Goal: Information Seeking & Learning: Check status

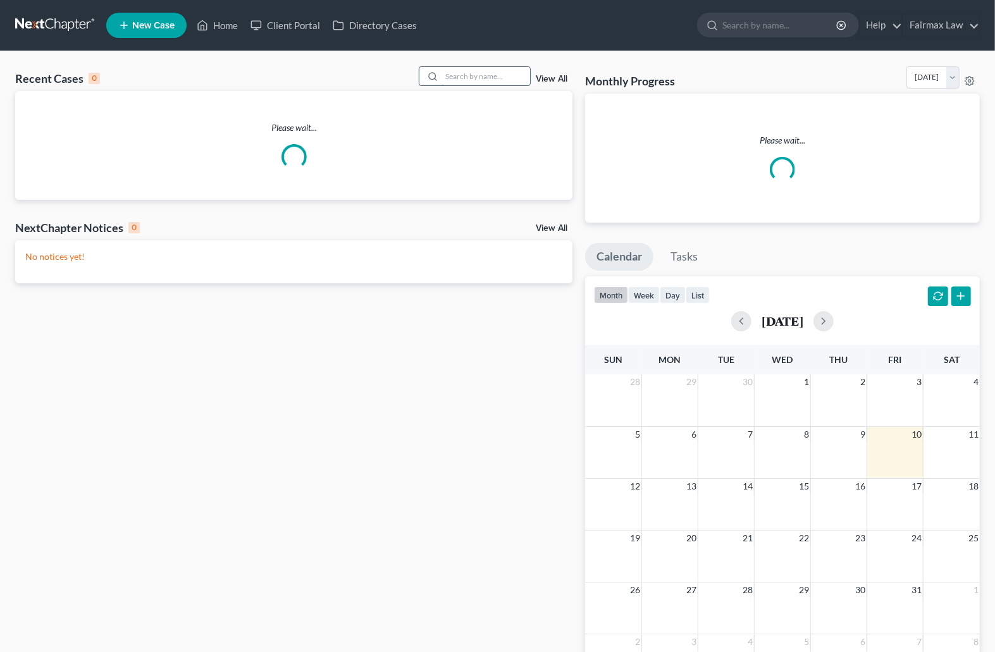
click at [475, 79] on input "search" at bounding box center [485, 76] width 89 height 18
paste input "wilbur brown"
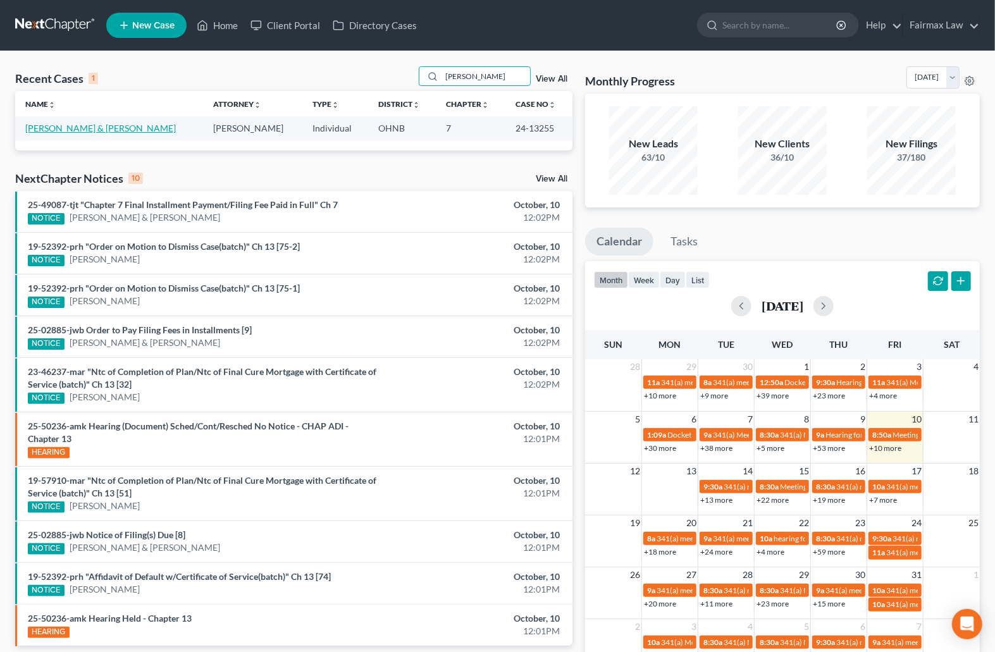
type input "wilbur brown"
click at [113, 128] on link "Brown, Wilbur & Silva, Veronica" at bounding box center [100, 128] width 150 height 11
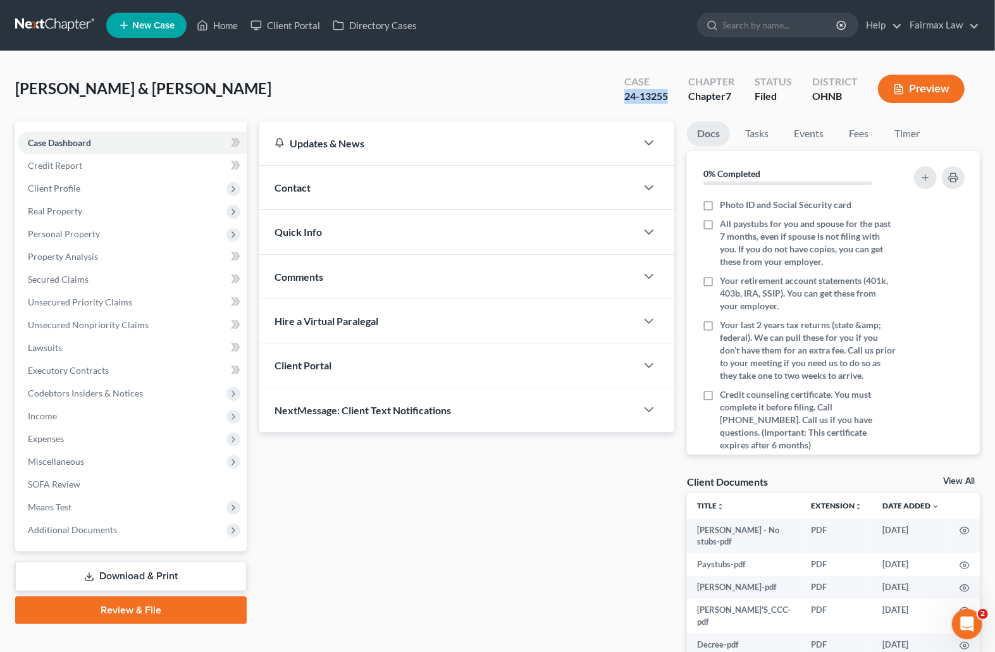
drag, startPoint x: 671, startPoint y: 95, endPoint x: 616, endPoint y: 99, distance: 54.6
click at [616, 99] on div "Case 24-13255" at bounding box center [646, 89] width 64 height 37
copy div "24-13255"
click at [682, 29] on ul "New Case Home Client Portal Directory Cases - No Result - See all results Or Pr…" at bounding box center [542, 25] width 873 height 33
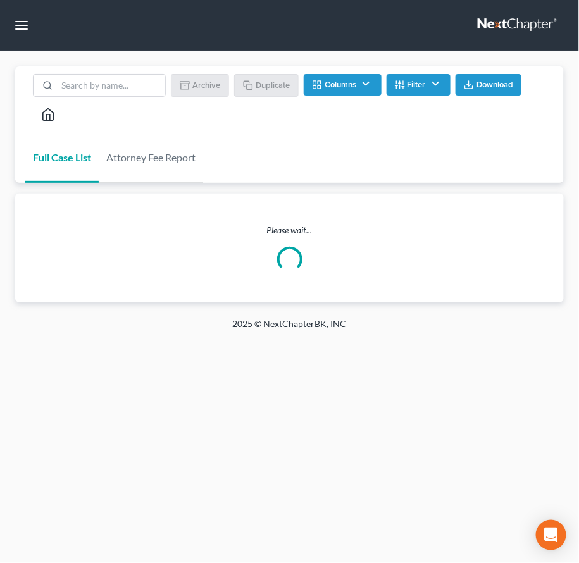
drag, startPoint x: 107, startPoint y: 32, endPoint x: 42, endPoint y: 27, distance: 65.3
click at [107, 32] on nav "Home New Case Client Portal Directory Cases Fairmax Law johnmark@fairmaxlaw.com…" at bounding box center [289, 25] width 579 height 51
click at [25, 25] on button "button" at bounding box center [21, 25] width 23 height 23
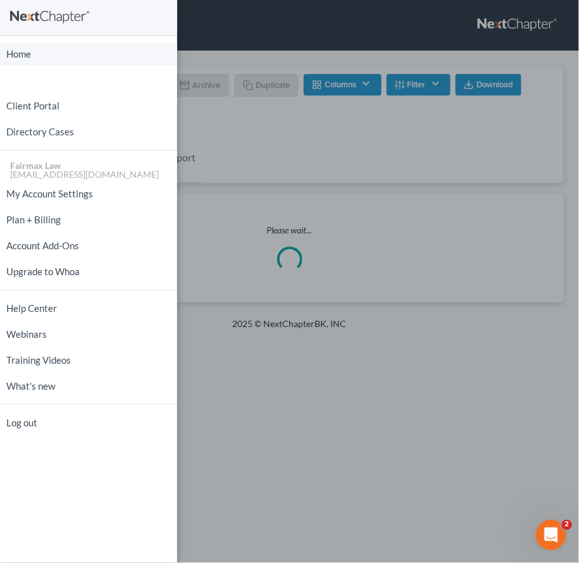
click at [56, 51] on link "Home" at bounding box center [88, 54] width 177 height 22
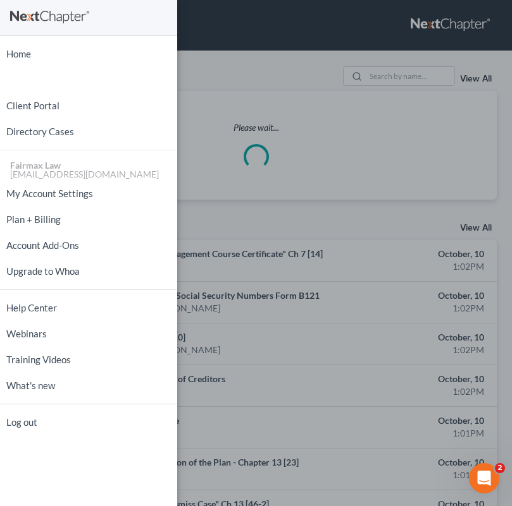
drag, startPoint x: 193, startPoint y: 65, endPoint x: 186, endPoint y: 63, distance: 7.4
click at [192, 65] on div "Home New Case Client Portal Directory Cases Fairmax Law johnmark@fairmaxlaw.com…" at bounding box center [256, 253] width 512 height 506
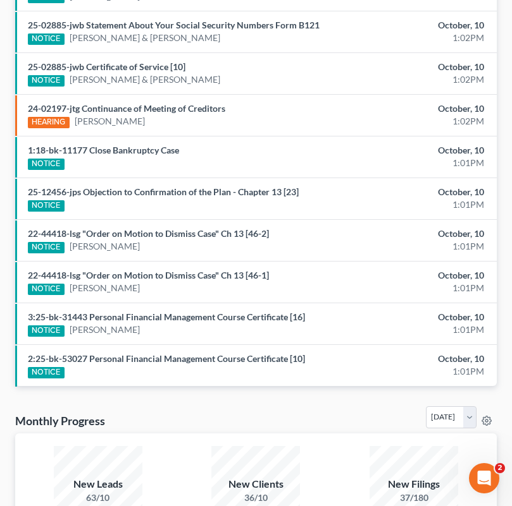
scroll to position [824, 0]
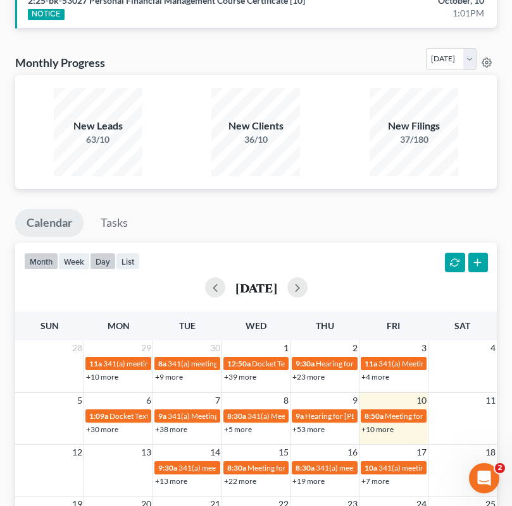
click at [101, 261] on button "day" at bounding box center [103, 261] width 26 height 17
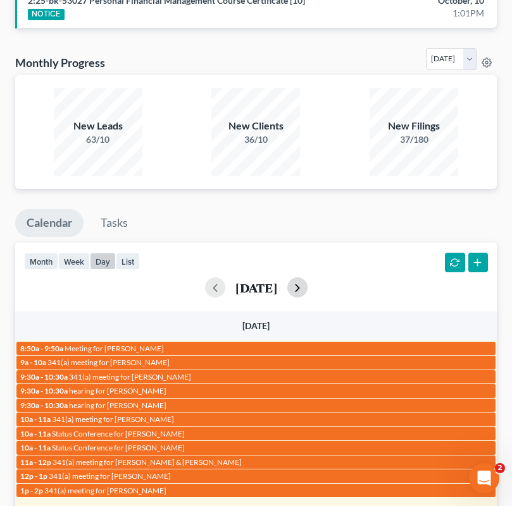
click at [307, 286] on button "button" at bounding box center [297, 288] width 20 height 20
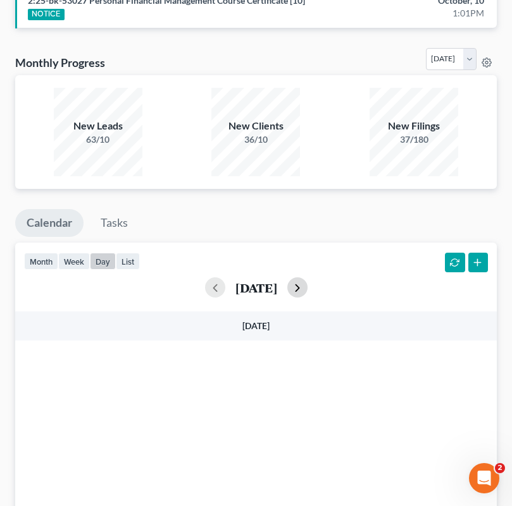
click at [307, 286] on button "button" at bounding box center [297, 288] width 20 height 20
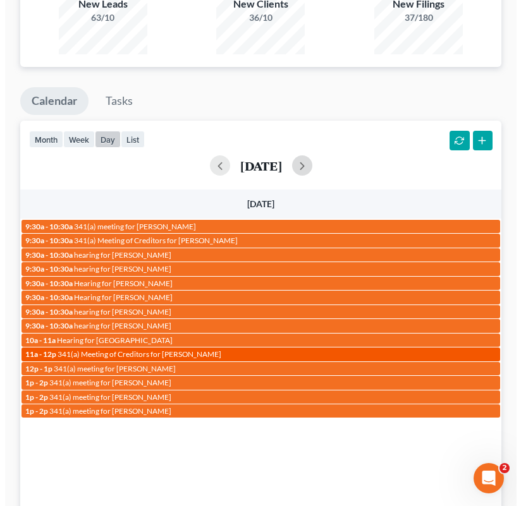
scroll to position [1026, 0]
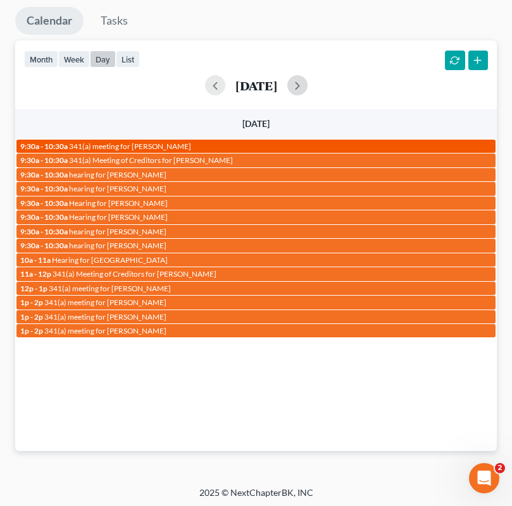
click at [174, 142] on span "341(a) meeting for Donaze Melvin III" at bounding box center [130, 146] width 122 height 9
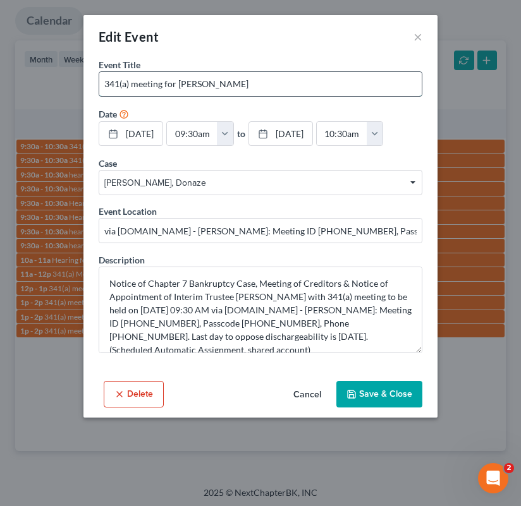
drag, startPoint x: 179, startPoint y: 81, endPoint x: 347, endPoint y: 78, distance: 168.2
click at [347, 78] on input "341(a) meeting for Donaze Melvin III" at bounding box center [260, 84] width 322 height 24
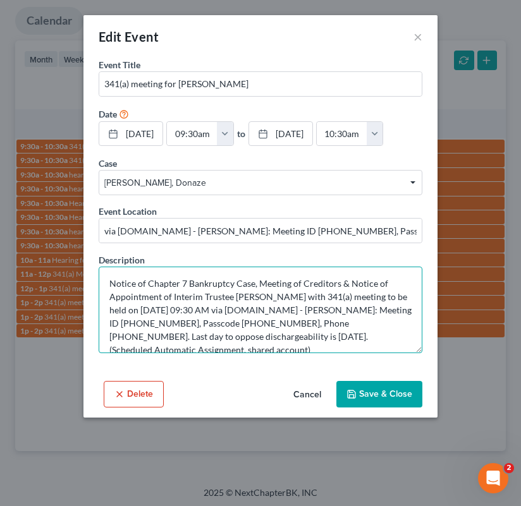
drag, startPoint x: 204, startPoint y: 321, endPoint x: 291, endPoint y: 323, distance: 87.3
click at [291, 323] on textarea "Notice of Chapter 7 Bankruptcy Case, Meeting of Creditors & Notice of Appointme…" at bounding box center [261, 310] width 324 height 87
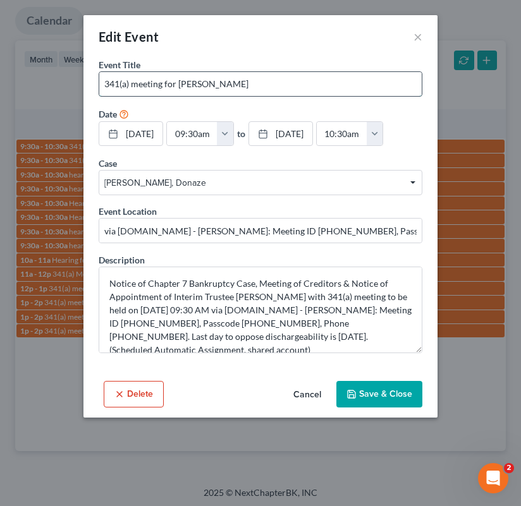
drag, startPoint x: 179, startPoint y: 84, endPoint x: 316, endPoint y: 87, distance: 137.2
click at [316, 87] on input "341(a) meeting for Donaze Melvin III" at bounding box center [260, 84] width 322 height 24
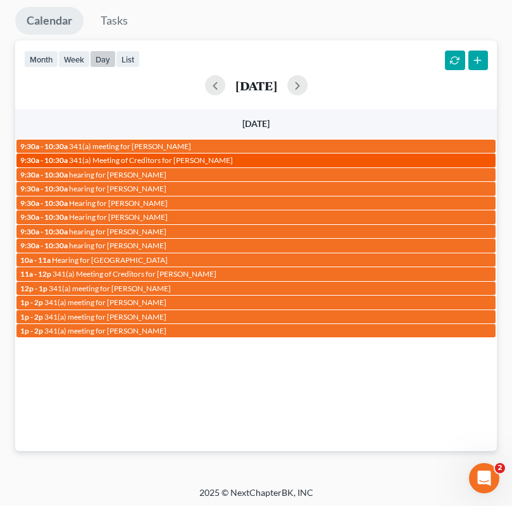
click at [228, 156] on div "9:30a - 10:30a 341(a) Meeting of Creditors for Amanda Small" at bounding box center [255, 160] width 471 height 9
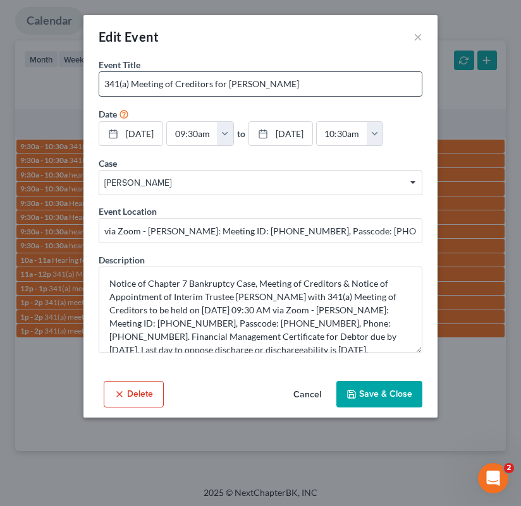
drag, startPoint x: 229, startPoint y: 83, endPoint x: 336, endPoint y: 81, distance: 106.9
click at [336, 81] on input "341(a) Meeting of Creditors for Amanda Small" at bounding box center [260, 84] width 322 height 24
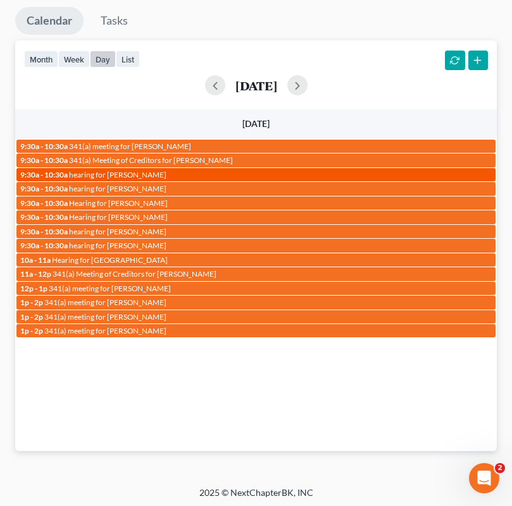
click at [164, 173] on div "9:30a - 10:30a hearing for Branaya Milton" at bounding box center [255, 174] width 471 height 9
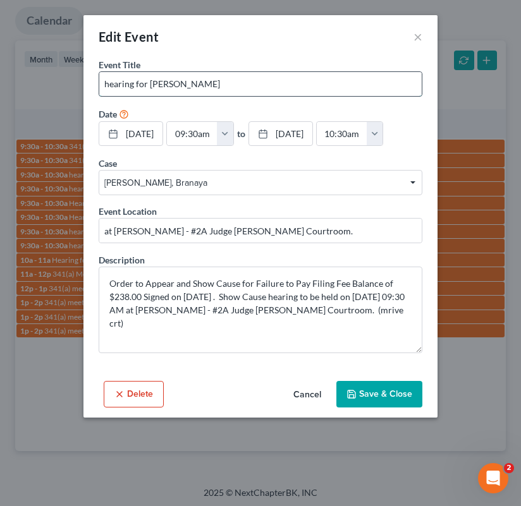
drag, startPoint x: 150, startPoint y: 83, endPoint x: 230, endPoint y: 83, distance: 79.7
click at [230, 83] on input "hearing for Branaya Milton" at bounding box center [260, 84] width 322 height 24
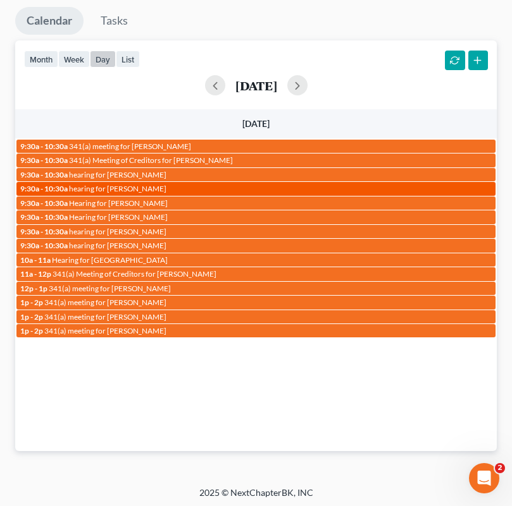
click at [150, 186] on span "hearing for Brittany Kyle" at bounding box center [117, 188] width 97 height 9
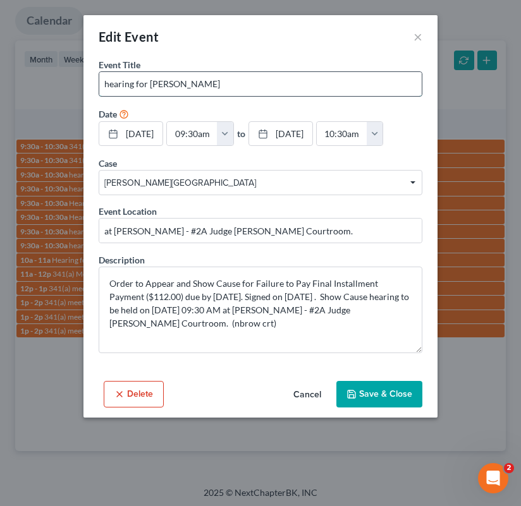
drag, startPoint x: 150, startPoint y: 81, endPoint x: 248, endPoint y: 81, distance: 98.0
click at [248, 81] on input "hearing for Brittany Kyle" at bounding box center [260, 84] width 322 height 24
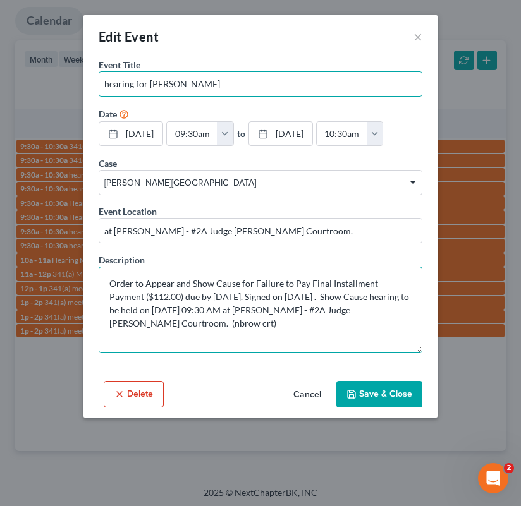
click at [290, 314] on textarea "Order to Appear and Show Cause for Failure to Pay Final Installment Payment ($1…" at bounding box center [261, 310] width 324 height 87
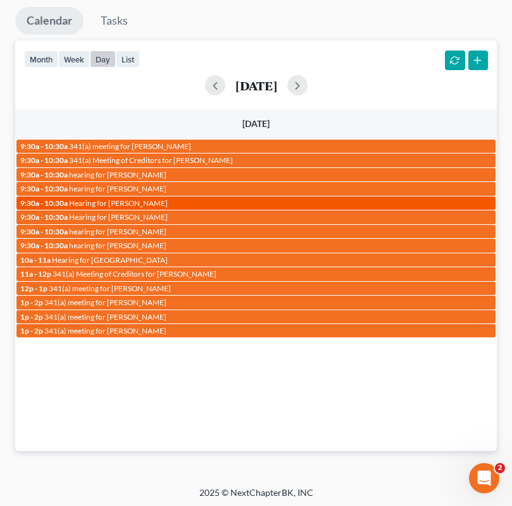
click at [150, 199] on span "Hearing for Dawn Helton" at bounding box center [118, 203] width 99 height 9
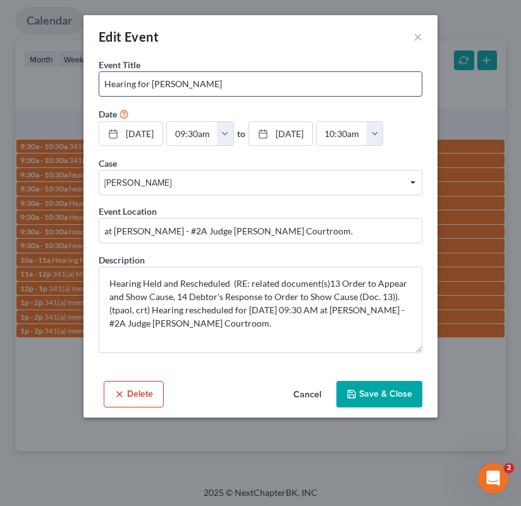
drag, startPoint x: 152, startPoint y: 83, endPoint x: 249, endPoint y: 88, distance: 97.5
click at [243, 87] on input "Hearing for Dawn Helton" at bounding box center [260, 84] width 322 height 24
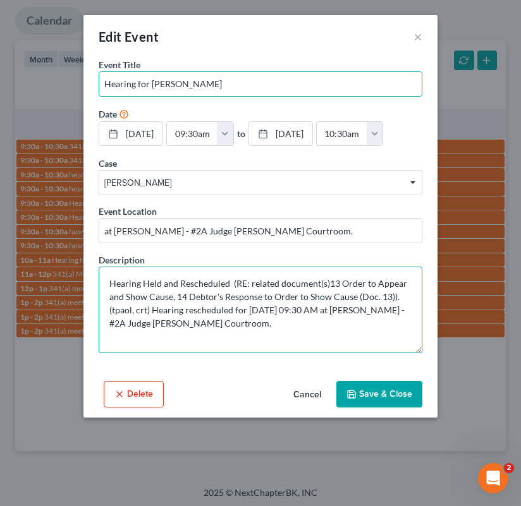
click at [233, 337] on textarea "Hearing Held and Rescheduled (RE: related document(s)13 Order to Appear and Sho…" at bounding box center [261, 310] width 324 height 87
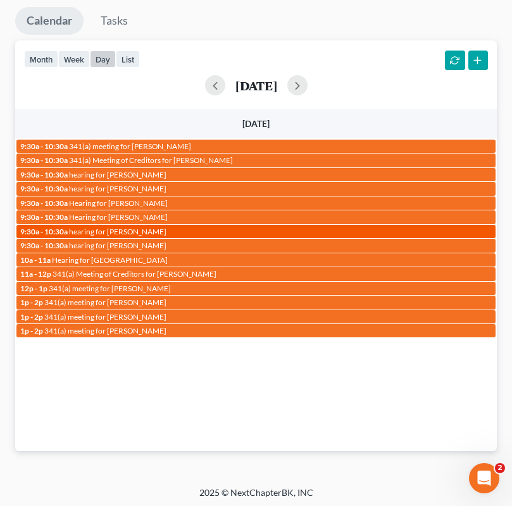
click at [138, 227] on span "hearing for Ellis Cummings II" at bounding box center [117, 231] width 97 height 9
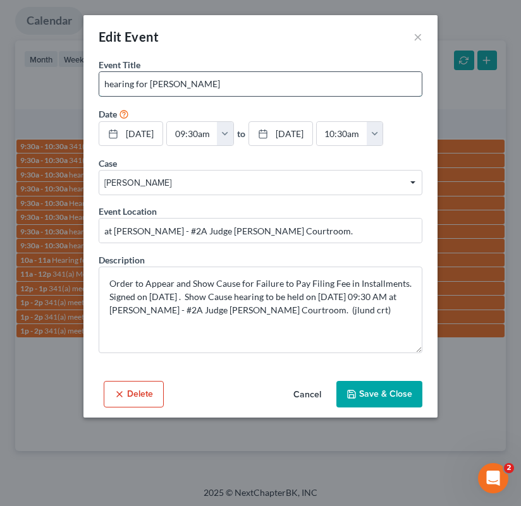
drag, startPoint x: 149, startPoint y: 83, endPoint x: 243, endPoint y: 86, distance: 94.3
click at [243, 86] on input "hearing for Ellis Cummings II" at bounding box center [260, 84] width 322 height 24
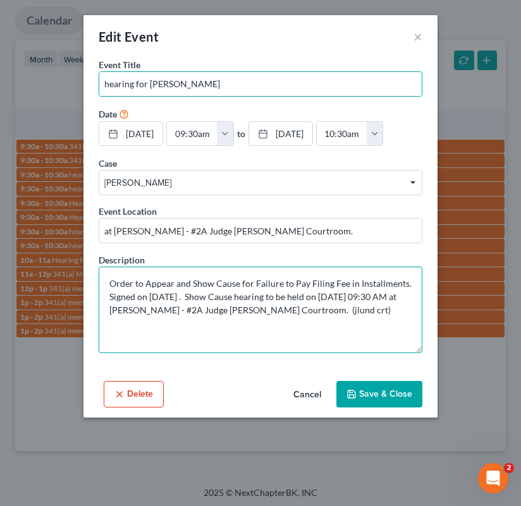
click at [254, 315] on textarea "Order to Appear and Show Cause for Failure to Pay Filing Fee in Installments. S…" at bounding box center [261, 310] width 324 height 87
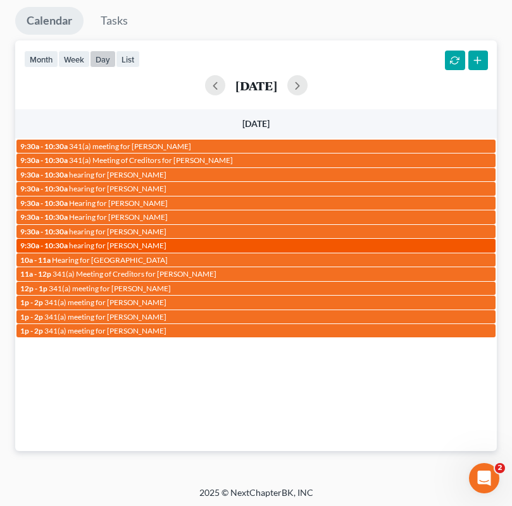
click at [154, 241] on div "9:30a - 10:30a hearing for Leon Ellington" at bounding box center [255, 245] width 471 height 9
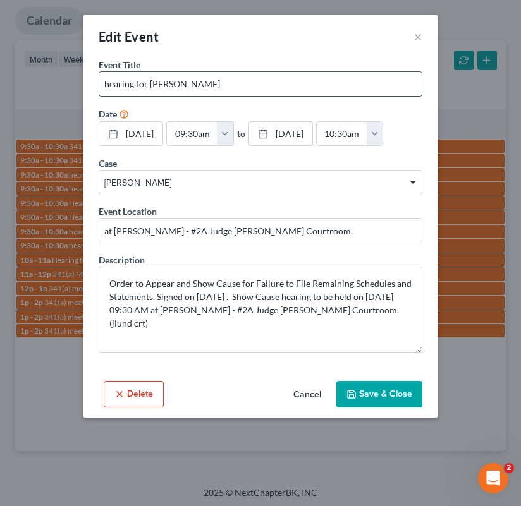
drag, startPoint x: 150, startPoint y: 83, endPoint x: 261, endPoint y: 87, distance: 110.7
click at [261, 87] on input "hearing for Leon Ellington" at bounding box center [260, 84] width 322 height 24
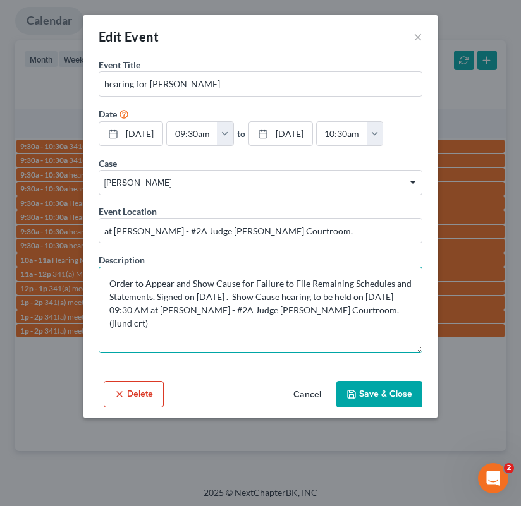
click at [187, 333] on textarea "Order to Appear and Show Cause for Failure to File Remaining Schedules and Stat…" at bounding box center [261, 310] width 324 height 87
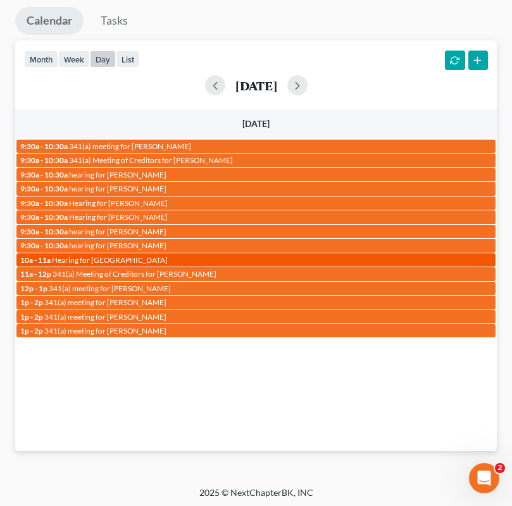
click at [137, 256] on div "10a - 11a Hearing for Star Salaam" at bounding box center [255, 259] width 471 height 9
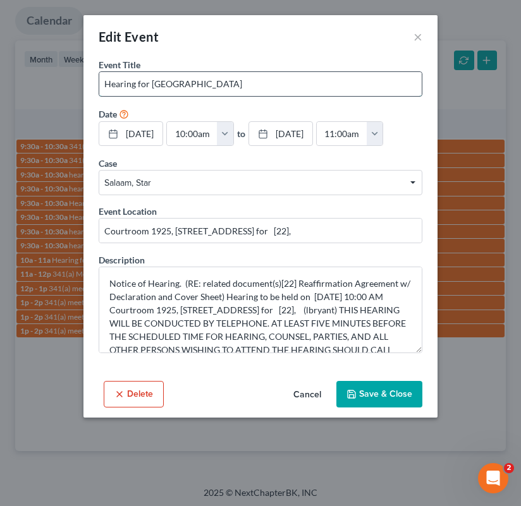
drag, startPoint x: 150, startPoint y: 84, endPoint x: 283, endPoint y: 87, distance: 132.8
click at [251, 86] on input "Hearing for Star Salaam" at bounding box center [260, 84] width 322 height 24
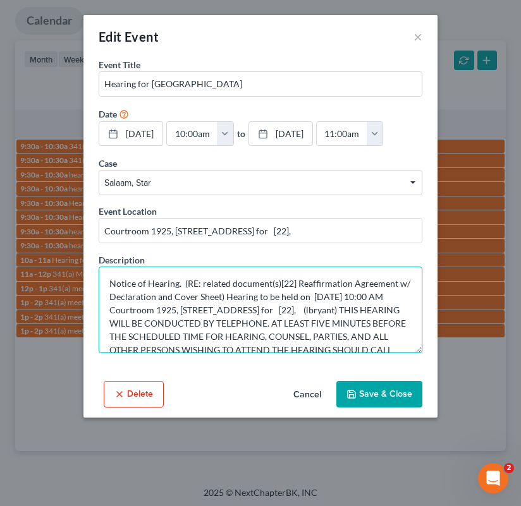
click at [181, 343] on textarea "Notice of Hearing. (RE: related document(s)[22] Reaffirmation Agreement w/ Decl…" at bounding box center [261, 310] width 324 height 87
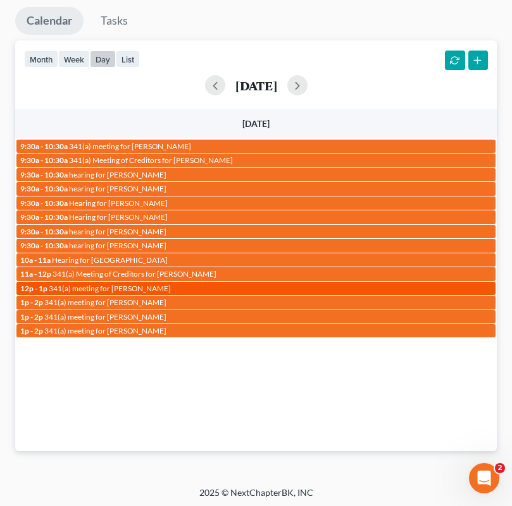
click at [130, 284] on span "341(a) meeting for [PERSON_NAME]" at bounding box center [110, 288] width 122 height 9
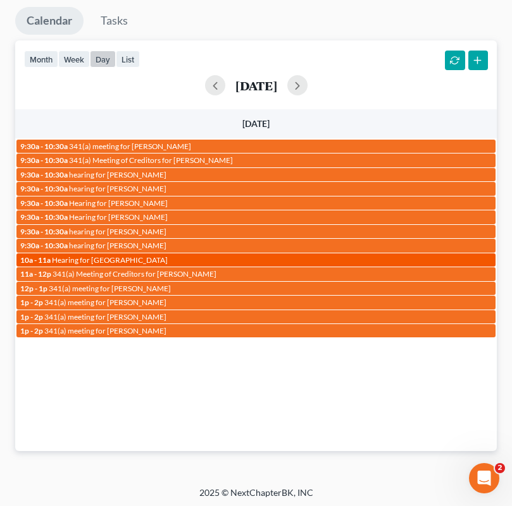
click at [137, 258] on div "10a - 11a Hearing for Star Salaam" at bounding box center [255, 259] width 471 height 9
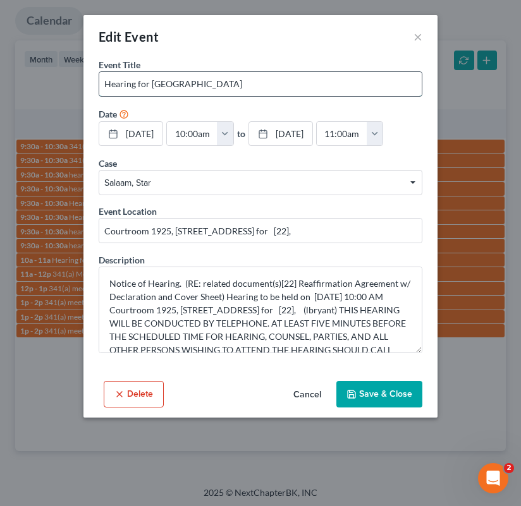
drag, startPoint x: 150, startPoint y: 85, endPoint x: 242, endPoint y: 87, distance: 91.7
click at [242, 87] on input "Hearing for Star Salaam" at bounding box center [260, 84] width 322 height 24
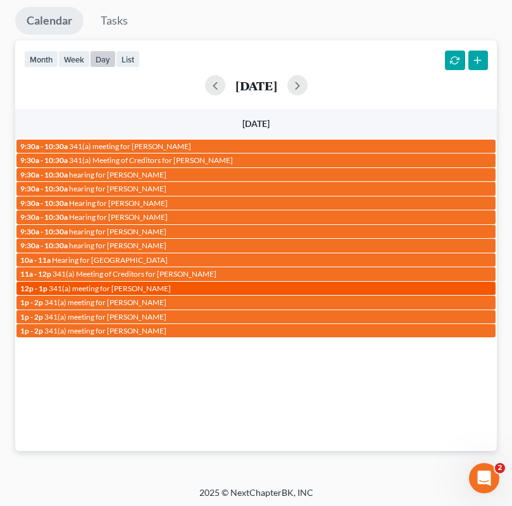
click at [135, 284] on span "341(a) meeting for [PERSON_NAME]" at bounding box center [110, 288] width 122 height 9
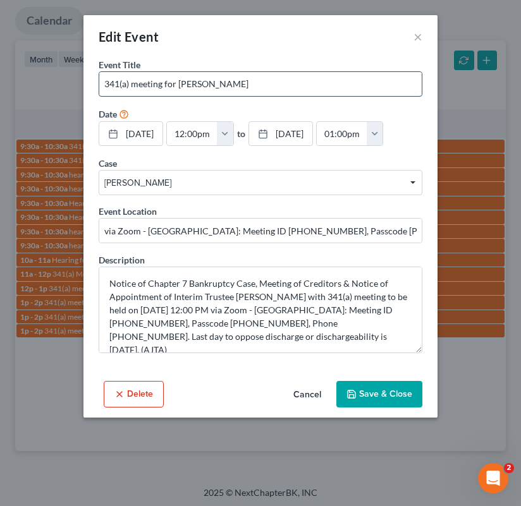
drag, startPoint x: 179, startPoint y: 80, endPoint x: 251, endPoint y: 85, distance: 72.3
click at [251, 85] on input "341(a) meeting for [PERSON_NAME]" at bounding box center [260, 84] width 322 height 24
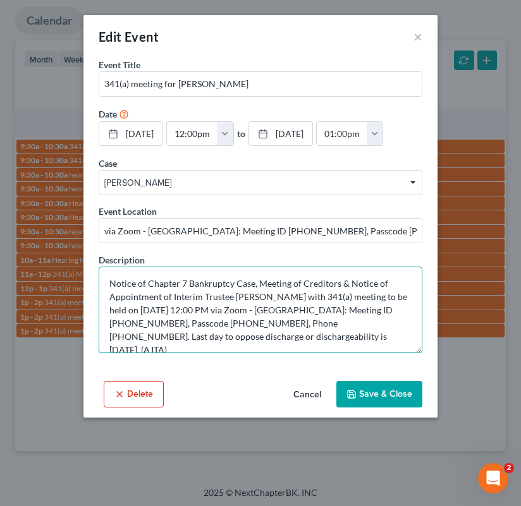
drag, startPoint x: 245, startPoint y: 334, endPoint x: 466, endPoint y: 317, distance: 221.3
click at [212, 337] on textarea "Notice of Chapter 7 Bankruptcy Case, Meeting of Creditors & Notice of Appointme…" at bounding box center [261, 310] width 324 height 87
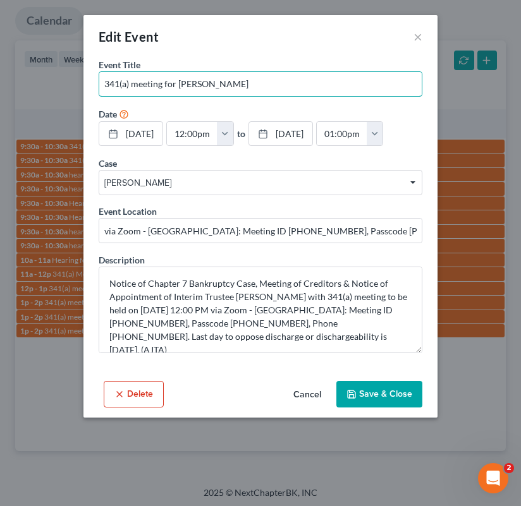
drag, startPoint x: 179, startPoint y: 83, endPoint x: 470, endPoint y: 85, distance: 291.5
click at [302, 80] on input "341(a) meeting for [PERSON_NAME]" at bounding box center [260, 84] width 322 height 24
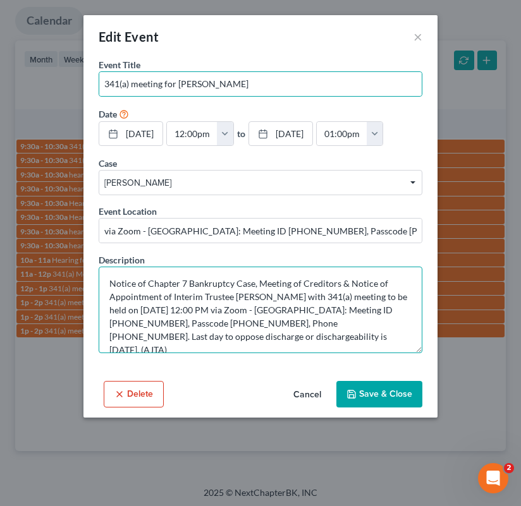
click at [304, 335] on textarea "Notice of Chapter 7 Bankruptcy Case, Meeting of Creditors & Notice of Appointme…" at bounding box center [261, 310] width 324 height 87
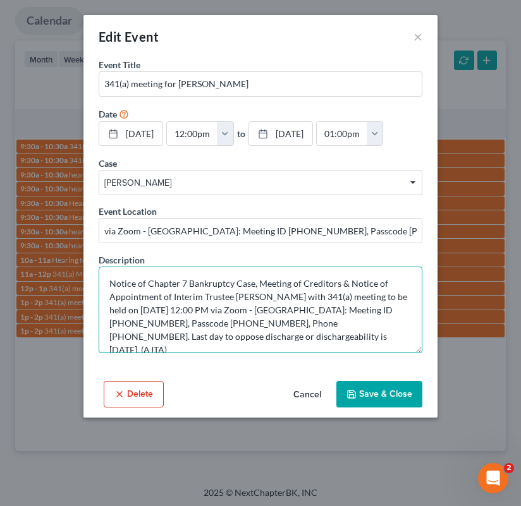
click at [304, 335] on textarea "Notice of Chapter 7 Bankruptcy Case, Meeting of Creditors & Notice of Appointme…" at bounding box center [261, 310] width 324 height 87
drag, startPoint x: 245, startPoint y: 333, endPoint x: 152, endPoint y: 338, distance: 93.1
click at [152, 338] on textarea "Notice of Chapter 7 Bankruptcy Case, Meeting of Creditors & Notice of Appointme…" at bounding box center [261, 310] width 324 height 87
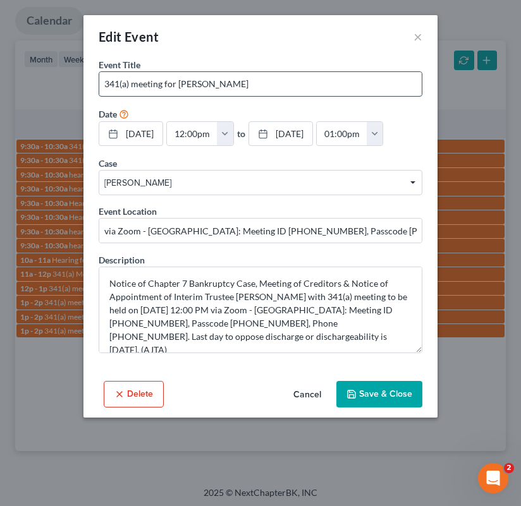
drag, startPoint x: 178, startPoint y: 82, endPoint x: 235, endPoint y: 84, distance: 56.9
click at [235, 84] on input "341(a) meeting for [PERSON_NAME]" at bounding box center [260, 84] width 322 height 24
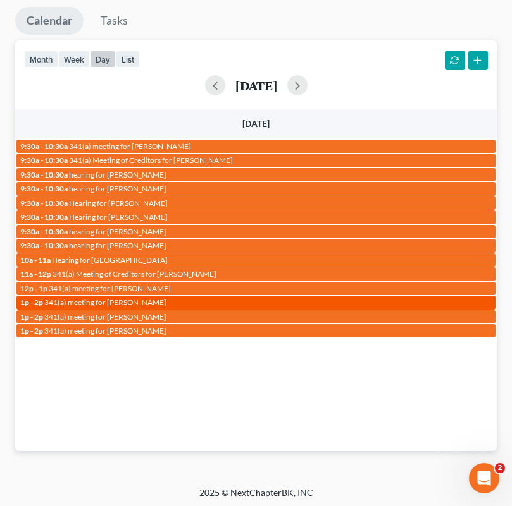
click at [133, 303] on span "341(a) meeting for Brion Warner" at bounding box center [105, 302] width 122 height 9
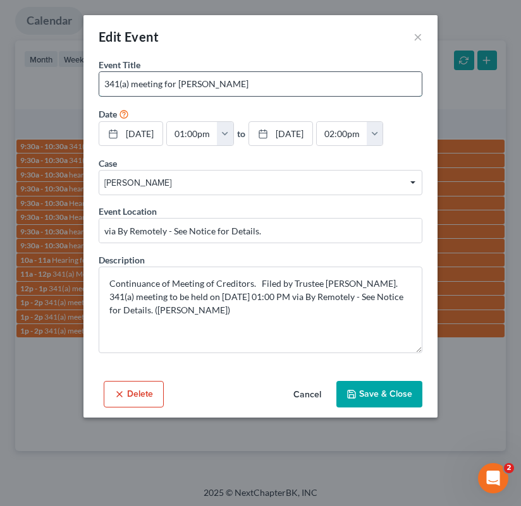
drag, startPoint x: 180, startPoint y: 83, endPoint x: 235, endPoint y: 84, distance: 55.0
click at [235, 84] on input "341(a) meeting for Brion Warner" at bounding box center [260, 84] width 322 height 24
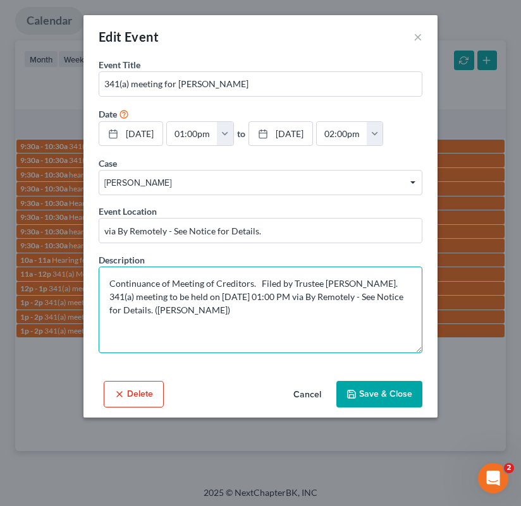
drag, startPoint x: 317, startPoint y: 322, endPoint x: 281, endPoint y: 322, distance: 36.7
click at [279, 322] on textarea "Continuance of Meeting of Creditors. Filed by Trustee Melissa A Caouette. 341(a…" at bounding box center [261, 310] width 324 height 87
click at [285, 321] on textarea "Continuance of Meeting of Creditors. Filed by Trustee Melissa A Caouette. 341(a…" at bounding box center [261, 310] width 324 height 87
drag, startPoint x: 280, startPoint y: 321, endPoint x: 516, endPoint y: 287, distance: 238.3
click at [316, 322] on textarea "Continuance of Meeting of Creditors. Filed by Trustee Melissa A Caouette. 341(a…" at bounding box center [261, 310] width 324 height 87
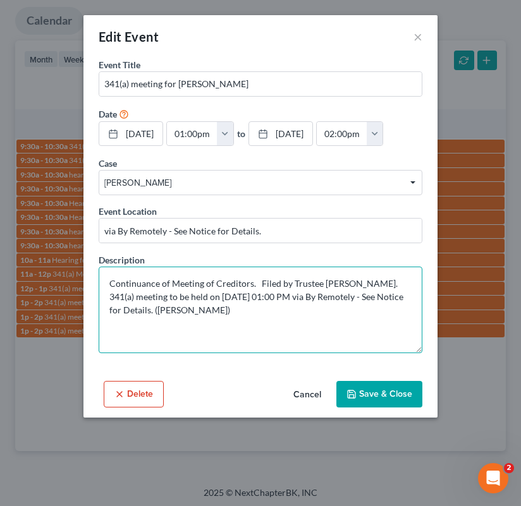
click at [202, 338] on textarea "Continuance of Meeting of Creditors. Filed by Trustee Melissa A Caouette. 341(a…" at bounding box center [261, 310] width 324 height 87
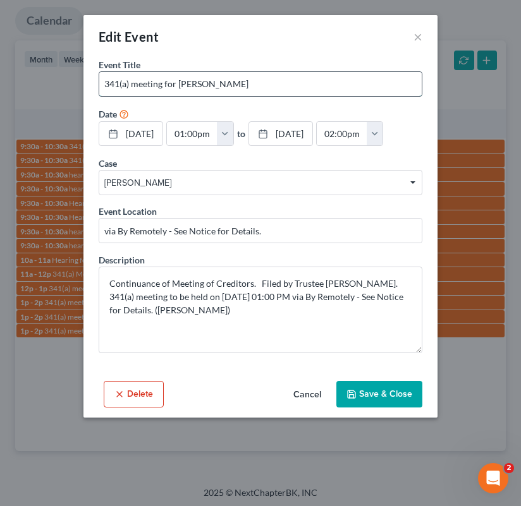
drag, startPoint x: 180, startPoint y: 83, endPoint x: 245, endPoint y: 85, distance: 65.8
click at [245, 85] on input "341(a) meeting for Brion Warner" at bounding box center [260, 84] width 322 height 24
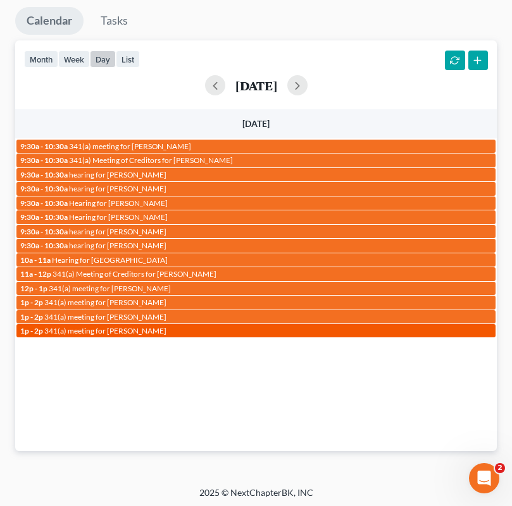
click at [130, 328] on span "341(a) meeting for Damisha Parks" at bounding box center [105, 330] width 122 height 9
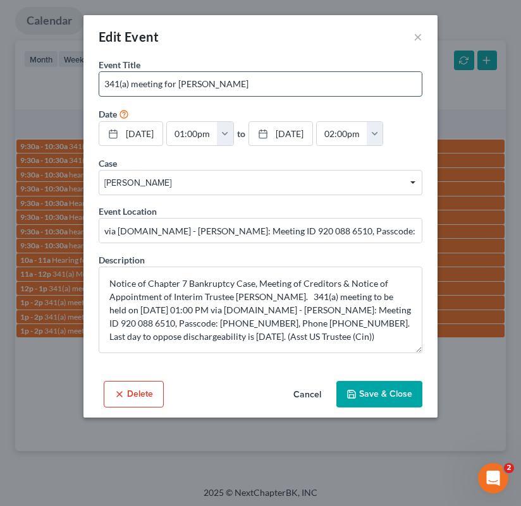
drag, startPoint x: 180, startPoint y: 83, endPoint x: 314, endPoint y: 85, distance: 133.4
click at [310, 85] on input "341(a) meeting for Damisha Parks" at bounding box center [260, 84] width 322 height 24
click at [63, 105] on div "Edit Event × Event Title * 341(a) meeting for Damisha Parks Date 10/14/2025 clo…" at bounding box center [260, 253] width 521 height 506
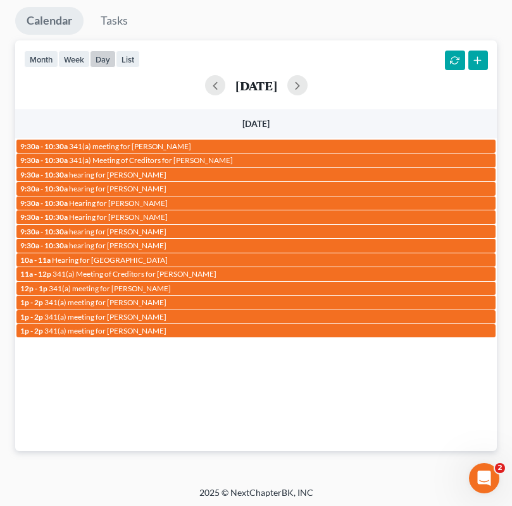
click at [310, 64] on div "month week day list October 14, 2025" at bounding box center [256, 70] width 494 height 61
click at [307, 85] on button "button" at bounding box center [297, 85] width 20 height 20
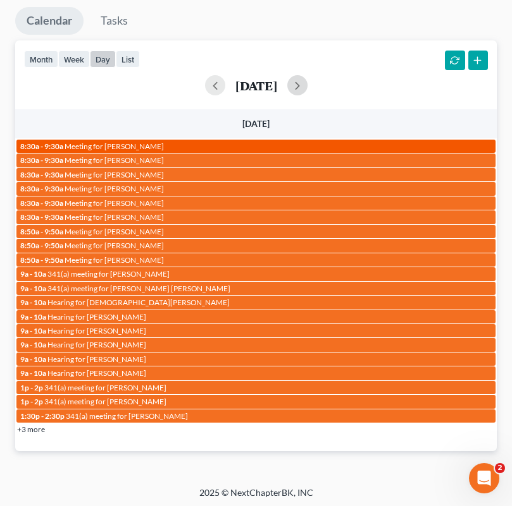
click at [93, 145] on span "Meeting for Gwen Oakes" at bounding box center [113, 146] width 99 height 9
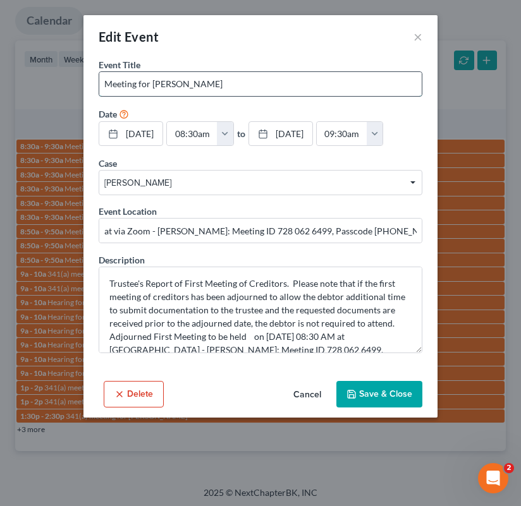
drag, startPoint x: 154, startPoint y: 80, endPoint x: 238, endPoint y: 80, distance: 83.5
click at [238, 80] on input "Meeting for Gwen Oakes" at bounding box center [260, 84] width 322 height 24
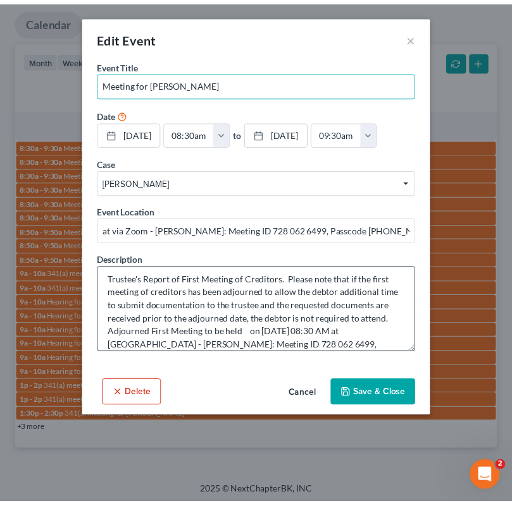
scroll to position [5, 0]
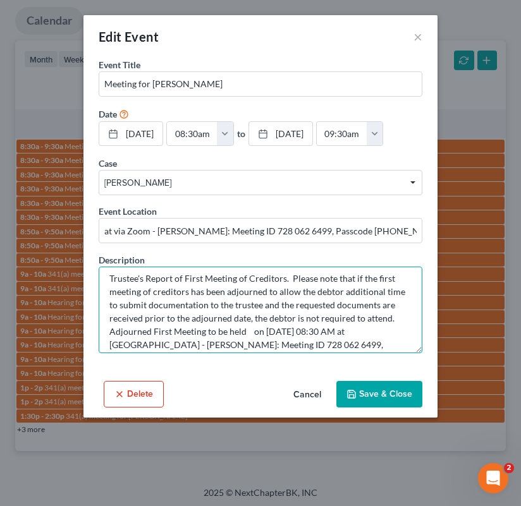
drag, startPoint x: 360, startPoint y: 357, endPoint x: 322, endPoint y: 356, distance: 37.9
click at [322, 353] on textarea "Trustee's Report of First Meeting of Creditors. Please note that if the first m…" at bounding box center [261, 310] width 324 height 87
click at [154, 353] on textarea "Trustee's Report of First Meeting of Creditors. Please note that if the first m…" at bounding box center [261, 310] width 324 height 87
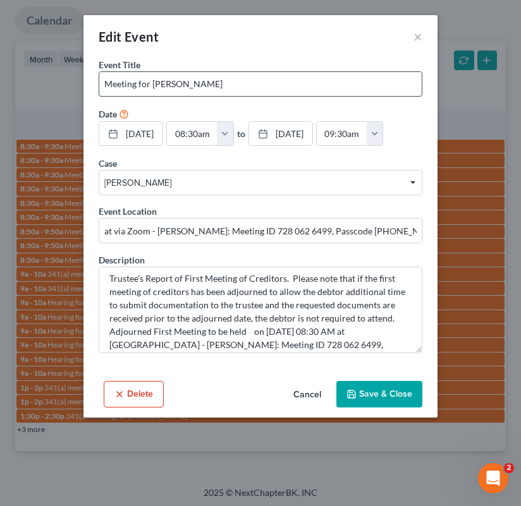
drag, startPoint x: 153, startPoint y: 86, endPoint x: 258, endPoint y: 84, distance: 105.0
click at [259, 84] on input "Meeting for Gwen Oakes" at bounding box center [260, 84] width 322 height 24
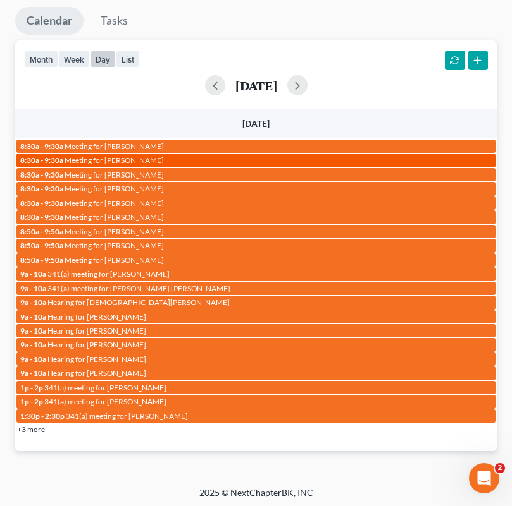
click at [124, 156] on span "Meeting for Jennifer Peluso" at bounding box center [113, 160] width 99 height 9
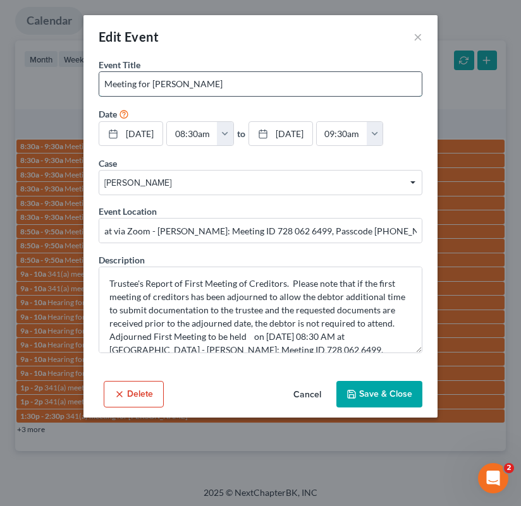
drag, startPoint x: 154, startPoint y: 81, endPoint x: 218, endPoint y: 84, distance: 63.9
click at [218, 84] on input "Meeting for Jennifer Peluso" at bounding box center [260, 84] width 322 height 24
click at [215, 83] on input "Meeting for Jennifer Peluso" at bounding box center [260, 84] width 322 height 24
drag, startPoint x: 152, startPoint y: 82, endPoint x: 490, endPoint y: 70, distance: 338.5
click at [285, 76] on input "Meeting for Jennifer Peluso" at bounding box center [260, 84] width 322 height 24
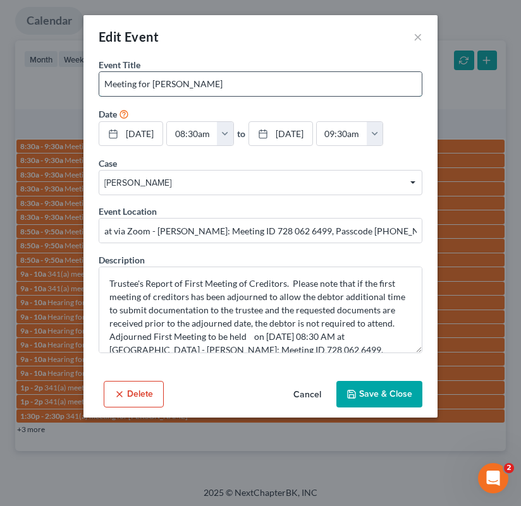
click at [260, 83] on input "Meeting for Jennifer Peluso" at bounding box center [260, 84] width 322 height 24
drag, startPoint x: 237, startPoint y: 81, endPoint x: 153, endPoint y: 85, distance: 84.2
click at [153, 85] on input "Meeting for Jennifer Peluso" at bounding box center [260, 84] width 322 height 24
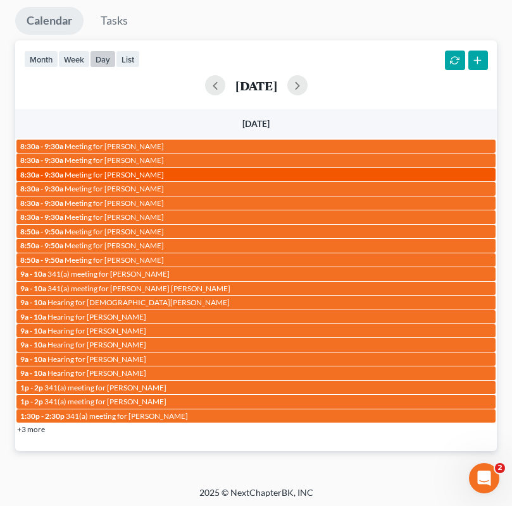
click at [138, 173] on span "Meeting for Matthew Kotila" at bounding box center [113, 174] width 99 height 9
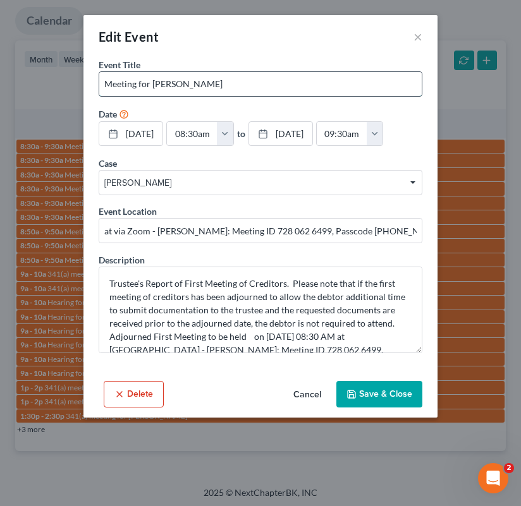
drag, startPoint x: 157, startPoint y: 83, endPoint x: 230, endPoint y: 85, distance: 72.1
click at [230, 85] on input "Meeting for Matthew Kotila" at bounding box center [260, 84] width 322 height 24
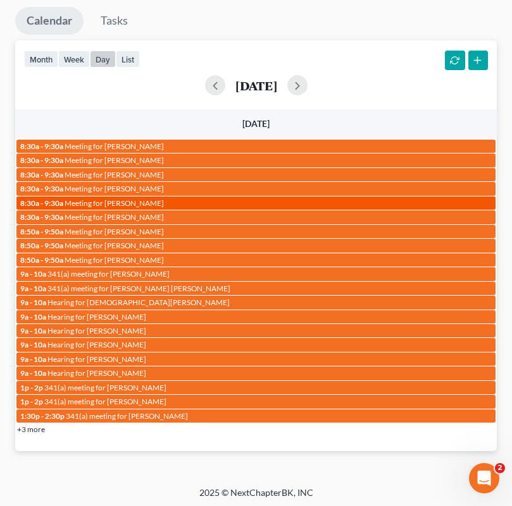
click at [143, 199] on span "Meeting for Olivia Viteri" at bounding box center [113, 203] width 99 height 9
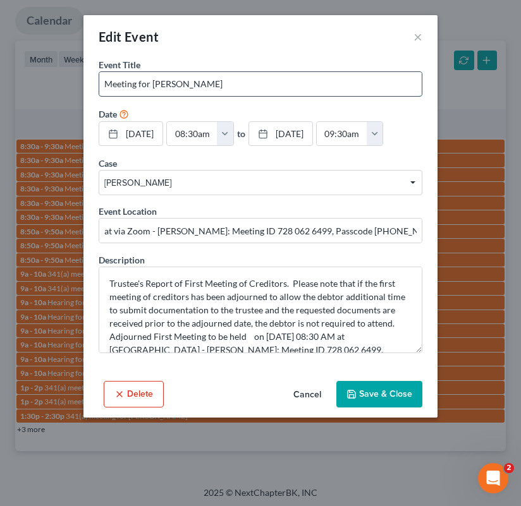
drag, startPoint x: 152, startPoint y: 83, endPoint x: 208, endPoint y: 83, distance: 55.6
click at [208, 83] on input "Meeting for Olivia Viteri" at bounding box center [260, 84] width 322 height 24
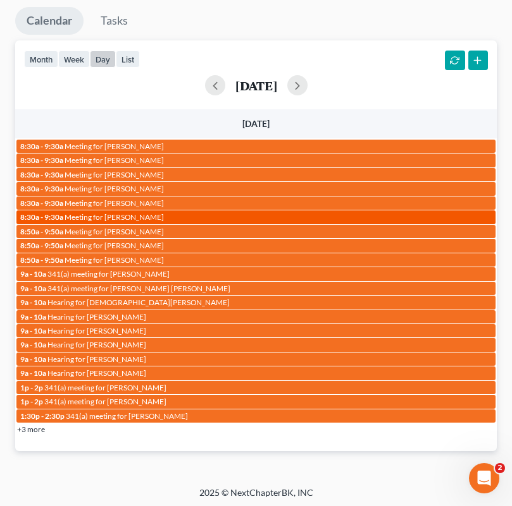
click at [121, 214] on span "Meeting for Shanik Mcgowan" at bounding box center [113, 216] width 99 height 9
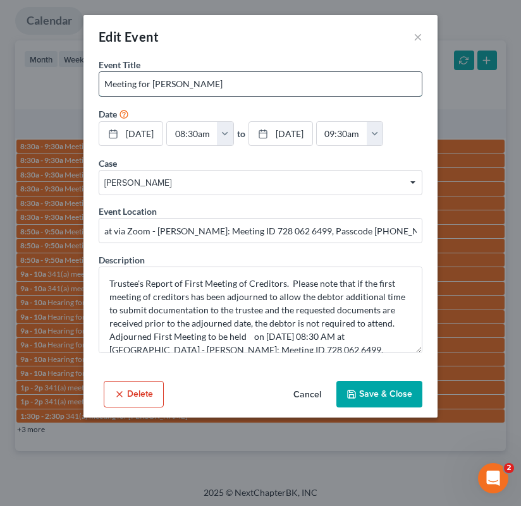
drag, startPoint x: 152, startPoint y: 84, endPoint x: 260, endPoint y: 83, distance: 108.1
click at [260, 83] on input "Meeting for Shanik Mcgowan" at bounding box center [260, 84] width 322 height 24
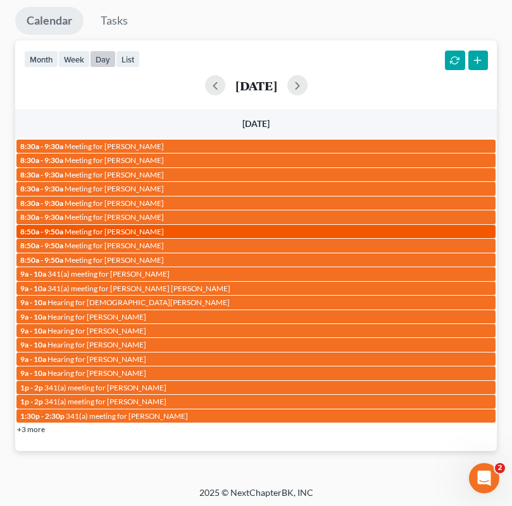
click at [144, 230] on span "Meeting for Ann Weisbaum" at bounding box center [113, 231] width 99 height 9
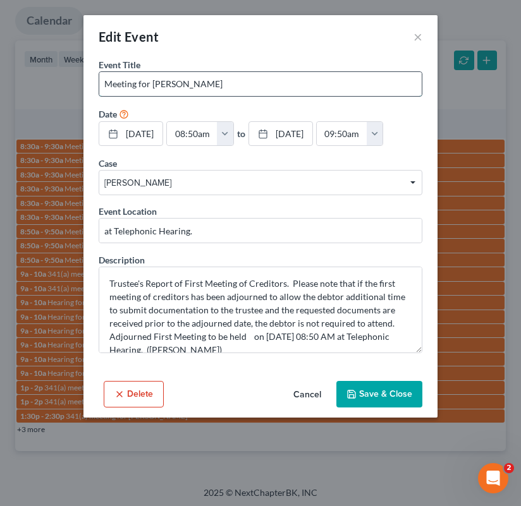
drag, startPoint x: 153, startPoint y: 83, endPoint x: 243, endPoint y: 85, distance: 90.5
click at [243, 85] on input "Meeting for Ann Weisbaum" at bounding box center [260, 84] width 322 height 24
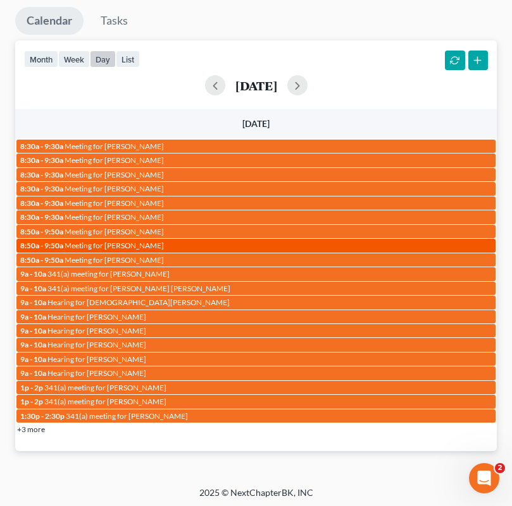
click at [130, 243] on span "Meeting for Beverly Londo" at bounding box center [113, 245] width 99 height 9
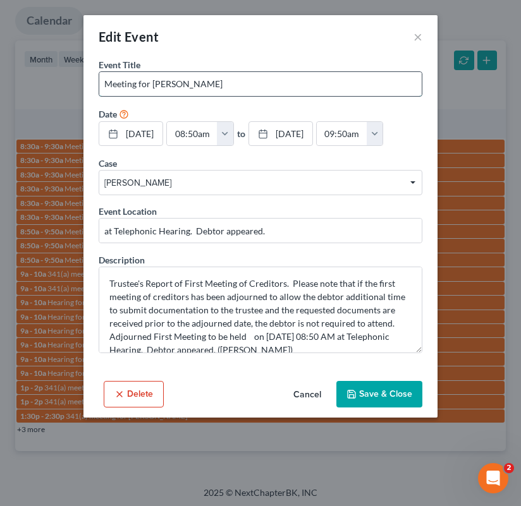
drag, startPoint x: 153, startPoint y: 81, endPoint x: 223, endPoint y: 82, distance: 69.6
click at [223, 82] on input "Meeting for Beverly Londo" at bounding box center [260, 84] width 322 height 24
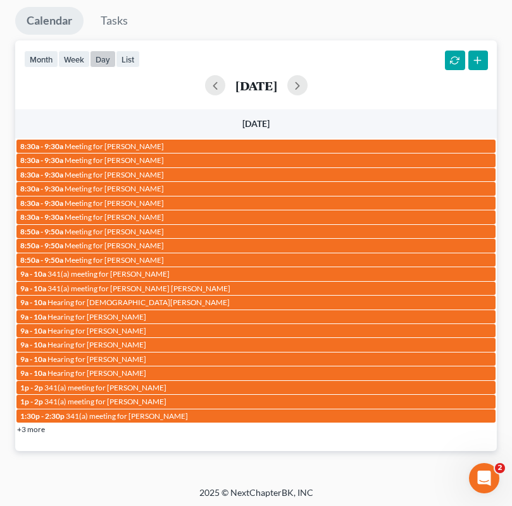
click at [125, 267] on td "9a - 10a 341(a) meeting for Angela Henderson" at bounding box center [255, 274] width 481 height 14
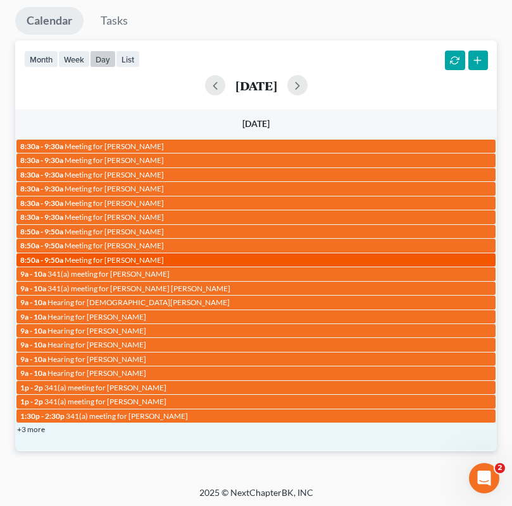
click at [133, 255] on span "Meeting for Mary Stevenson" at bounding box center [113, 259] width 99 height 9
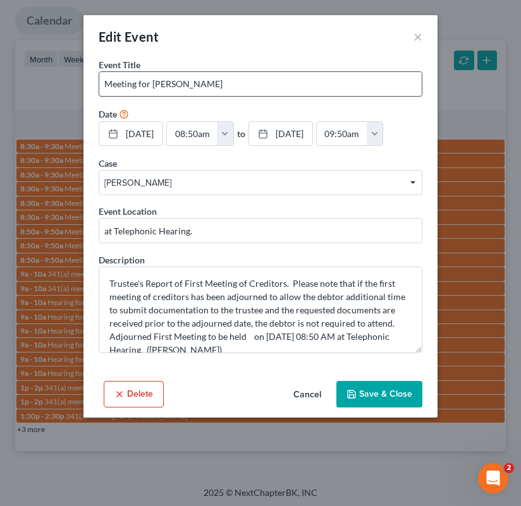
drag, startPoint x: 152, startPoint y: 81, endPoint x: 267, endPoint y: 83, distance: 115.1
click at [267, 83] on input "Meeting for Mary Stevenson" at bounding box center [260, 84] width 322 height 24
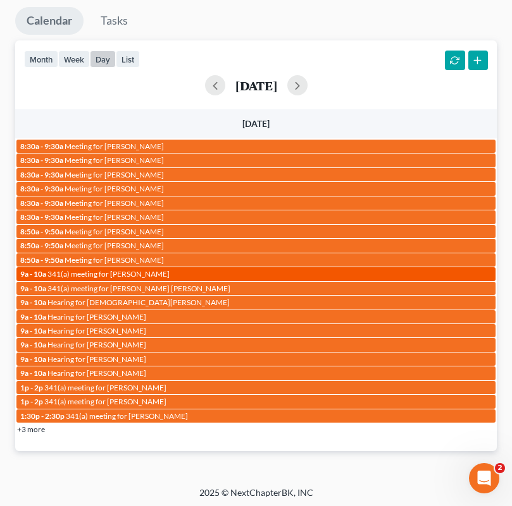
click at [122, 273] on span "341(a) meeting for Angela Henderson" at bounding box center [108, 273] width 122 height 9
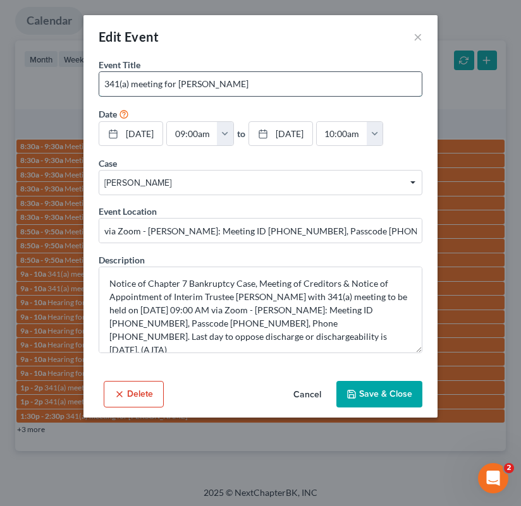
drag, startPoint x: 179, startPoint y: 82, endPoint x: 288, endPoint y: 82, distance: 108.8
click at [288, 82] on input "341(a) meeting for Angela Henderson" at bounding box center [260, 84] width 322 height 24
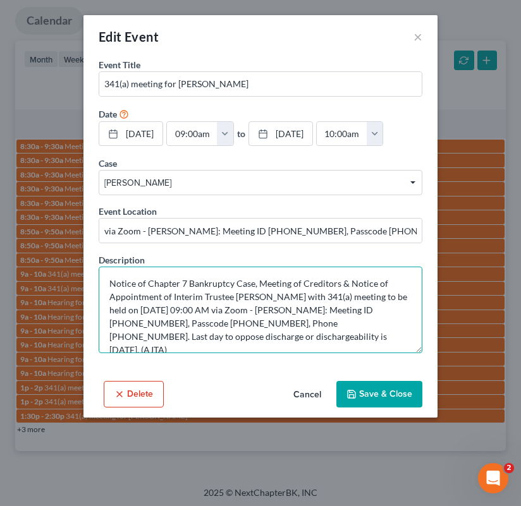
drag, startPoint x: 236, startPoint y: 335, endPoint x: 200, endPoint y: 336, distance: 36.0
click at [200, 336] on textarea "Notice of Chapter 7 Bankruptcy Case, Meeting of Creditors & Notice of Appointme…" at bounding box center [261, 310] width 324 height 87
click at [292, 336] on textarea "Notice of Chapter 7 Bankruptcy Case, Meeting of Creditors & Notice of Appointme…" at bounding box center [261, 310] width 324 height 87
drag, startPoint x: 236, startPoint y: 335, endPoint x: 142, endPoint y: 338, distance: 94.9
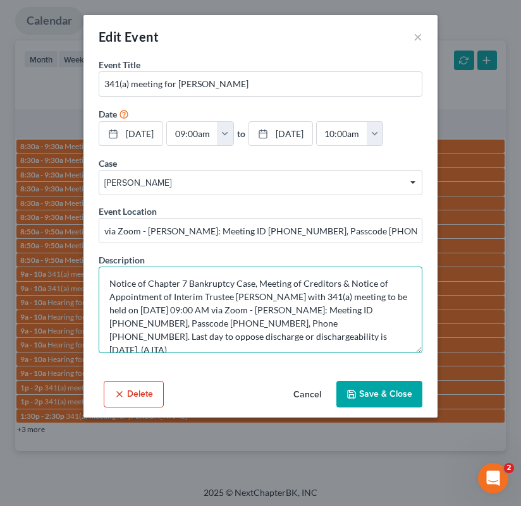
click at [142, 338] on textarea "Notice of Chapter 7 Bankruptcy Case, Meeting of Creditors & Notice of Appointme…" at bounding box center [261, 310] width 324 height 87
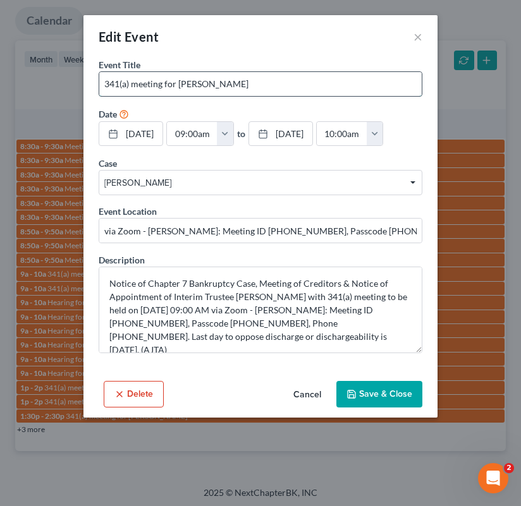
drag, startPoint x: 180, startPoint y: 82, endPoint x: 316, endPoint y: 81, distance: 136.6
click at [316, 81] on input "341(a) meeting for Angela Henderson" at bounding box center [260, 84] width 322 height 24
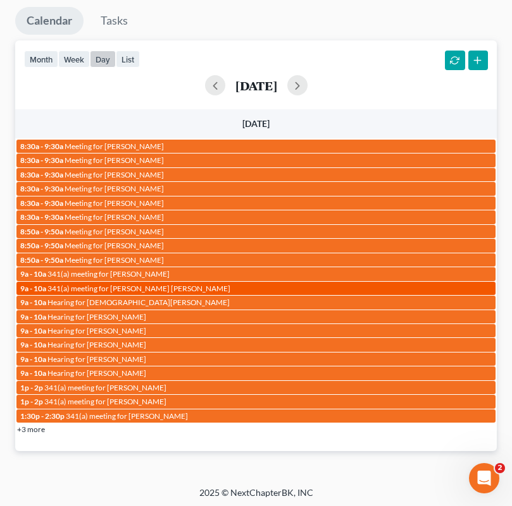
click at [104, 288] on span "341(a) meeting for Carolyn Lodge Lalumia" at bounding box center [138, 288] width 183 height 9
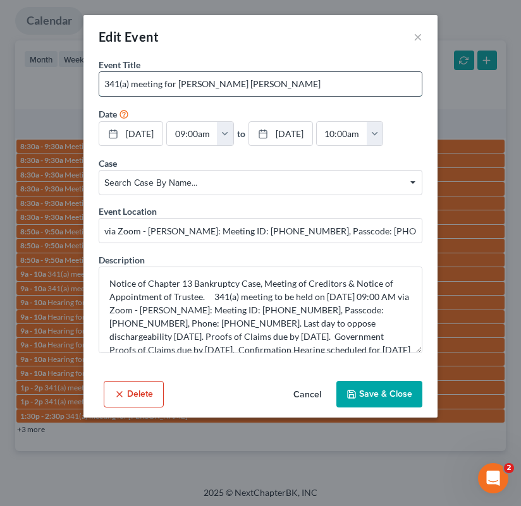
drag, startPoint x: 179, startPoint y: 85, endPoint x: 319, endPoint y: 85, distance: 140.4
click at [319, 85] on input "341(a) meeting for Carolyn Lodge Lalumia" at bounding box center [260, 84] width 322 height 24
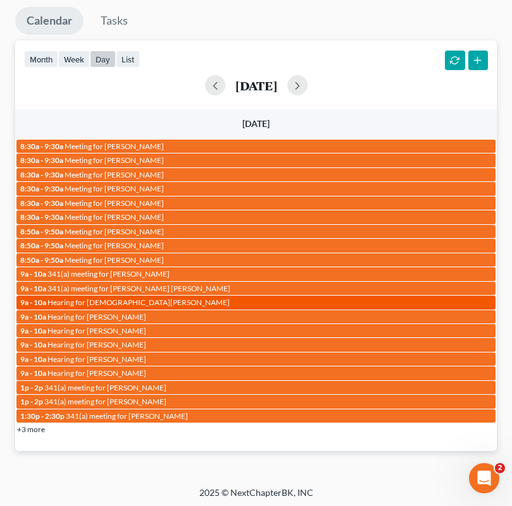
click at [118, 304] on div "9a - 10a Hearing for Christen Barks" at bounding box center [255, 302] width 471 height 9
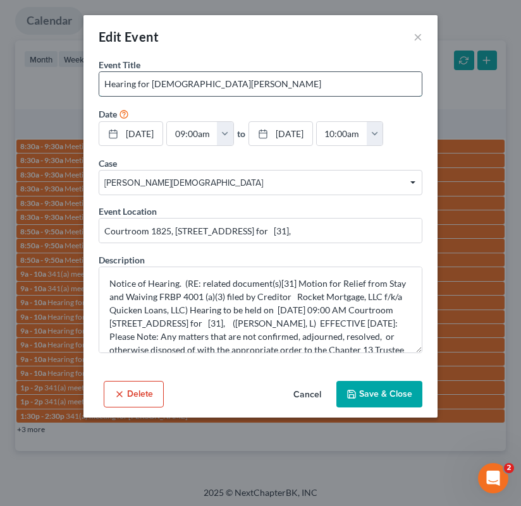
drag, startPoint x: 151, startPoint y: 82, endPoint x: 278, endPoint y: 85, distance: 127.1
click at [241, 83] on input "Hearing for Christen Barks" at bounding box center [260, 84] width 322 height 24
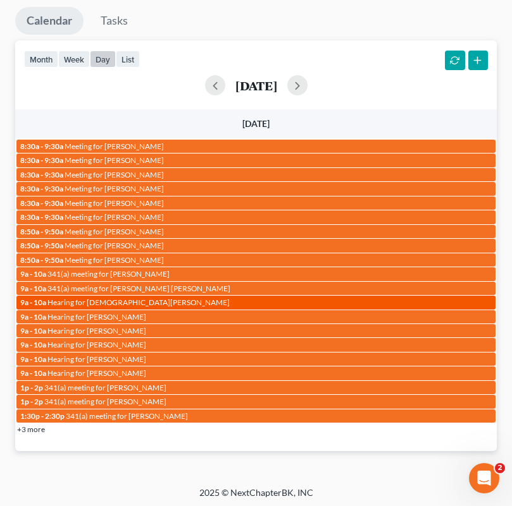
click at [183, 296] on link "9a - 10a Hearing for Christen Barks" at bounding box center [255, 302] width 479 height 13
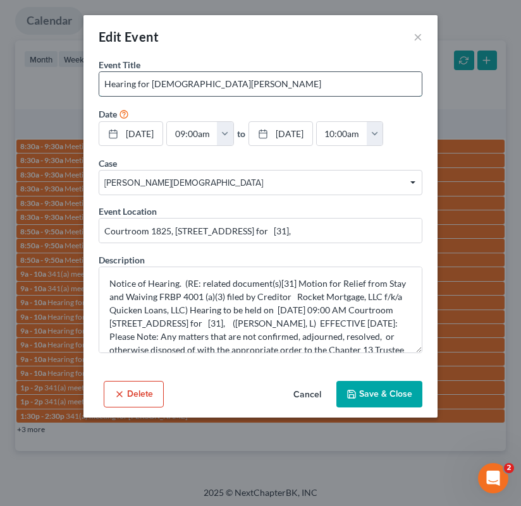
drag, startPoint x: 151, startPoint y: 85, endPoint x: 280, endPoint y: 83, distance: 129.0
click at [280, 83] on input "Hearing for Christen Barks" at bounding box center [260, 84] width 322 height 24
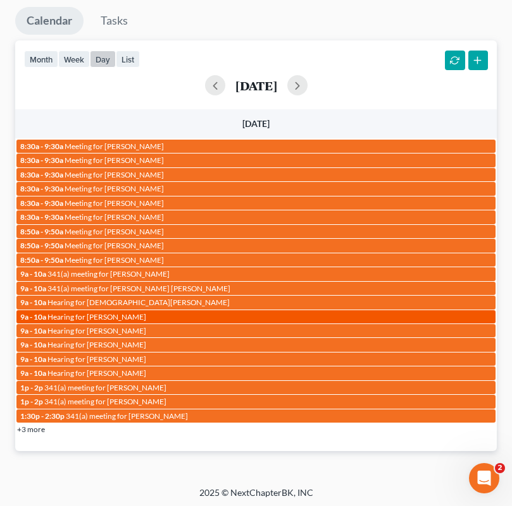
click at [129, 314] on span "Hearing for Martin Young Jr" at bounding box center [96, 316] width 99 height 9
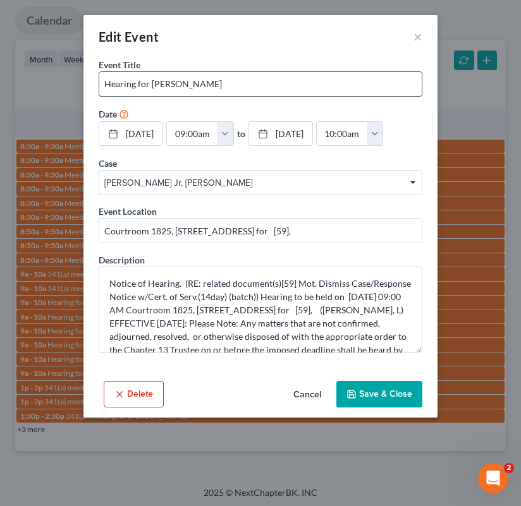
drag, startPoint x: 150, startPoint y: 82, endPoint x: 255, endPoint y: 81, distance: 104.3
click at [255, 81] on input "Hearing for Martin Young Jr" at bounding box center [260, 84] width 322 height 24
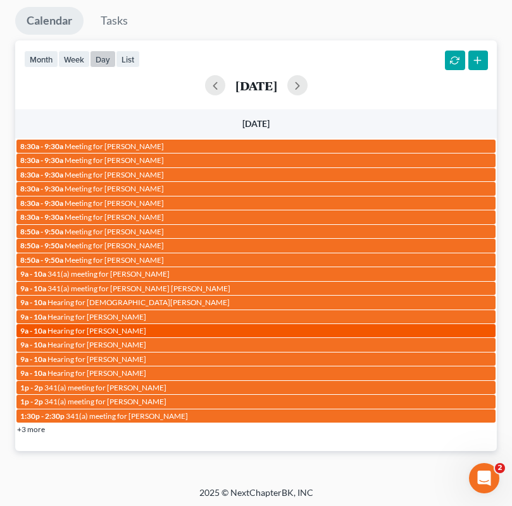
click at [95, 328] on span "Hearing for Terena Rice" at bounding box center [96, 330] width 99 height 9
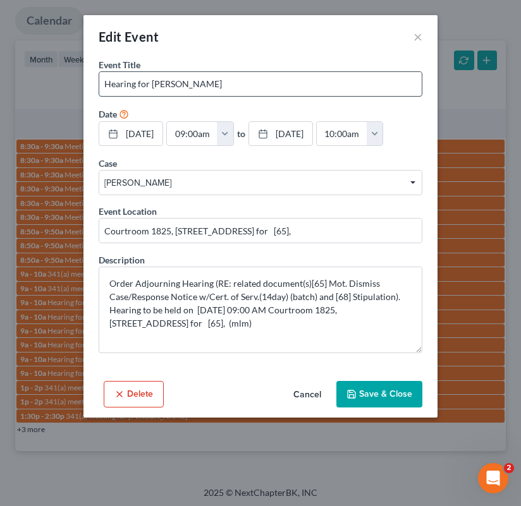
drag, startPoint x: 151, startPoint y: 82, endPoint x: 240, endPoint y: 80, distance: 88.5
click at [240, 80] on input "Hearing for Terena Rice" at bounding box center [260, 84] width 322 height 24
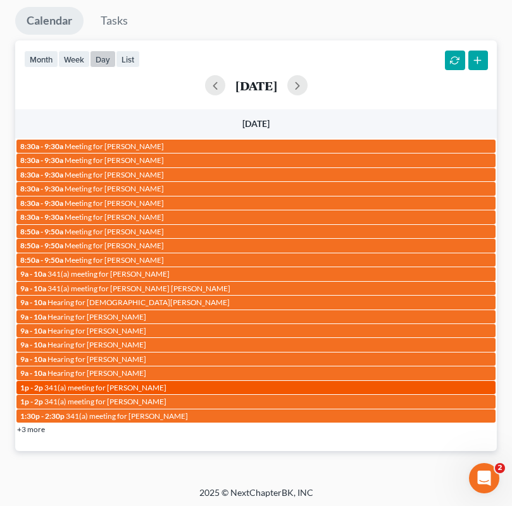
click at [140, 384] on span "341(a) meeting for Markia Barnett-Stevenson" at bounding box center [105, 387] width 122 height 9
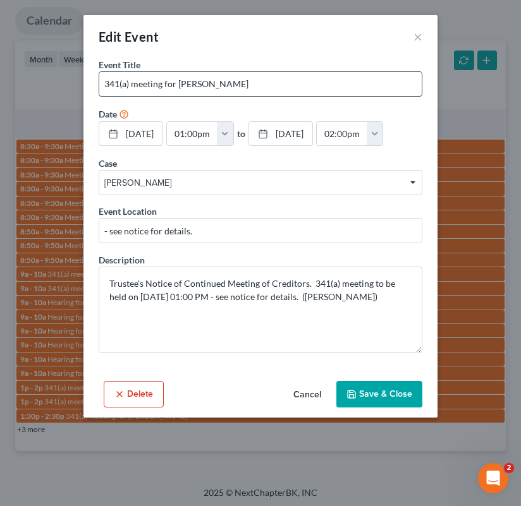
drag, startPoint x: 178, startPoint y: 82, endPoint x: 379, endPoint y: 84, distance: 201.7
click at [369, 84] on input "341(a) meeting for Markia Barnett-Stevenson" at bounding box center [260, 84] width 322 height 24
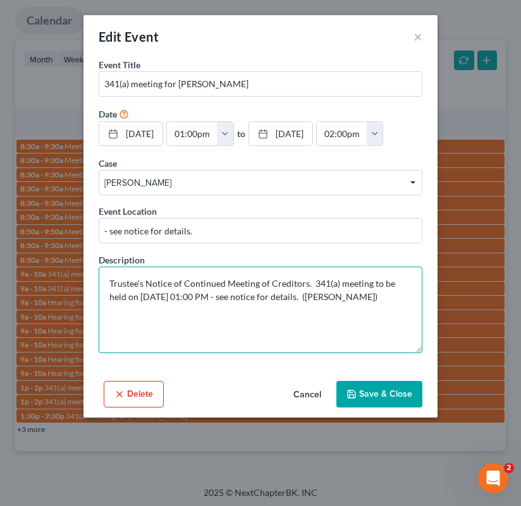
drag, startPoint x: 216, startPoint y: 321, endPoint x: 181, endPoint y: 321, distance: 34.1
click at [181, 321] on textarea "Trustee's Notice of Continued Meeting of Creditors. 341(a) meeting to be held o…" at bounding box center [261, 310] width 324 height 87
click at [324, 325] on textarea "Trustee's Notice of Continued Meeting of Creditors. 341(a) meeting to be held o…" at bounding box center [261, 310] width 324 height 87
click at [217, 336] on textarea "Trustee's Notice of Continued Meeting of Creditors. 341(a) meeting to be held o…" at bounding box center [261, 310] width 324 height 87
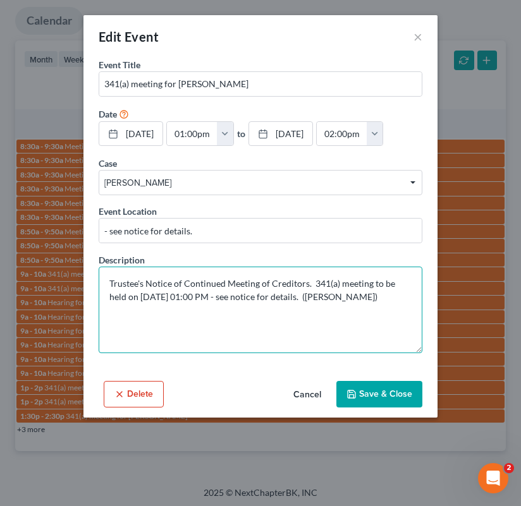
drag, startPoint x: 217, startPoint y: 321, endPoint x: 121, endPoint y: 326, distance: 96.2
click at [121, 326] on textarea "Trustee's Notice of Continued Meeting of Creditors. 341(a) meeting to be held o…" at bounding box center [261, 310] width 324 height 87
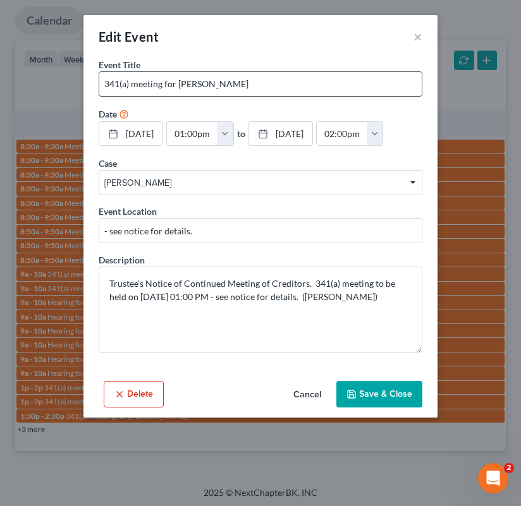
drag, startPoint x: 180, startPoint y: 82, endPoint x: 391, endPoint y: 78, distance: 210.6
click at [389, 78] on input "341(a) meeting for Markia Barnett-Stevenson" at bounding box center [260, 84] width 322 height 24
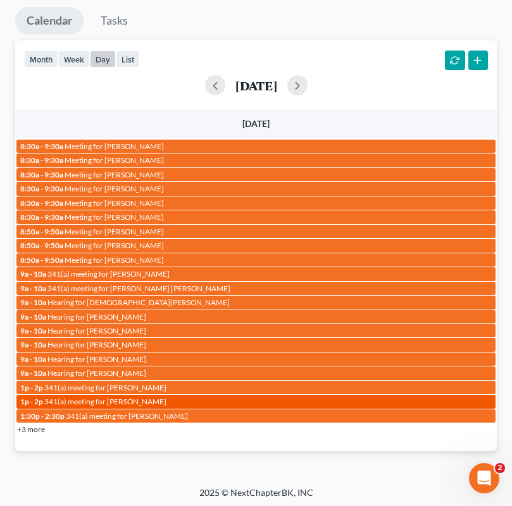
click at [107, 400] on span "341(a) meeting for Renee Cox" at bounding box center [105, 401] width 122 height 9
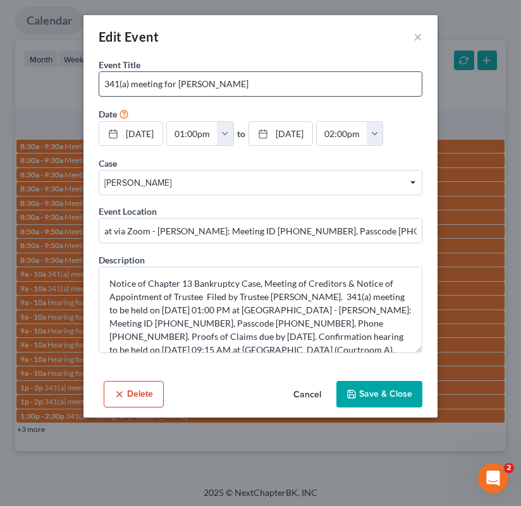
drag, startPoint x: 183, startPoint y: 84, endPoint x: 261, endPoint y: 83, distance: 77.8
click at [261, 83] on input "341(a) meeting for Renee Cox" at bounding box center [260, 84] width 322 height 24
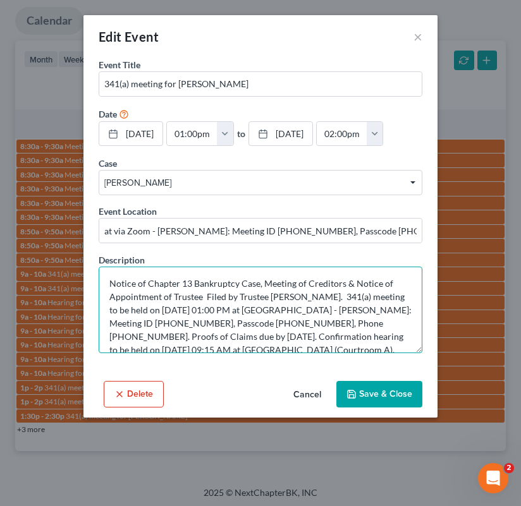
drag, startPoint x: 246, startPoint y: 334, endPoint x: 210, endPoint y: 336, distance: 36.1
click at [210, 336] on textarea "Notice of Chapter 13 Bankruptcy Case, Meeting of Creditors & Notice of Appointm…" at bounding box center [261, 310] width 324 height 87
click at [307, 337] on textarea "Notice of Chapter 13 Bankruptcy Case, Meeting of Creditors & Notice of Appointm…" at bounding box center [261, 310] width 324 height 87
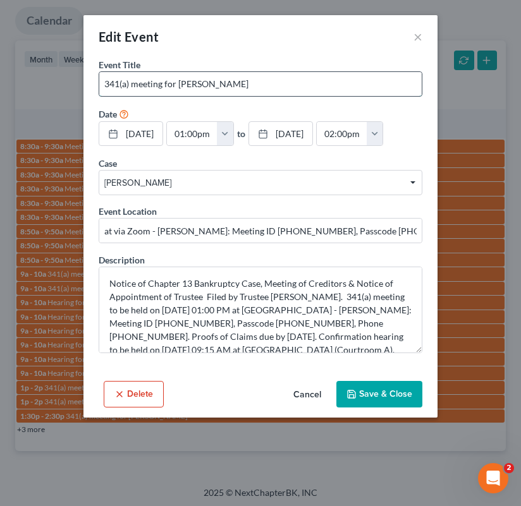
drag, startPoint x: 180, startPoint y: 83, endPoint x: 241, endPoint y: 82, distance: 60.7
click at [241, 82] on input "341(a) meeting for Renee Cox" at bounding box center [260, 84] width 322 height 24
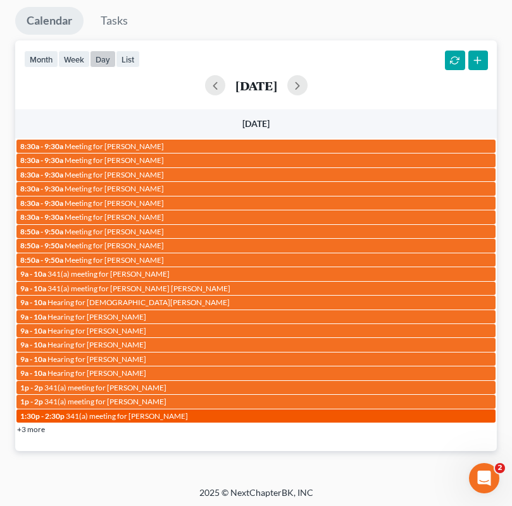
click at [113, 417] on span "341(a) meeting for Alicia Thompson" at bounding box center [127, 416] width 122 height 9
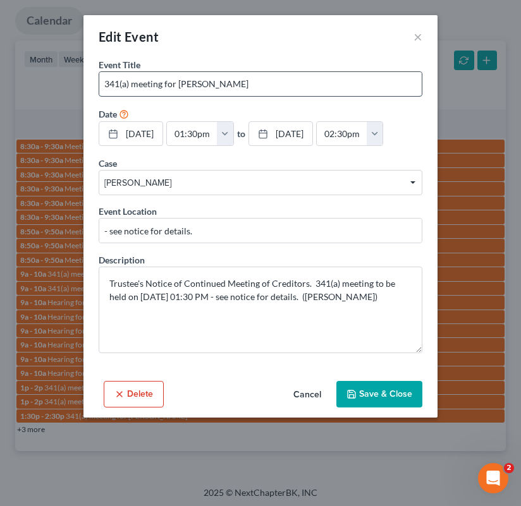
drag, startPoint x: 180, startPoint y: 83, endPoint x: 493, endPoint y: 63, distance: 314.2
click at [258, 83] on input "341(a) meeting for Alicia Thompson" at bounding box center [260, 84] width 322 height 24
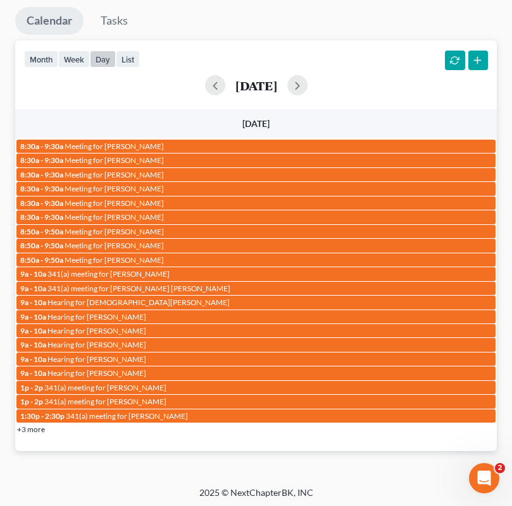
click at [34, 425] on link "+3 more" at bounding box center [31, 429] width 28 height 9
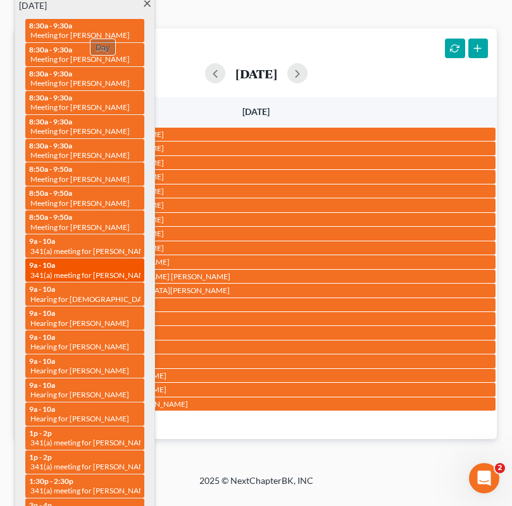
scroll to position [1048, 0]
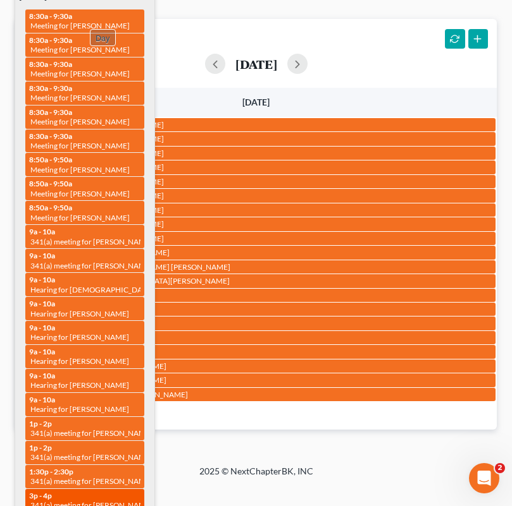
click at [89, 501] on span "341(a) meeting for James DeLisle" at bounding box center [91, 505] width 122 height 9
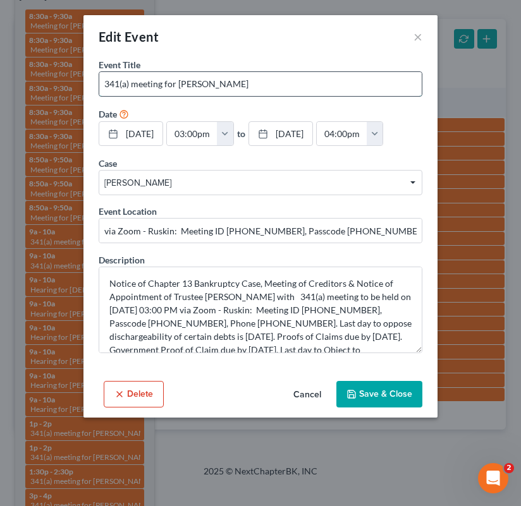
drag, startPoint x: 180, startPoint y: 82, endPoint x: 291, endPoint y: 80, distance: 111.9
click at [291, 80] on input "341(a) meeting for James DeLisle" at bounding box center [260, 84] width 322 height 24
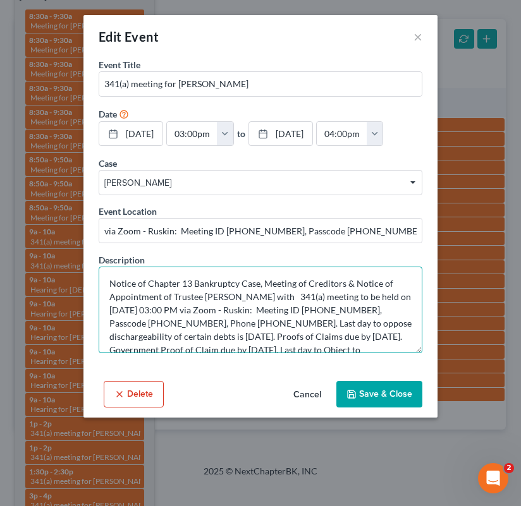
drag, startPoint x: 218, startPoint y: 334, endPoint x: 181, endPoint y: 335, distance: 36.7
click at [181, 335] on textarea "Notice of Chapter 13 Bankruptcy Case, Meeting of Creditors & Notice of Appointm…" at bounding box center [261, 310] width 324 height 87
click at [255, 319] on textarea "Notice of Chapter 13 Bankruptcy Case, Meeting of Creditors & Notice of Appointm…" at bounding box center [261, 310] width 324 height 87
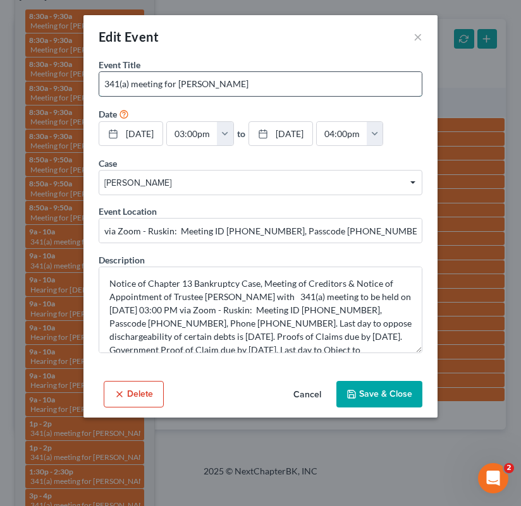
drag, startPoint x: 180, startPoint y: 83, endPoint x: 276, endPoint y: 79, distance: 96.8
click at [276, 79] on input "341(a) meeting for James DeLisle" at bounding box center [260, 84] width 322 height 24
drag, startPoint x: 185, startPoint y: 81, endPoint x: 257, endPoint y: 79, distance: 71.5
click at [257, 79] on input "341(a) meeting for James DeLisle" at bounding box center [260, 84] width 322 height 24
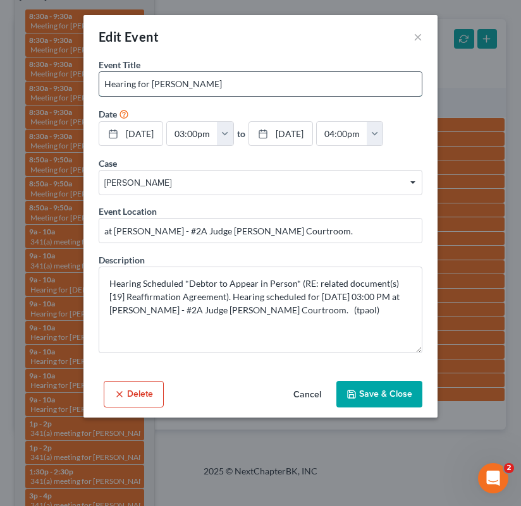
drag, startPoint x: 150, startPoint y: 84, endPoint x: 244, endPoint y: 84, distance: 93.6
click at [244, 84] on input "Hearing for Luz Quinones" at bounding box center [260, 84] width 322 height 24
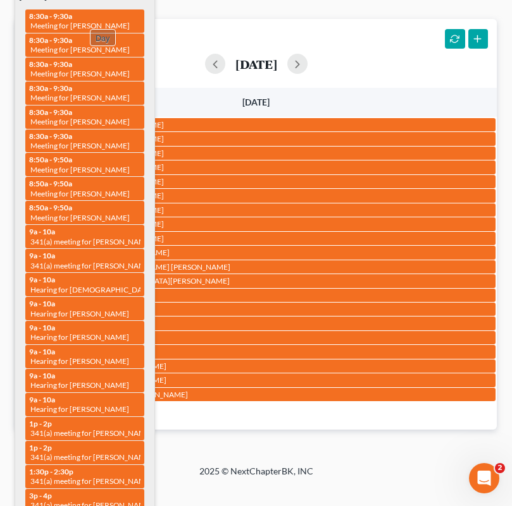
click at [310, 42] on div "month week day list October 15, 2025" at bounding box center [256, 49] width 494 height 61
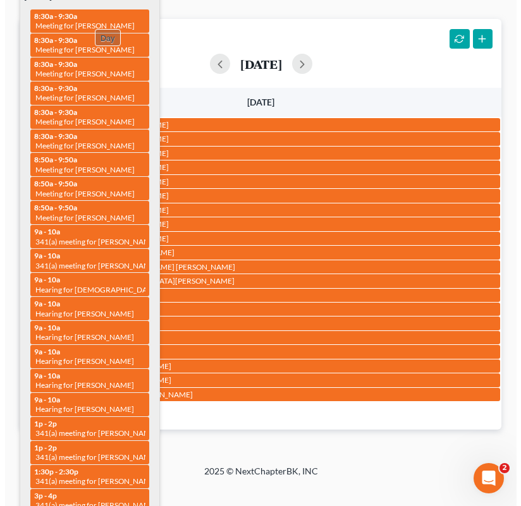
scroll to position [1026, 0]
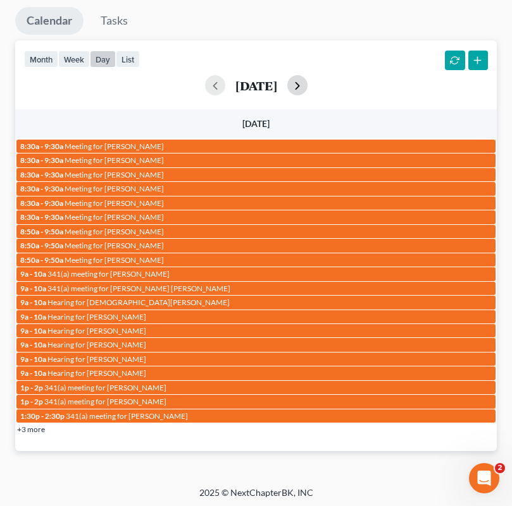
click at [307, 79] on button "button" at bounding box center [297, 85] width 20 height 20
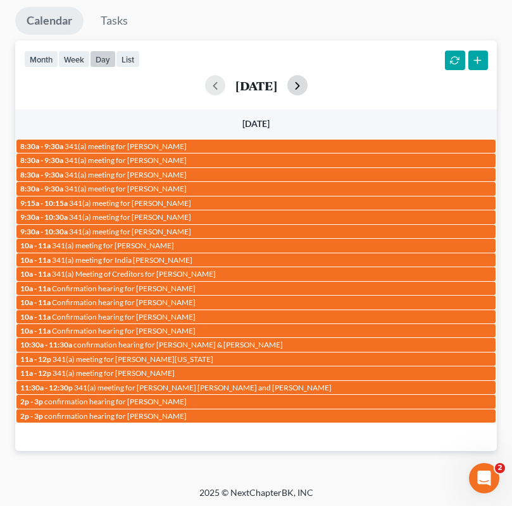
click at [307, 85] on button "button" at bounding box center [297, 85] width 20 height 20
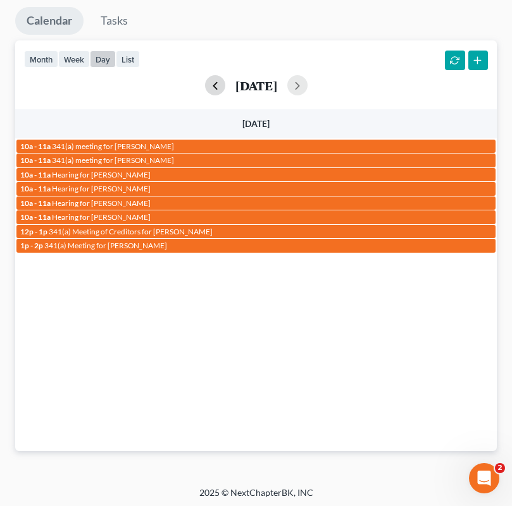
click at [205, 83] on button "button" at bounding box center [215, 85] width 20 height 20
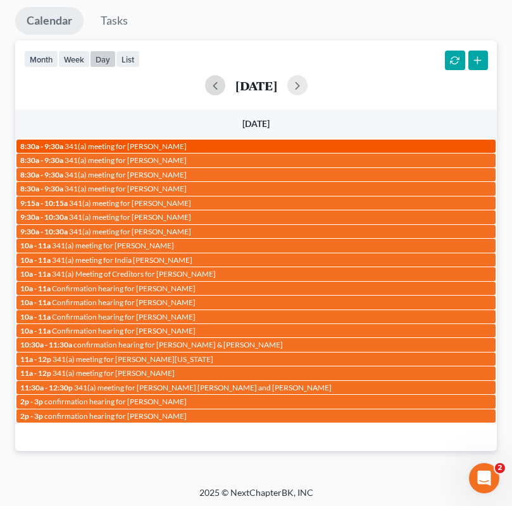
click at [158, 143] on span "341(a) meeting for Adam Schroeder" at bounding box center [125, 146] width 122 height 9
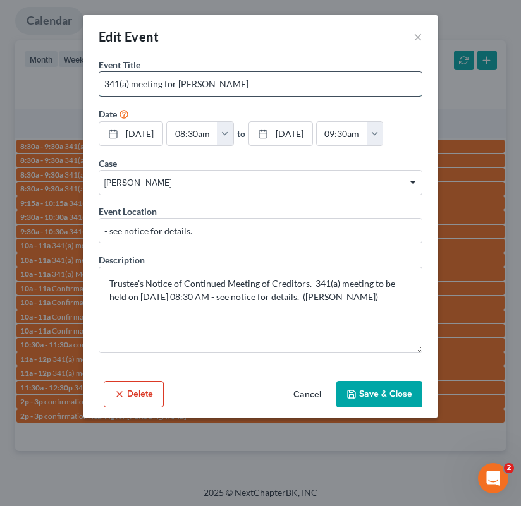
drag, startPoint x: 178, startPoint y: 85, endPoint x: 289, endPoint y: 87, distance: 110.7
click at [284, 88] on input "341(a) meeting for Adam Schroeder" at bounding box center [260, 84] width 322 height 24
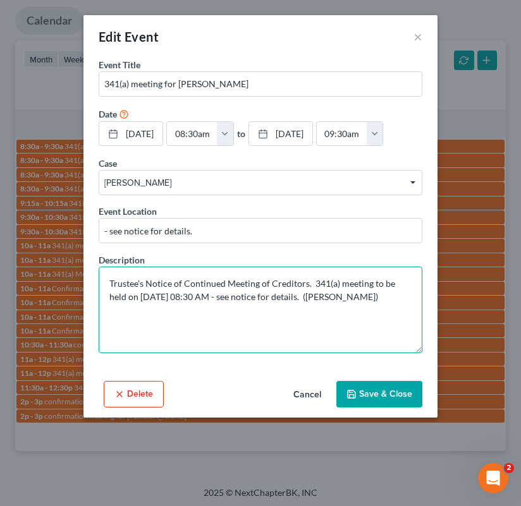
drag, startPoint x: 221, startPoint y: 323, endPoint x: 180, endPoint y: 322, distance: 40.5
click at [180, 322] on textarea "Trustee's Notice of Continued Meeting of Creditors. 341(a) meeting to be held o…" at bounding box center [261, 310] width 324 height 87
click at [319, 323] on textarea "Trustee's Notice of Continued Meeting of Creditors. 341(a) meeting to be held o…" at bounding box center [261, 310] width 324 height 87
drag, startPoint x: 218, startPoint y: 322, endPoint x: 121, endPoint y: 326, distance: 97.5
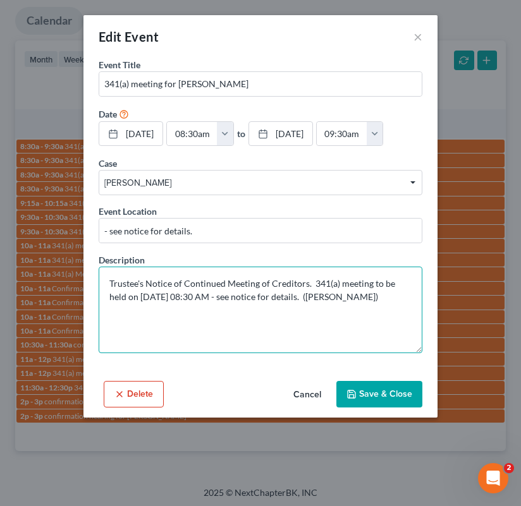
click at [121, 326] on textarea "Trustee's Notice of Continued Meeting of Creditors. 341(a) meeting to be held o…" at bounding box center [261, 310] width 324 height 87
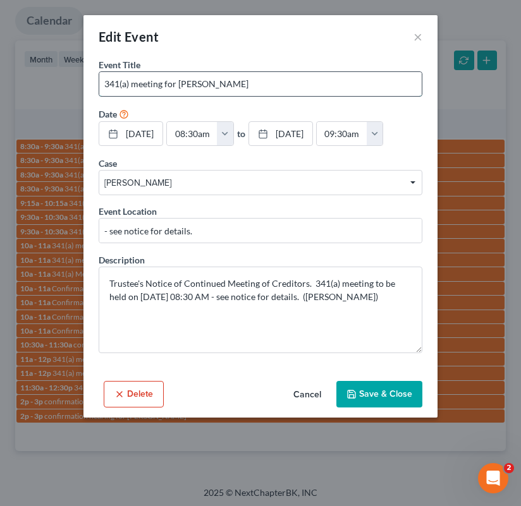
drag, startPoint x: 179, startPoint y: 87, endPoint x: 311, endPoint y: 89, distance: 132.2
click at [311, 89] on input "341(a) meeting for Adam Schroeder" at bounding box center [260, 84] width 322 height 24
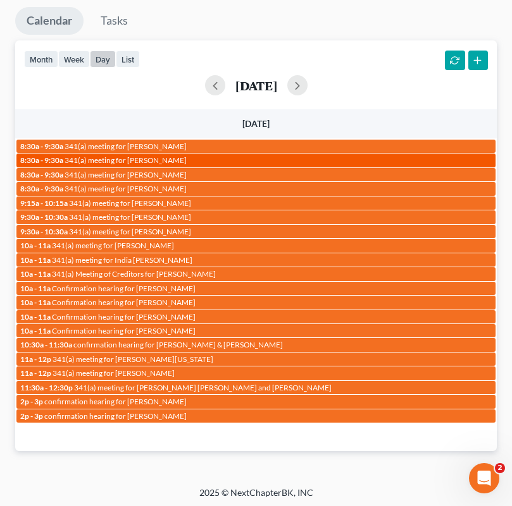
click at [182, 156] on div "8:30a - 9:30a 341(a) meeting for Andrew Colston" at bounding box center [255, 160] width 471 height 9
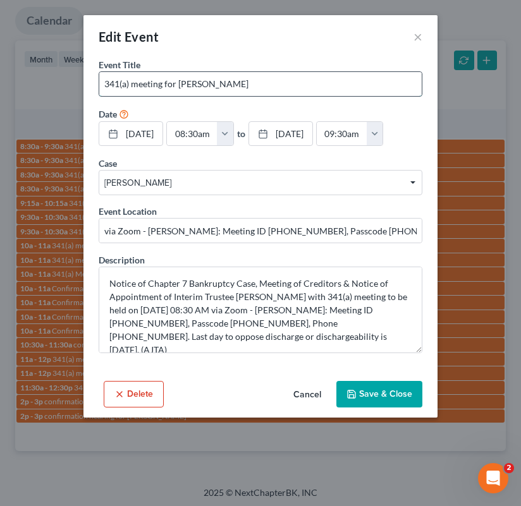
drag, startPoint x: 180, startPoint y: 85, endPoint x: 301, endPoint y: 85, distance: 121.4
click at [301, 85] on input "341(a) meeting for Andrew Colston" at bounding box center [260, 84] width 322 height 24
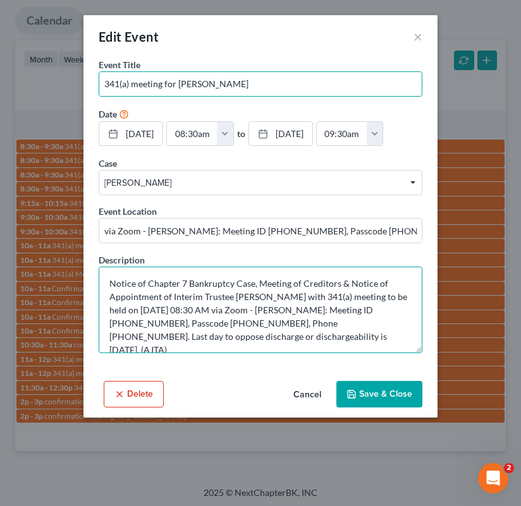
click at [297, 335] on textarea "Notice of Chapter 7 Bankruptcy Case, Meeting of Creditors & Notice of Appointme…" at bounding box center [261, 310] width 324 height 87
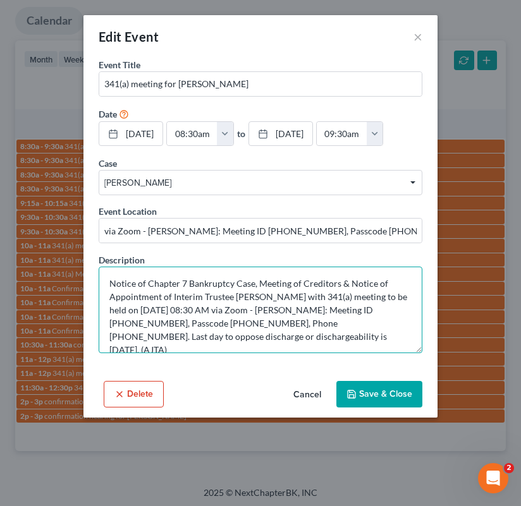
click at [297, 335] on textarea "Notice of Chapter 7 Bankruptcy Case, Meeting of Creditors & Notice of Appointme…" at bounding box center [261, 310] width 324 height 87
click at [239, 343] on textarea "Notice of Chapter 7 Bankruptcy Case, Meeting of Creditors & Notice of Appointme…" at bounding box center [261, 310] width 324 height 87
drag, startPoint x: 235, startPoint y: 336, endPoint x: 140, endPoint y: 336, distance: 94.2
click at [140, 336] on textarea "Notice of Chapter 7 Bankruptcy Case, Meeting of Creditors & Notice of Appointme…" at bounding box center [261, 310] width 324 height 87
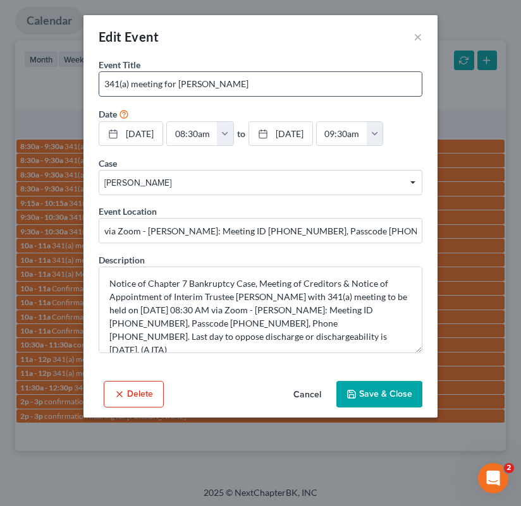
drag, startPoint x: 178, startPoint y: 85, endPoint x: 291, endPoint y: 78, distance: 112.8
click at [291, 78] on input "341(a) meeting for Andrew Colston" at bounding box center [260, 84] width 322 height 24
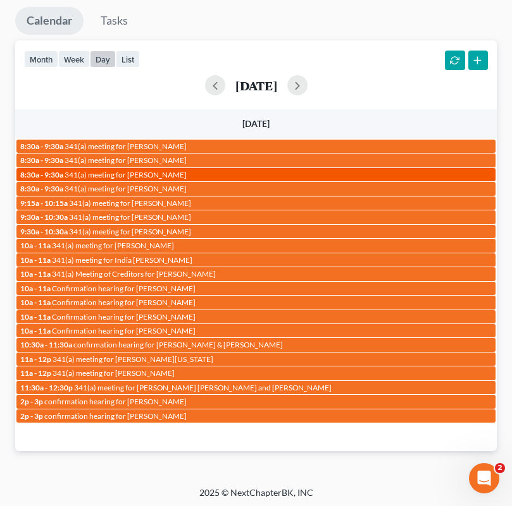
click at [166, 175] on span "341(a) meeting for Beth Robbins" at bounding box center [125, 174] width 122 height 9
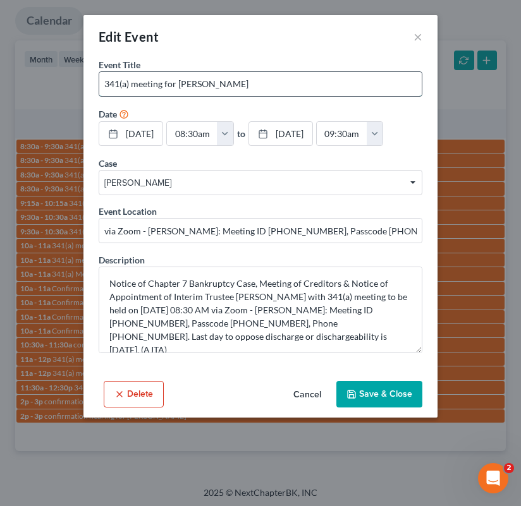
drag, startPoint x: 180, startPoint y: 83, endPoint x: 270, endPoint y: 83, distance: 90.4
click at [270, 83] on input "341(a) meeting for Beth Robbins" at bounding box center [260, 84] width 322 height 24
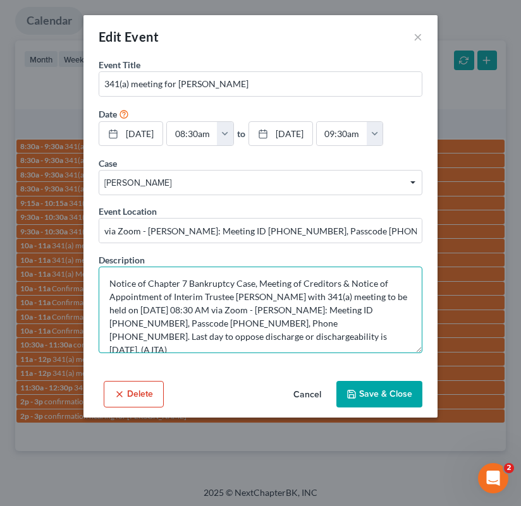
drag, startPoint x: 236, startPoint y: 334, endPoint x: 141, endPoint y: 338, distance: 95.6
click at [141, 338] on textarea "Notice of Chapter 7 Bankruptcy Case, Meeting of Creditors & Notice of Appointme…" at bounding box center [261, 310] width 324 height 87
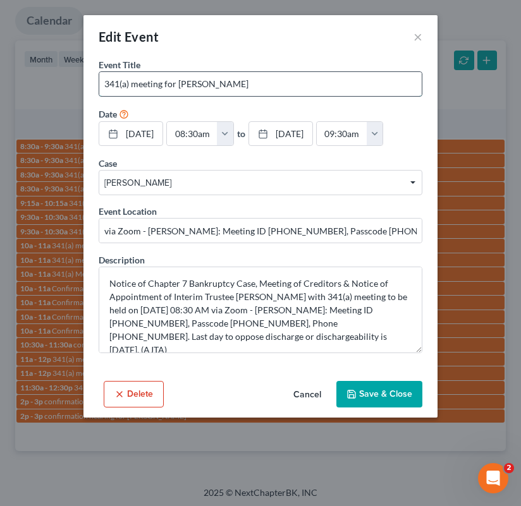
drag, startPoint x: 178, startPoint y: 83, endPoint x: 268, endPoint y: 87, distance: 89.9
click at [266, 88] on input "341(a) meeting for Beth Robbins" at bounding box center [260, 84] width 322 height 24
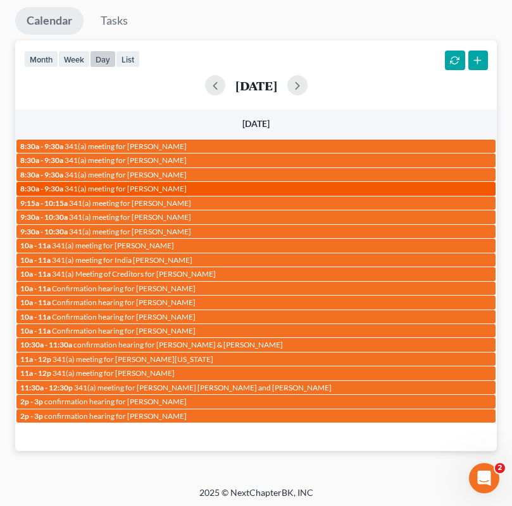
click at [169, 184] on span "341(a) meeting for Ronald Anderson" at bounding box center [125, 188] width 122 height 9
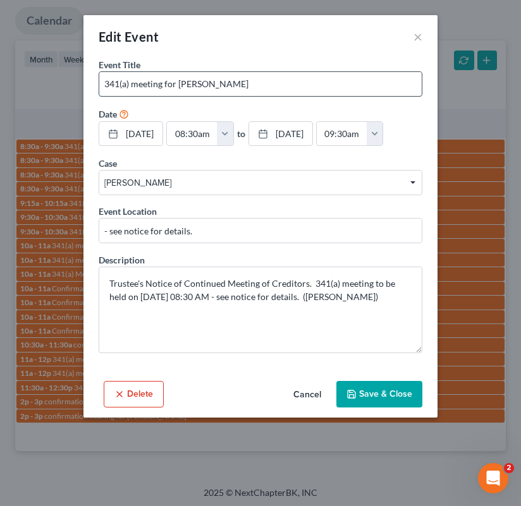
drag, startPoint x: 180, startPoint y: 83, endPoint x: 346, endPoint y: 85, distance: 166.3
click at [242, 85] on input "341(a) meeting for Ronald Anderson" at bounding box center [260, 84] width 322 height 24
click at [281, 82] on input "341(a) meeting for Ronald Anderson" at bounding box center [260, 84] width 322 height 24
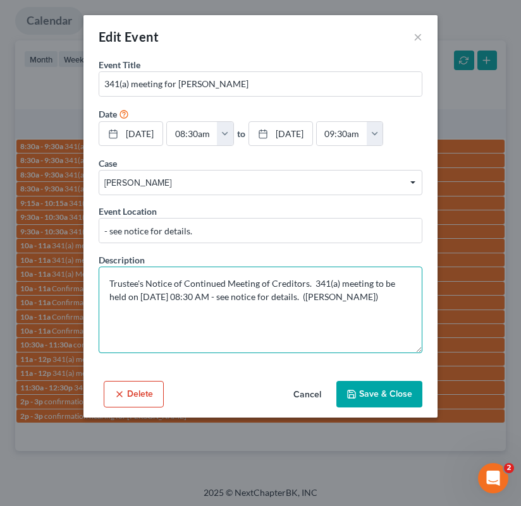
drag, startPoint x: 222, startPoint y: 321, endPoint x: 240, endPoint y: 319, distance: 18.4
click at [159, 324] on textarea "Trustee's Notice of Continued Meeting of Creditors. 341(a) meeting to be held o…" at bounding box center [261, 310] width 324 height 87
click at [244, 319] on textarea "Trustee's Notice of Continued Meeting of Creditors. 341(a) meeting to be held o…" at bounding box center [261, 310] width 324 height 87
drag, startPoint x: 216, startPoint y: 322, endPoint x: 123, endPoint y: 322, distance: 93.6
click at [123, 322] on textarea "Trustee's Notice of Continued Meeting of Creditors. 341(a) meeting to be held o…" at bounding box center [261, 310] width 324 height 87
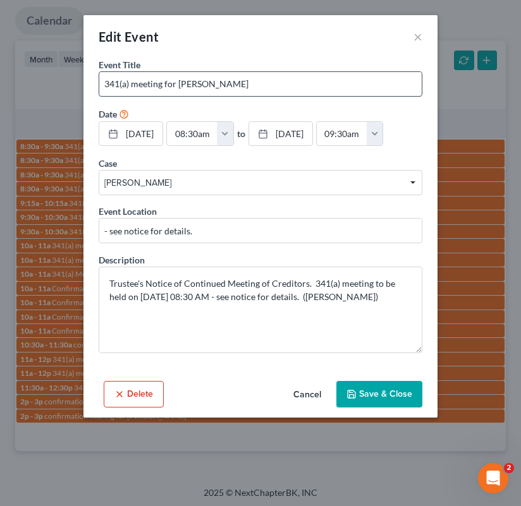
drag, startPoint x: 178, startPoint y: 85, endPoint x: 301, endPoint y: 85, distance: 122.7
click at [301, 85] on input "341(a) meeting for Ronald Anderson" at bounding box center [260, 84] width 322 height 24
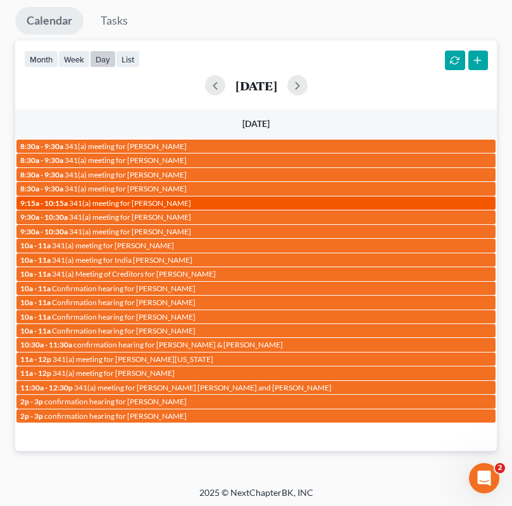
click at [178, 200] on span "341(a) meeting for Madisen Ross-Mayes" at bounding box center [130, 203] width 122 height 9
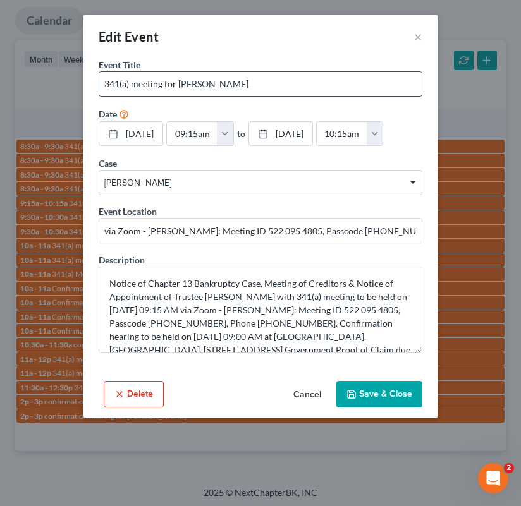
drag, startPoint x: 178, startPoint y: 84, endPoint x: 330, endPoint y: 85, distance: 151.8
click at [330, 85] on input "341(a) meeting for Madisen Ross-Mayes" at bounding box center [260, 84] width 322 height 24
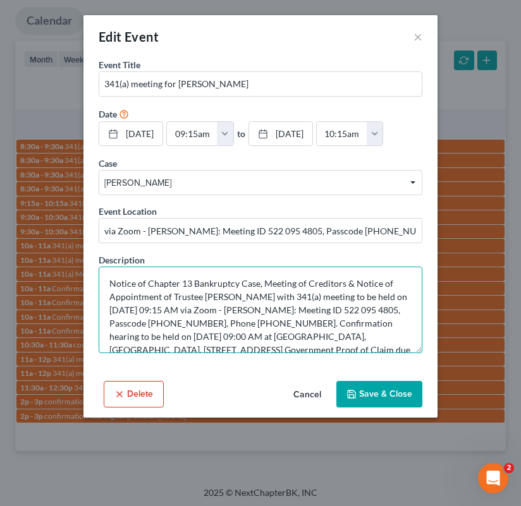
drag, startPoint x: 217, startPoint y: 337, endPoint x: 181, endPoint y: 336, distance: 35.4
click at [181, 336] on textarea "Notice of Chapter 13 Bankruptcy Case, Meeting of Creditors & Notice of Appointm…" at bounding box center [261, 310] width 324 height 87
click at [273, 333] on textarea "Notice of Chapter 13 Bankruptcy Case, Meeting of Creditors & Notice of Appointm…" at bounding box center [261, 310] width 324 height 87
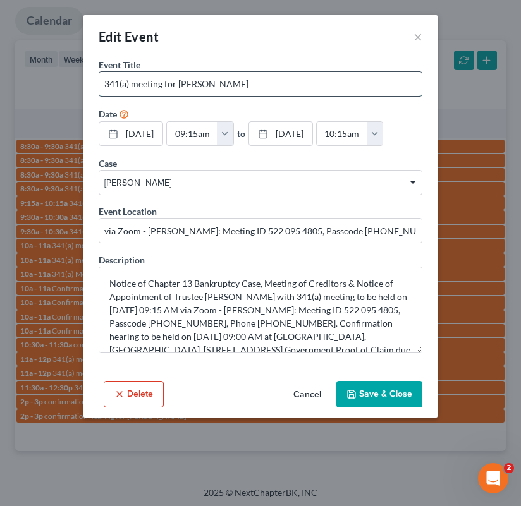
drag, startPoint x: 181, startPoint y: 83, endPoint x: 313, endPoint y: 78, distance: 131.6
click at [313, 78] on input "341(a) meeting for Madisen Ross-Mayes" at bounding box center [260, 84] width 322 height 24
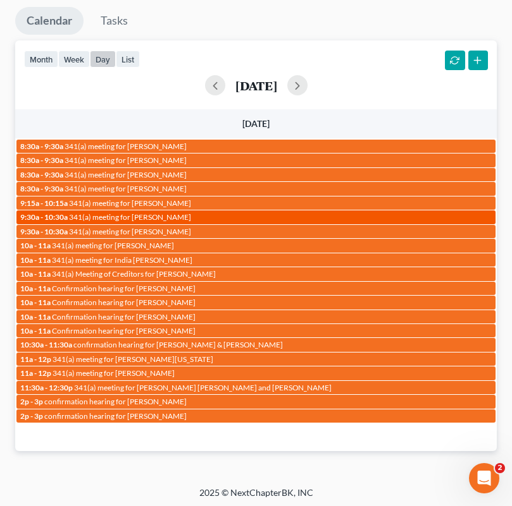
click at [157, 214] on span "341(a) meeting for Demia Gillispie" at bounding box center [130, 216] width 122 height 9
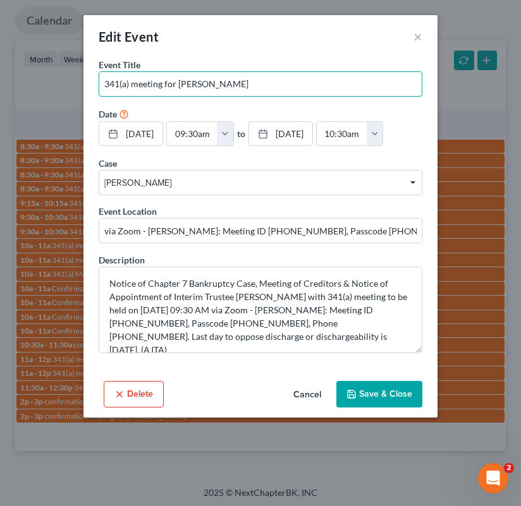
drag, startPoint x: 180, startPoint y: 87, endPoint x: 491, endPoint y: 65, distance: 312.5
click at [261, 86] on input "341(a) meeting for Demia Gillispie" at bounding box center [260, 84] width 322 height 24
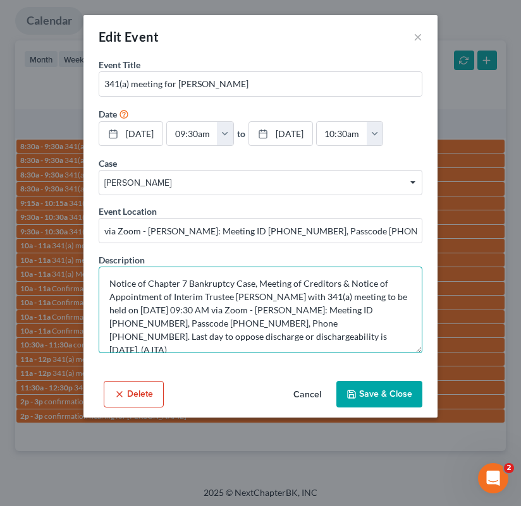
drag, startPoint x: 236, startPoint y: 334, endPoint x: 199, endPoint y: 335, distance: 38.0
click at [199, 335] on textarea "Notice of Chapter 7 Bankruptcy Case, Meeting of Creditors & Notice of Appointme…" at bounding box center [261, 310] width 324 height 87
click at [293, 334] on textarea "Notice of Chapter 7 Bankruptcy Case, Meeting of Creditors & Notice of Appointme…" at bounding box center [261, 310] width 324 height 87
drag, startPoint x: 237, startPoint y: 336, endPoint x: 140, endPoint y: 335, distance: 96.7
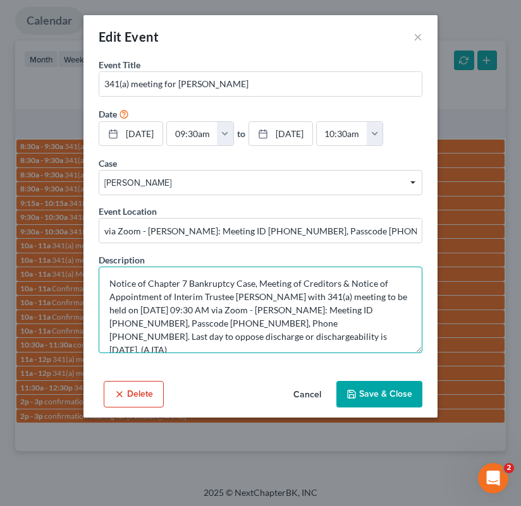
click at [140, 335] on textarea "Notice of Chapter 7 Bankruptcy Case, Meeting of Creditors & Notice of Appointme…" at bounding box center [261, 310] width 324 height 87
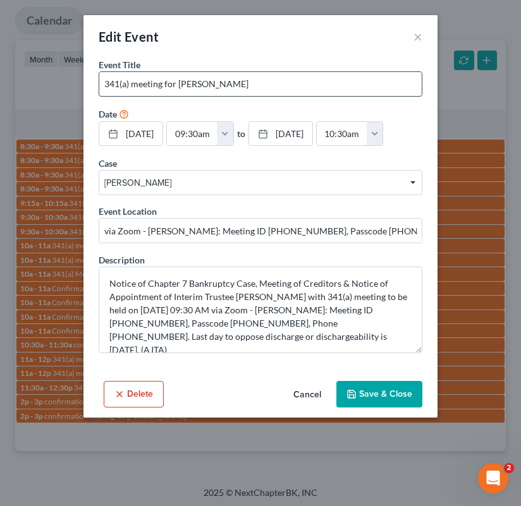
drag, startPoint x: 182, startPoint y: 85, endPoint x: 312, endPoint y: 93, distance: 129.8
click at [298, 92] on input "341(a) meeting for Demia Gillispie" at bounding box center [260, 84] width 322 height 24
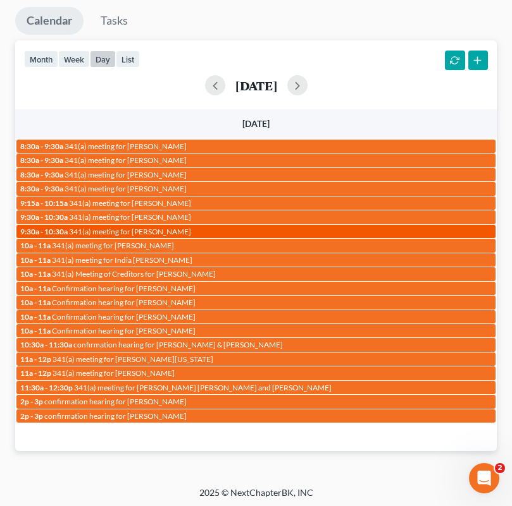
click at [154, 228] on span "341(a) meeting for Migemini Taylor" at bounding box center [130, 231] width 122 height 9
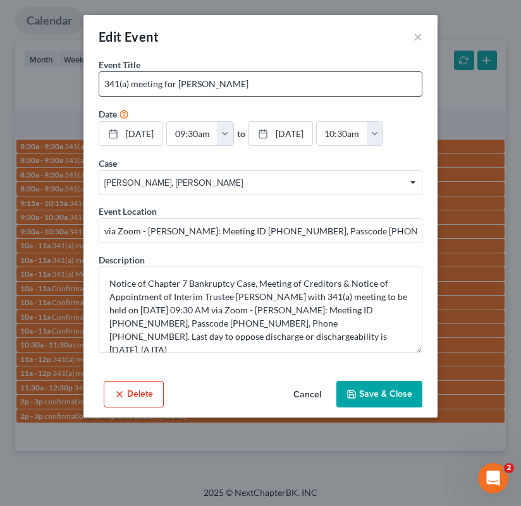
drag, startPoint x: 180, startPoint y: 83, endPoint x: 285, endPoint y: 86, distance: 105.6
click at [285, 86] on input "341(a) meeting for Migemini Taylor" at bounding box center [260, 84] width 322 height 24
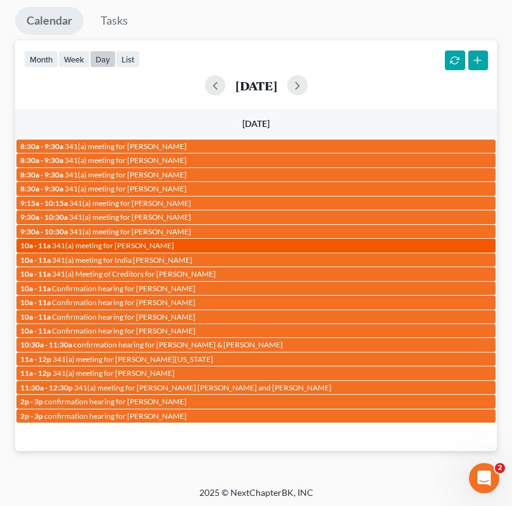
click at [124, 245] on span "341(a) meeting for Danielle Charles" at bounding box center [113, 245] width 122 height 9
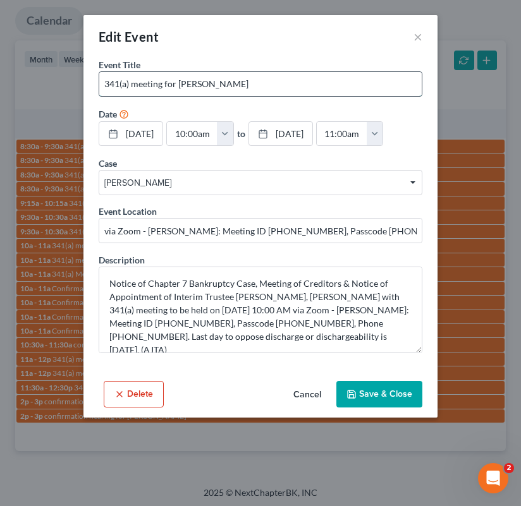
drag, startPoint x: 179, startPoint y: 81, endPoint x: 265, endPoint y: 85, distance: 86.1
click at [265, 85] on input "341(a) meeting for Danielle Charles" at bounding box center [260, 84] width 322 height 24
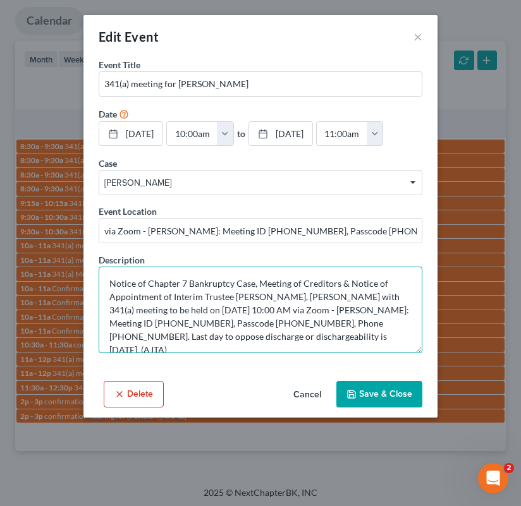
drag, startPoint x: 247, startPoint y: 335, endPoint x: 211, endPoint y: 334, distance: 36.1
click at [211, 334] on textarea "Notice of Chapter 7 Bankruptcy Case, Meeting of Creditors & Notice of Appointme…" at bounding box center [261, 310] width 324 height 87
click at [304, 339] on textarea "Notice of Chapter 7 Bankruptcy Case, Meeting of Creditors & Notice of Appointme…" at bounding box center [261, 310] width 324 height 87
drag, startPoint x: 246, startPoint y: 334, endPoint x: 152, endPoint y: 337, distance: 93.6
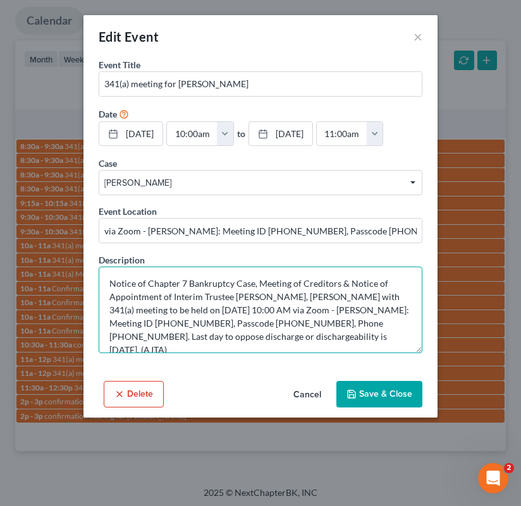
click at [152, 337] on textarea "Notice of Chapter 7 Bankruptcy Case, Meeting of Creditors & Notice of Appointme…" at bounding box center [261, 310] width 324 height 87
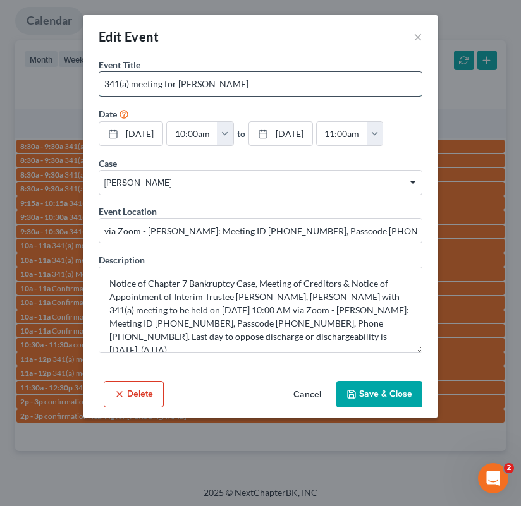
drag, startPoint x: 180, startPoint y: 82, endPoint x: 248, endPoint y: 81, distance: 68.9
click at [248, 81] on input "341(a) meeting for Danielle Charles" at bounding box center [260, 84] width 322 height 24
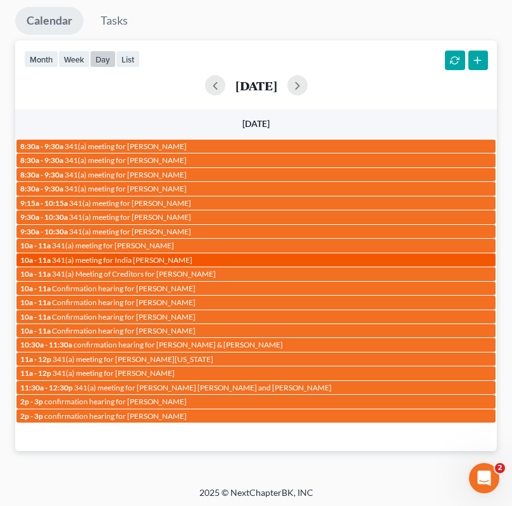
click at [152, 257] on span "341(a) meeting for India Kendrick" at bounding box center [122, 259] width 140 height 9
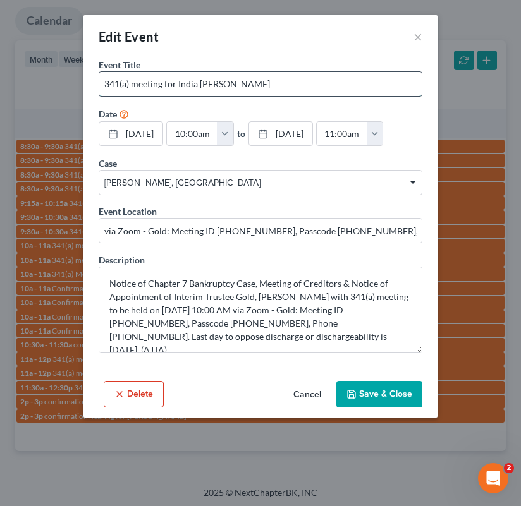
drag, startPoint x: 223, startPoint y: 83, endPoint x: 178, endPoint y: 83, distance: 44.9
click at [178, 83] on input "341(a) meeting for India Kendrick" at bounding box center [260, 84] width 322 height 24
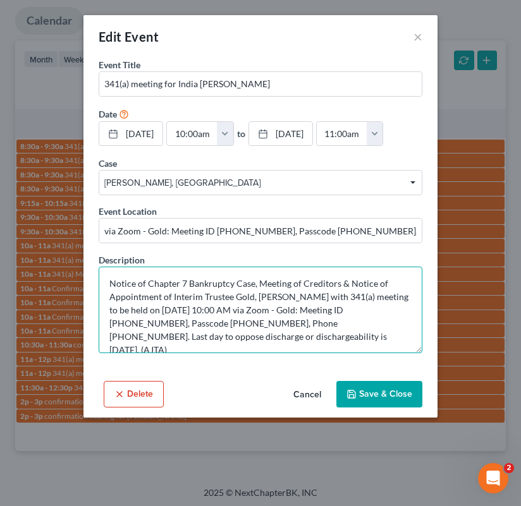
drag, startPoint x: 218, startPoint y: 334, endPoint x: 123, endPoint y: 334, distance: 95.5
click at [123, 334] on textarea "Notice of Chapter 7 Bankruptcy Case, Meeting of Creditors & Notice of Appointme…" at bounding box center [261, 310] width 324 height 87
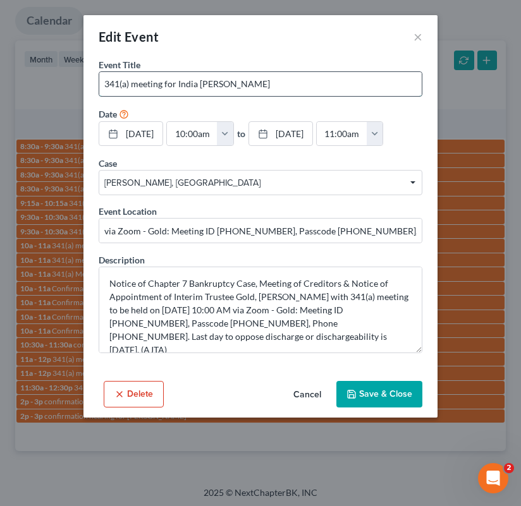
drag, startPoint x: 218, startPoint y: 85, endPoint x: 179, endPoint y: 85, distance: 38.6
click at [179, 85] on input "341(a) meeting for India Kendrick" at bounding box center [260, 84] width 322 height 24
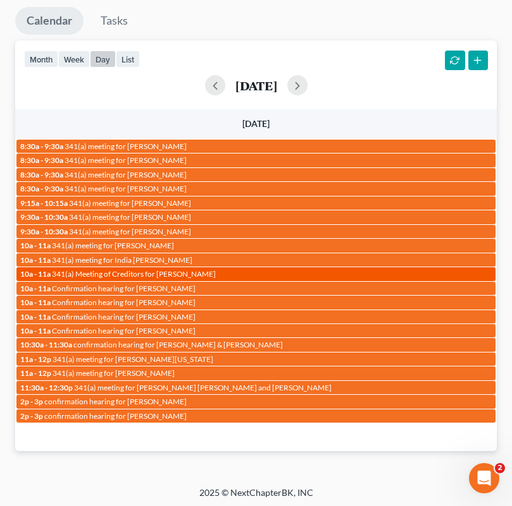
click at [150, 271] on span "341(a) Meeting of Creditors for Christopher Farren" at bounding box center [134, 273] width 164 height 9
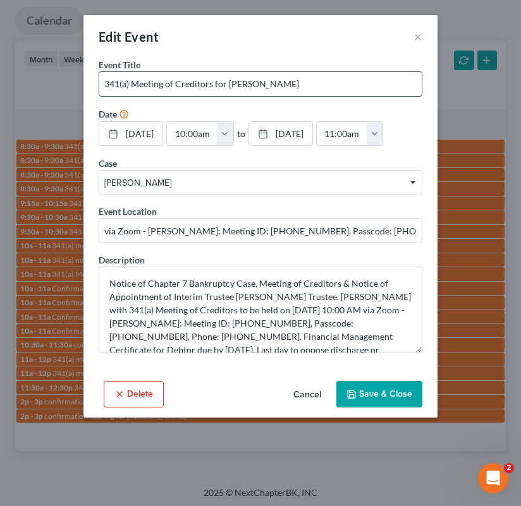
drag, startPoint x: 228, startPoint y: 85, endPoint x: 360, endPoint y: 83, distance: 132.2
click at [360, 83] on input "341(a) Meeting of Creditors for Christopher Farren" at bounding box center [260, 84] width 322 height 24
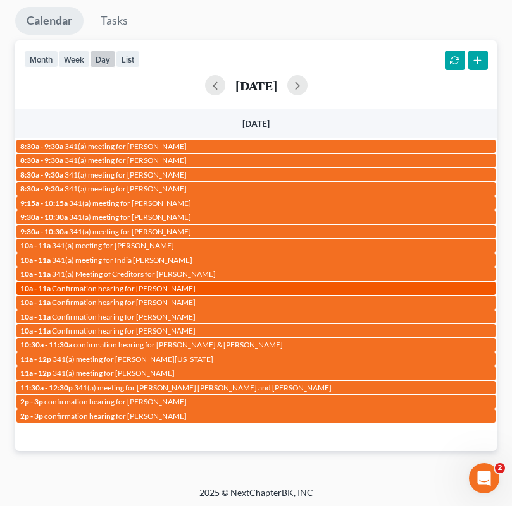
click at [180, 289] on span "Confirmation hearing for Amina Brown" at bounding box center [124, 288] width 144 height 9
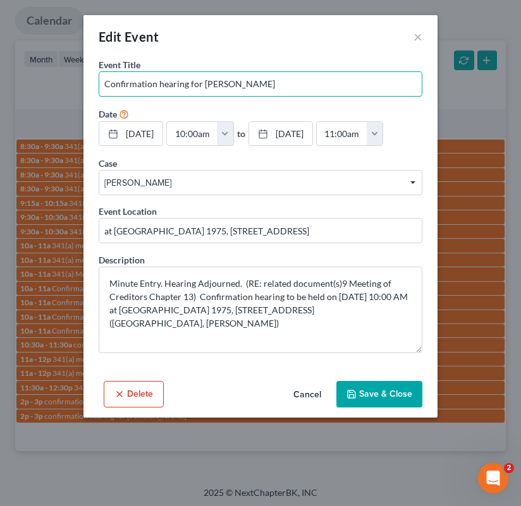
drag, startPoint x: 204, startPoint y: 82, endPoint x: 450, endPoint y: 85, distance: 246.0
click at [278, 84] on input "Confirmation hearing for Amina Brown" at bounding box center [260, 84] width 322 height 24
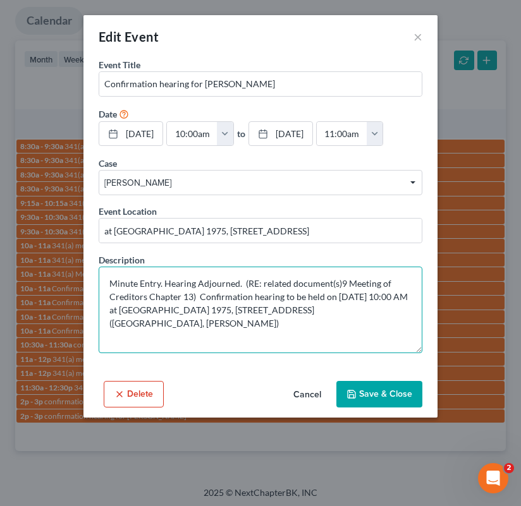
drag, startPoint x: 148, startPoint y: 336, endPoint x: 208, endPoint y: 332, distance: 60.2
click at [109, 338] on textarea "Minute Entry. Hearing Adjourned. (RE: related document(s)9 Meeting of Creditors…" at bounding box center [261, 310] width 324 height 87
click at [258, 334] on textarea "Minute Entry. Hearing Adjourned. (RE: related document(s)9 Meeting of Creditors…" at bounding box center [261, 310] width 324 height 87
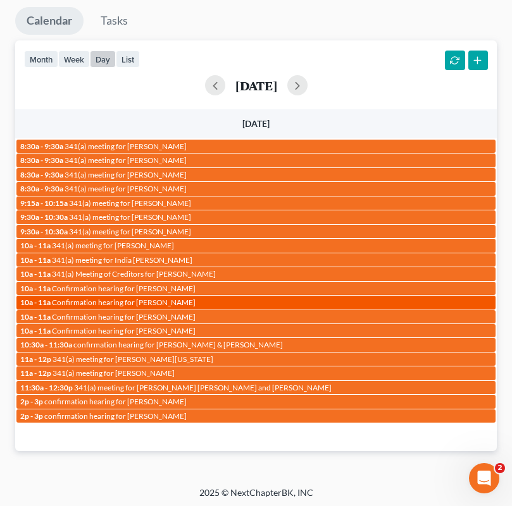
click at [105, 303] on span "Confirmation hearing for Daniel Sweetwood" at bounding box center [124, 302] width 144 height 9
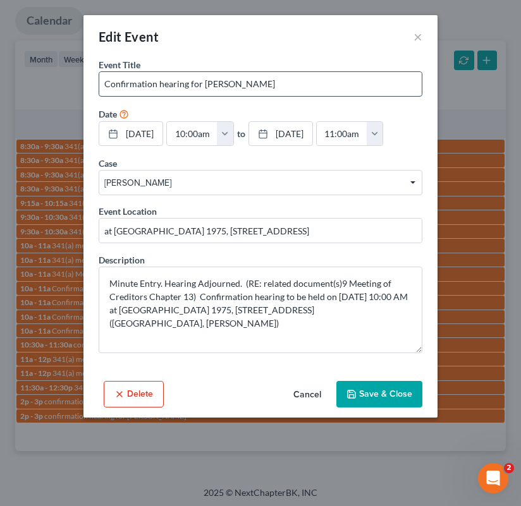
drag, startPoint x: 203, startPoint y: 84, endPoint x: 343, endPoint y: 85, distance: 140.4
click at [339, 85] on input "Confirmation hearing for Daniel Sweetwood" at bounding box center [260, 84] width 322 height 24
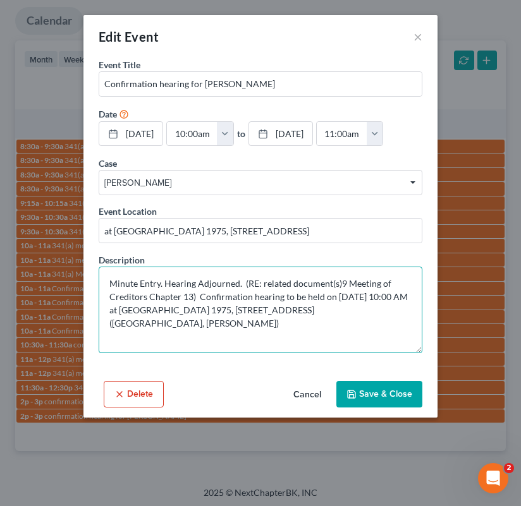
click at [158, 324] on textarea "Minute Entry. Hearing Adjourned. (RE: related document(s)9 Meeting of Creditors…" at bounding box center [261, 310] width 324 height 87
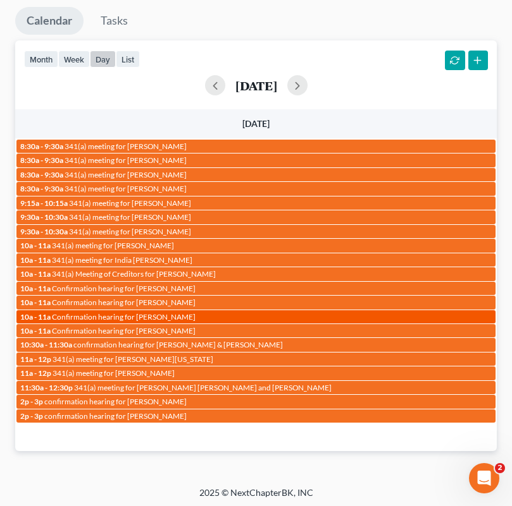
click at [142, 316] on span "Confirmation hearing for Latasha Haynes" at bounding box center [124, 316] width 144 height 9
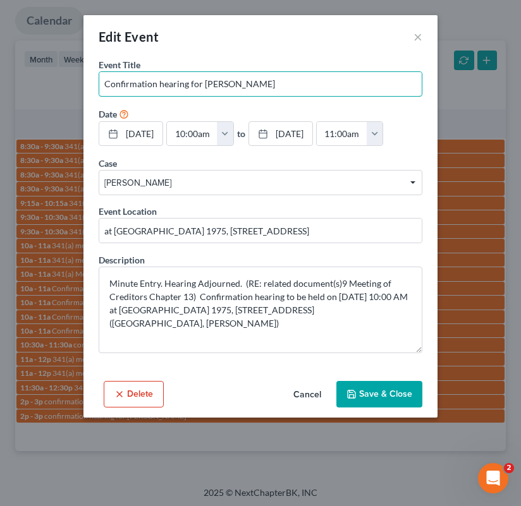
drag, startPoint x: 204, startPoint y: 83, endPoint x: 514, endPoint y: 93, distance: 310.6
click at [287, 84] on input "Confirmation hearing for Latasha Haynes" at bounding box center [260, 84] width 322 height 24
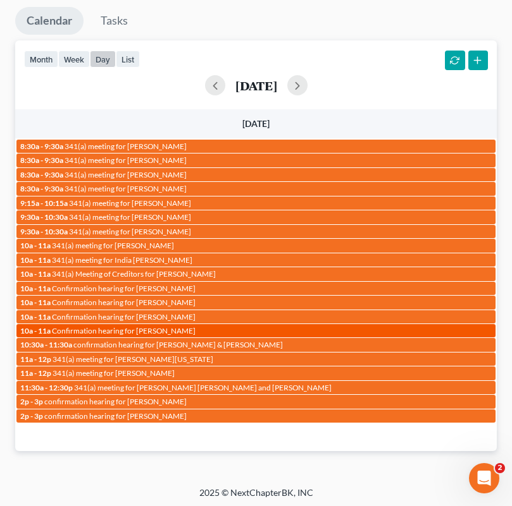
click at [140, 326] on span "Confirmation hearing for Stacey Mingo" at bounding box center [124, 330] width 144 height 9
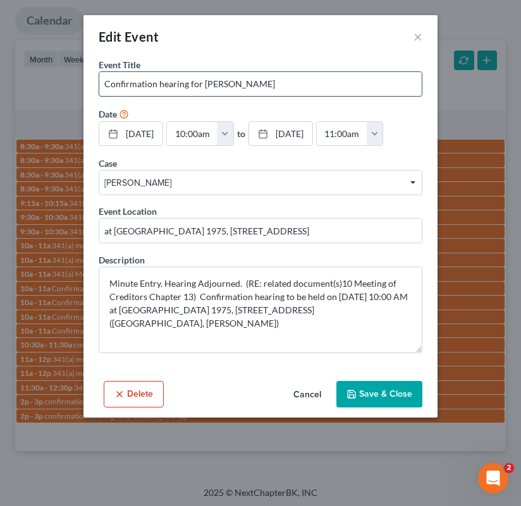
drag, startPoint x: 202, startPoint y: 83, endPoint x: 295, endPoint y: 82, distance: 93.0
click at [295, 82] on input "Confirmation hearing for Stacey Mingo" at bounding box center [260, 84] width 322 height 24
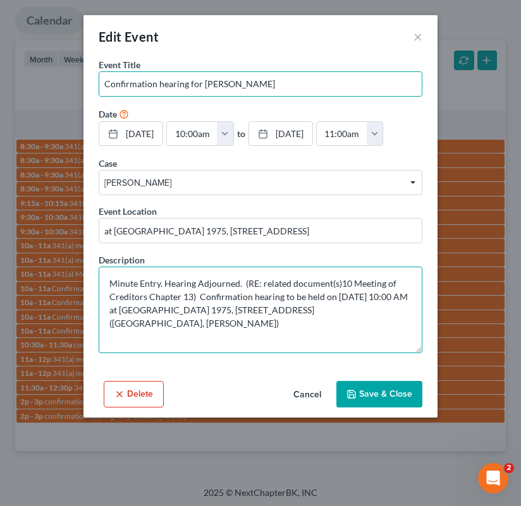
click at [280, 318] on textarea "Minute Entry. Hearing Adjourned. (RE: related document(s)10 Meeting of Creditor…" at bounding box center [261, 310] width 324 height 87
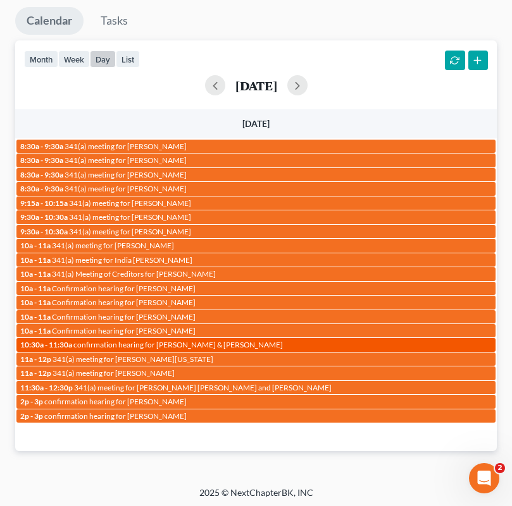
click at [195, 340] on span "confirmation hearing for Kristopher Brownlee & Kimber Brownlee" at bounding box center [177, 344] width 209 height 9
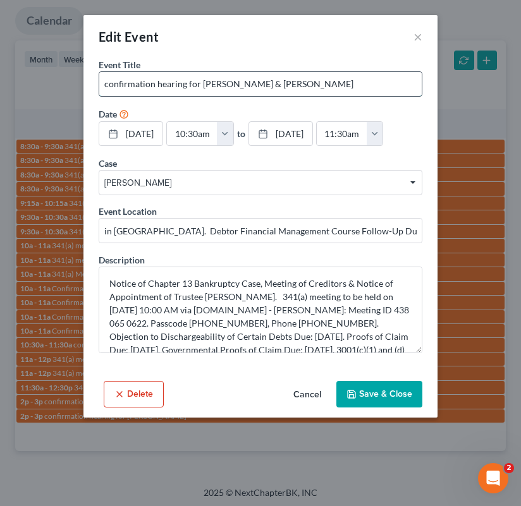
click at [340, 85] on input "confirmation hearing for Kristopher Brownlee & Kimber Brownlee" at bounding box center [260, 84] width 322 height 24
drag, startPoint x: 202, startPoint y: 82, endPoint x: 435, endPoint y: 83, distance: 233.3
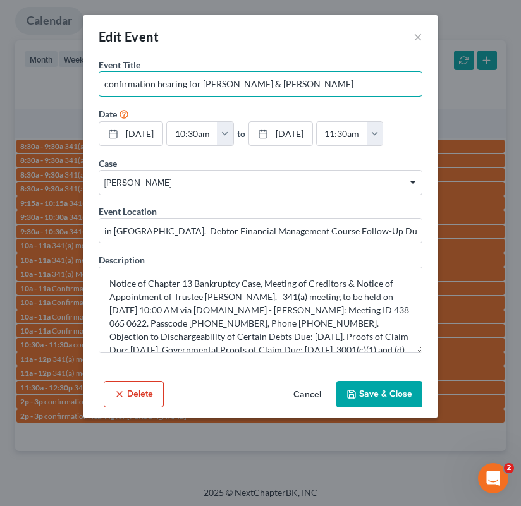
click at [435, 83] on div "Event Title * confirmation hearing for Kristopher Brownlee & Kimber Brownlee Da…" at bounding box center [260, 217] width 354 height 318
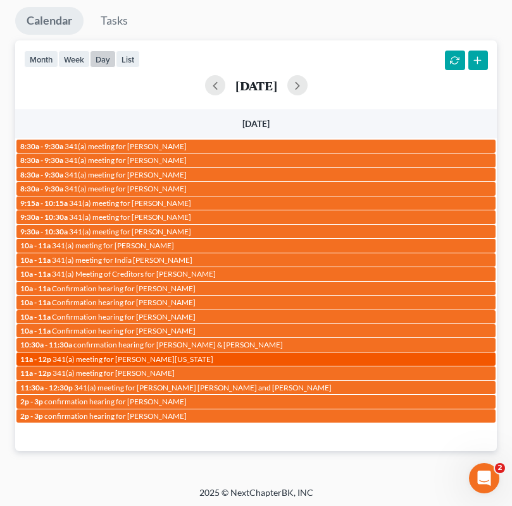
click at [114, 355] on span "341(a) meeting for Henretta Washington" at bounding box center [132, 359] width 161 height 9
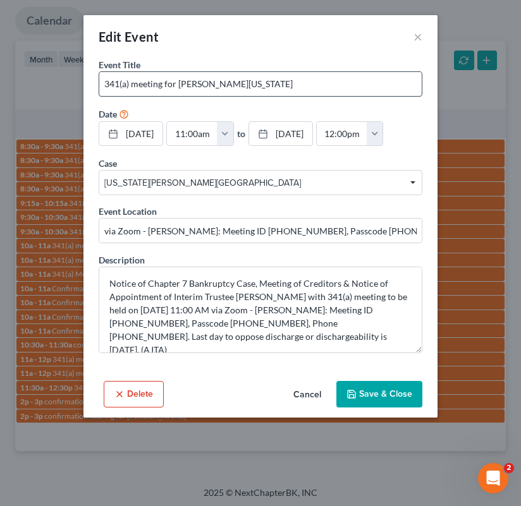
drag, startPoint x: 178, startPoint y: 84, endPoint x: 317, endPoint y: 87, distance: 139.1
click at [317, 87] on input "341(a) meeting for Henretta Washington" at bounding box center [260, 84] width 322 height 24
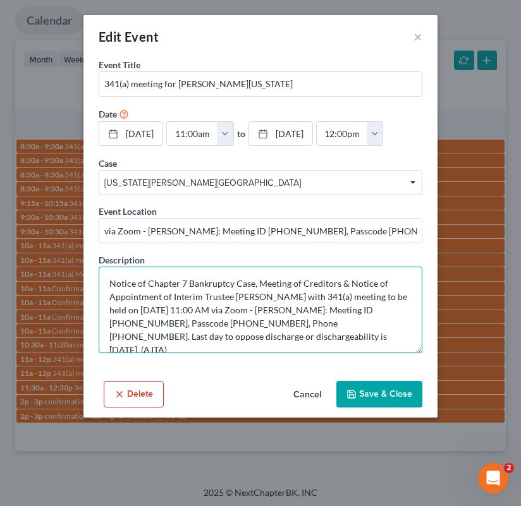
drag, startPoint x: 235, startPoint y: 336, endPoint x: 199, endPoint y: 335, distance: 35.4
click at [199, 335] on textarea "Notice of Chapter 7 Bankruptcy Case, Meeting of Creditors & Notice of Appointme…" at bounding box center [261, 310] width 324 height 87
click at [207, 316] on textarea "Notice of Chapter 7 Bankruptcy Case, Meeting of Creditors & Notice of Appointme…" at bounding box center [261, 310] width 324 height 87
drag, startPoint x: 142, startPoint y: 334, endPoint x: 394, endPoint y: 277, distance: 258.8
click at [234, 335] on textarea "Notice of Chapter 7 Bankruptcy Case, Meeting of Creditors & Notice of Appointme…" at bounding box center [261, 310] width 324 height 87
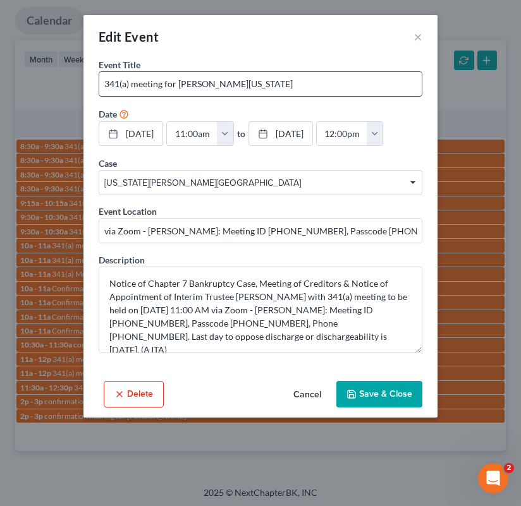
drag, startPoint x: 180, startPoint y: 82, endPoint x: 333, endPoint y: 78, distance: 152.4
click at [333, 78] on input "341(a) meeting for Henretta Washington" at bounding box center [260, 84] width 322 height 24
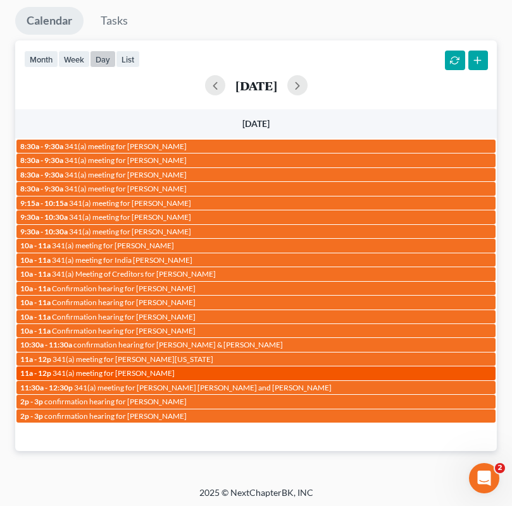
click at [90, 372] on span "341(a) meeting for Robert Johnson Jr." at bounding box center [113, 373] width 122 height 9
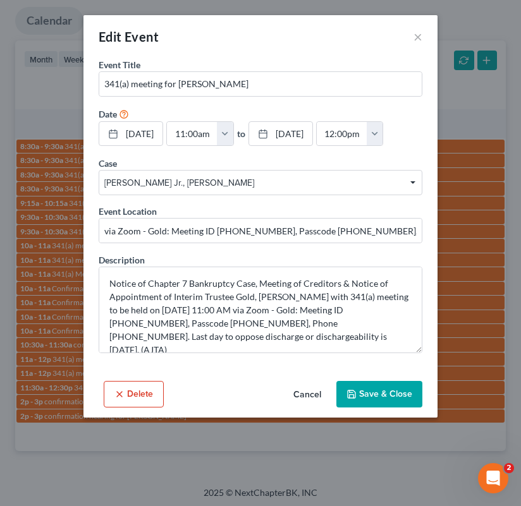
click at [100, 374] on div "Event Title * 341(a) meeting for Robert Johnson Jr. Date 10/16/2025 close Date …" at bounding box center [260, 217] width 354 height 318
drag, startPoint x: 180, startPoint y: 83, endPoint x: 249, endPoint y: 85, distance: 69.6
click at [249, 85] on input "341(a) meeting for Robert Johnson Jr." at bounding box center [260, 84] width 322 height 24
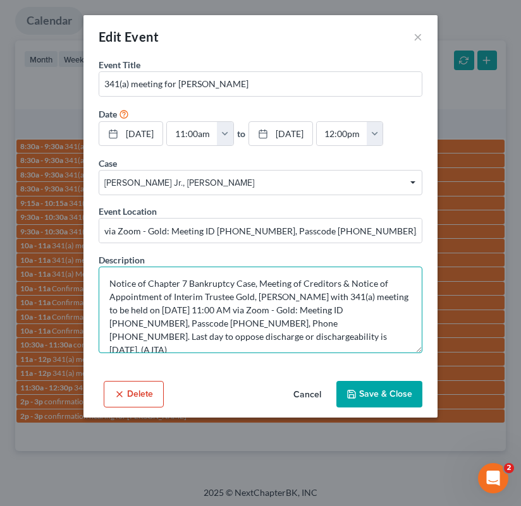
drag, startPoint x: 217, startPoint y: 336, endPoint x: 379, endPoint y: 317, distance: 163.6
click at [123, 338] on textarea "Notice of Chapter 7 Bankruptcy Case, Meeting of Creditors & Notice of Appointme…" at bounding box center [261, 310] width 324 height 87
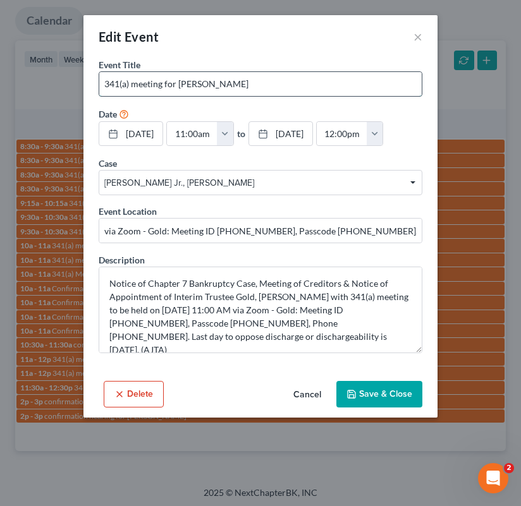
drag, startPoint x: 179, startPoint y: 84, endPoint x: 309, endPoint y: 82, distance: 130.3
click at [309, 82] on input "341(a) meeting for Robert Johnson Jr." at bounding box center [260, 84] width 322 height 24
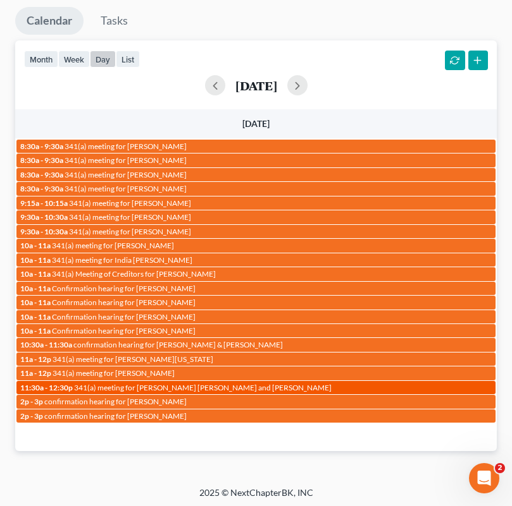
click at [147, 387] on span "341(a) meeting for Rocco Michael Policano and Tanya Marie Policano" at bounding box center [202, 387] width 257 height 9
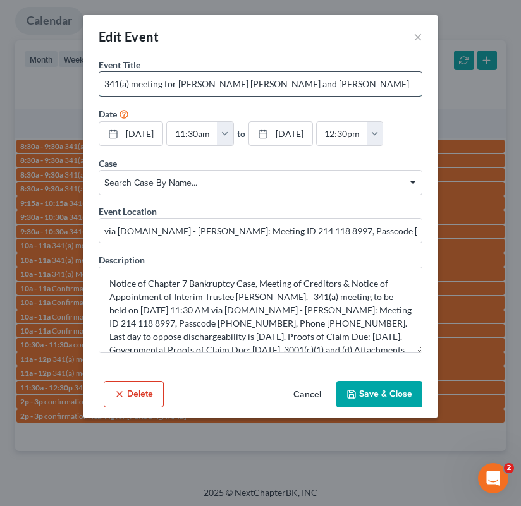
click at [348, 87] on input "341(a) meeting for Rocco Michael Policano and Tanya Marie Policano" at bounding box center [260, 84] width 322 height 24
drag, startPoint x: 179, startPoint y: 83, endPoint x: 408, endPoint y: 78, distance: 229.0
click at [408, 78] on input "341(a) meeting for Rocco Michael Policano and Tanya Marie Policano" at bounding box center [260, 84] width 322 height 24
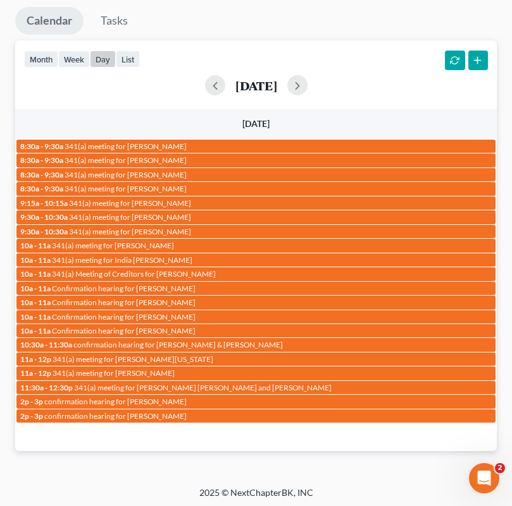
click at [193, 381] on td "11:30a - 12:30p 341(a) meeting for Rocco Michael Policano and Tanya Marie Polic…" at bounding box center [255, 388] width 481 height 14
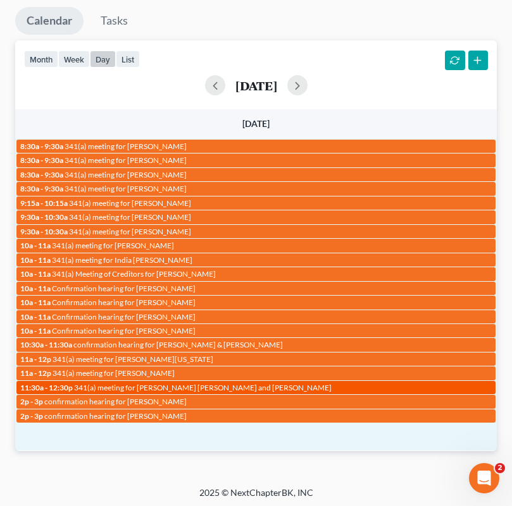
click at [191, 387] on span "341(a) meeting for Rocco Michael Policano and Tanya Marie Policano" at bounding box center [202, 387] width 257 height 9
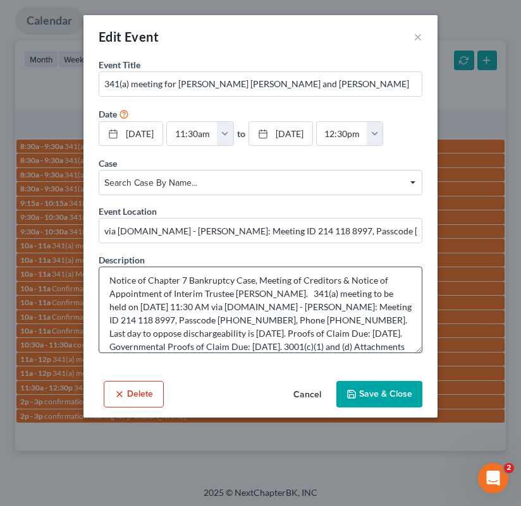
scroll to position [0, 0]
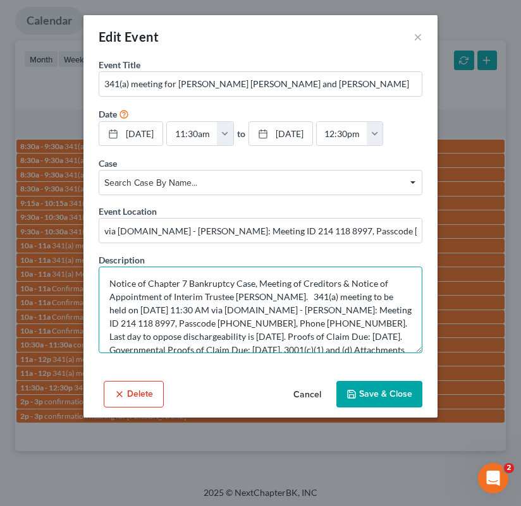
drag, startPoint x: 304, startPoint y: 321, endPoint x: 204, endPoint y: 324, distance: 100.0
click at [204, 324] on textarea "Notice of Chapter 7 Bankruptcy Case, Meeting of Creditors & Notice of Appointme…" at bounding box center [261, 310] width 324 height 87
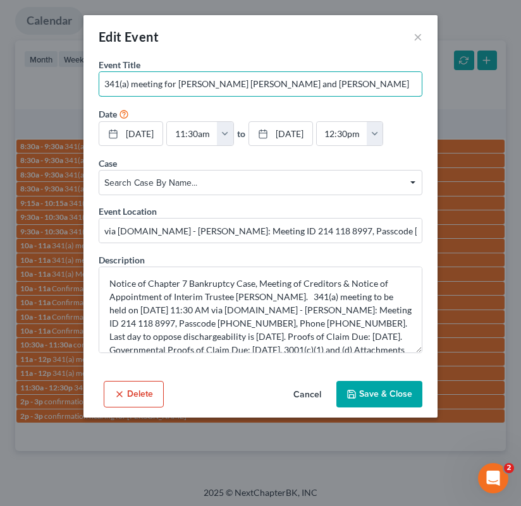
drag, startPoint x: 179, startPoint y: 84, endPoint x: 500, endPoint y: 92, distance: 321.3
click at [500, 93] on div "Edit Event × Event Title * 341(a) meeting for Rocco Michael Policano and Tanya …" at bounding box center [260, 253] width 521 height 506
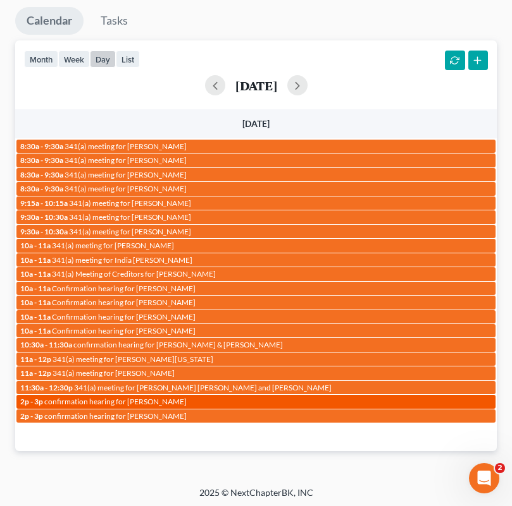
click at [93, 400] on span "confirmation hearing for Jeremy Cox" at bounding box center [115, 401] width 142 height 9
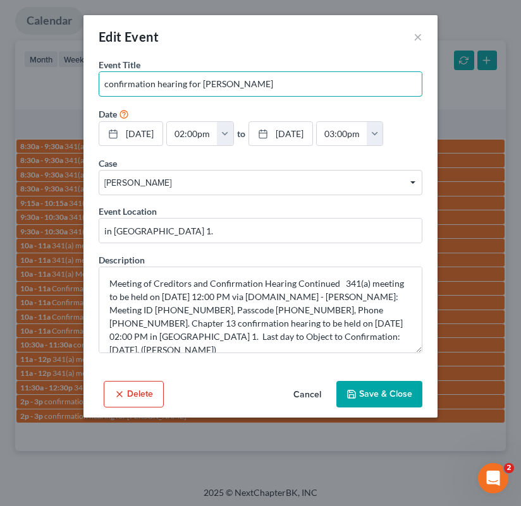
drag, startPoint x: 201, startPoint y: 83, endPoint x: 506, endPoint y: 75, distance: 305.5
click at [270, 85] on input "confirmation hearing for Jeremy Cox" at bounding box center [260, 84] width 322 height 24
click at [456, 165] on div "Edit Event × Event Title * confirmation hearing for Jeremy Cox Date 10/16/2025 …" at bounding box center [260, 253] width 521 height 506
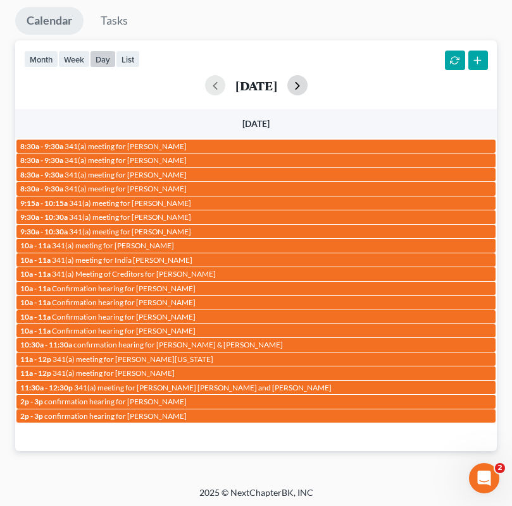
click at [307, 86] on button "button" at bounding box center [297, 85] width 20 height 20
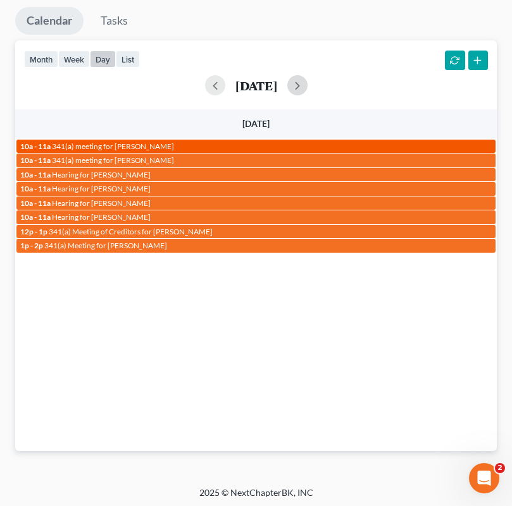
click at [210, 142] on div "10a - 11a 341(a) meeting for Kennetta Brown" at bounding box center [255, 146] width 471 height 9
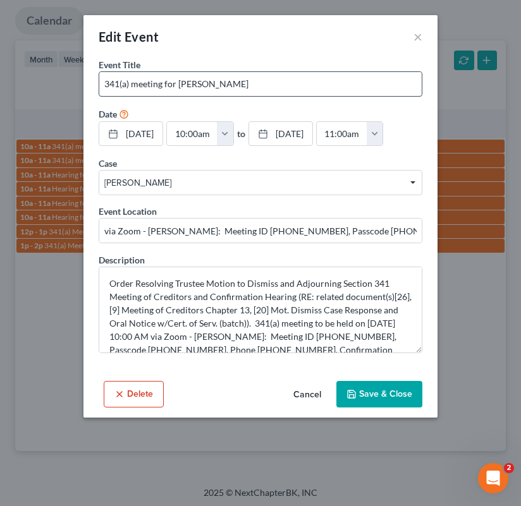
drag, startPoint x: 180, startPoint y: 83, endPoint x: 260, endPoint y: 87, distance: 80.4
click at [260, 87] on input "341(a) meeting for Kennetta Brown" at bounding box center [260, 84] width 322 height 24
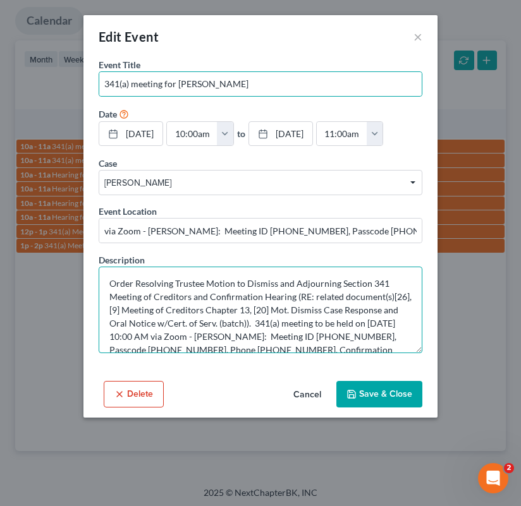
click at [262, 353] on textarea "Order Resolving Trustee Motion to Dismiss and Adjourning Section 341 Meeting of…" at bounding box center [261, 310] width 324 height 87
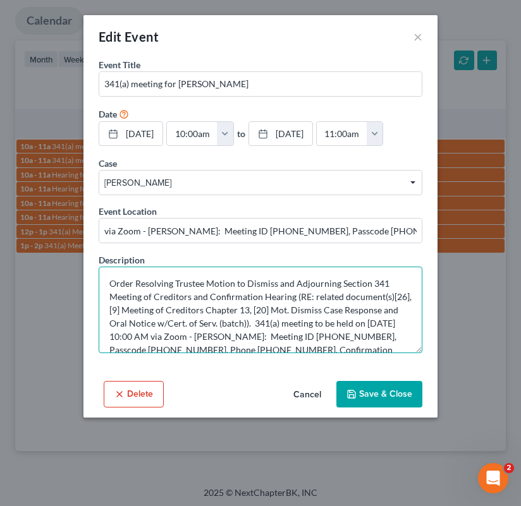
click at [262, 353] on textarea "Order Resolving Trustee Motion to Dismiss and Adjourning Section 341 Meeting of…" at bounding box center [261, 310] width 324 height 87
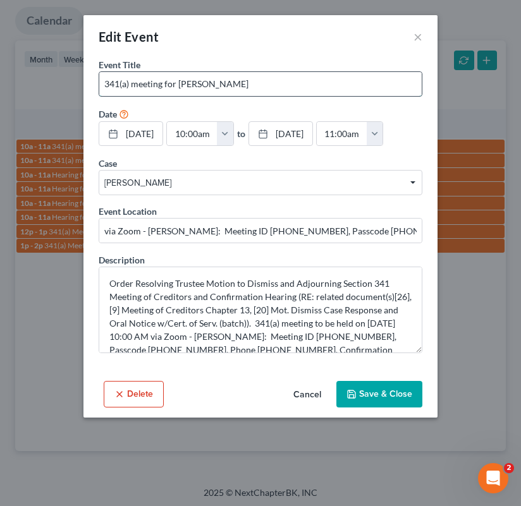
drag, startPoint x: 179, startPoint y: 84, endPoint x: 303, endPoint y: 92, distance: 124.2
click at [303, 92] on input "341(a) meeting for Kennetta Brown" at bounding box center [260, 84] width 322 height 24
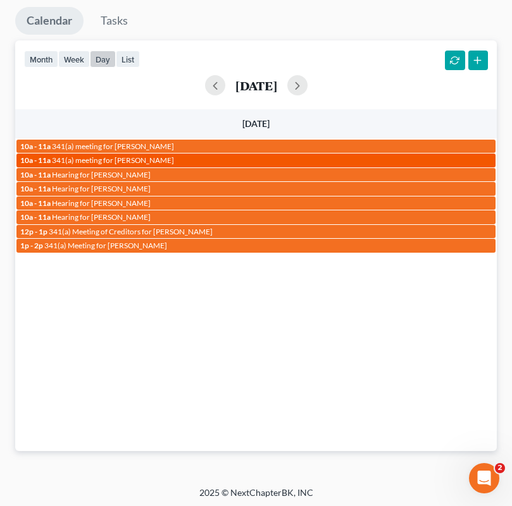
click at [166, 156] on div "10a - 11a 341(a) meeting for Steven Aaron" at bounding box center [255, 160] width 471 height 9
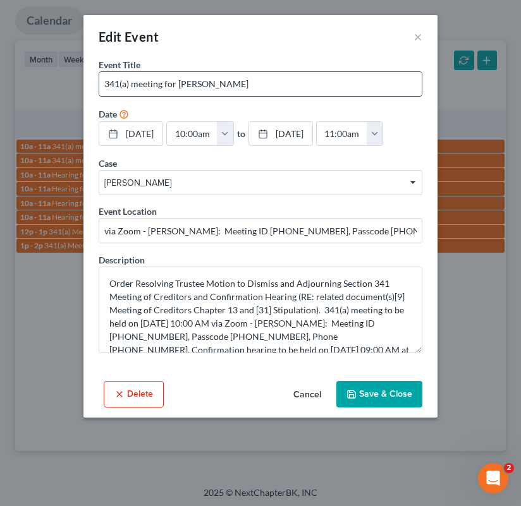
drag, startPoint x: 179, startPoint y: 82, endPoint x: 409, endPoint y: 82, distance: 230.2
click at [272, 89] on input "341(a) meeting for Steven Aaron" at bounding box center [260, 84] width 322 height 24
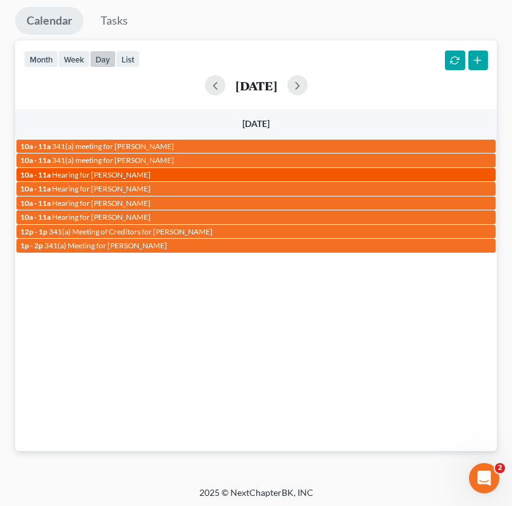
click at [144, 171] on div "10a - 11a Hearing for Amie Rose" at bounding box center [255, 174] width 471 height 9
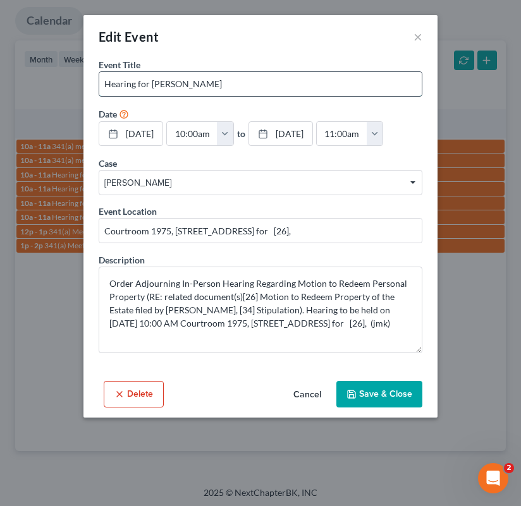
drag, startPoint x: 151, startPoint y: 85, endPoint x: 248, endPoint y: 85, distance: 96.7
click at [247, 85] on input "Hearing for Amie Rose" at bounding box center [260, 84] width 322 height 24
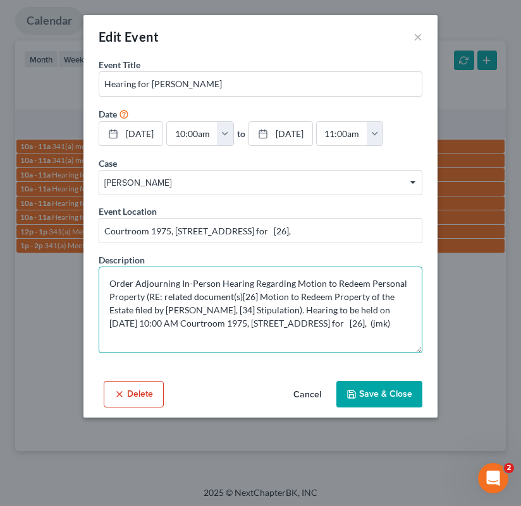
drag, startPoint x: 204, startPoint y: 348, endPoint x: 171, endPoint y: 348, distance: 33.5
click at [170, 348] on textarea "Order Adjourning In-Person Hearing Regarding Motion to Redeem Personal Property…" at bounding box center [261, 310] width 324 height 87
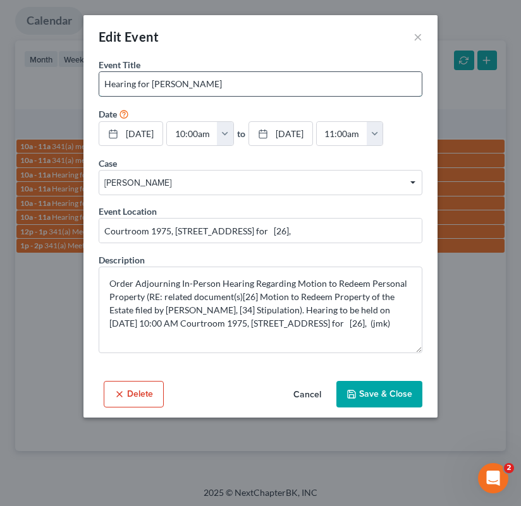
drag, startPoint x: 152, startPoint y: 85, endPoint x: 256, endPoint y: 82, distance: 104.4
click at [255, 82] on input "Hearing for Amie Rose" at bounding box center [260, 84] width 322 height 24
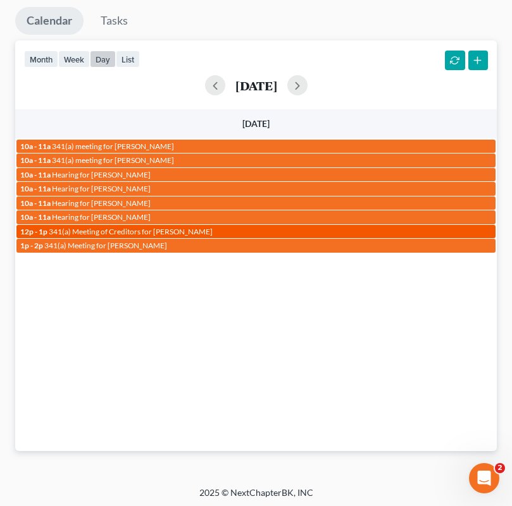
click at [119, 227] on span "341(a) Meeting of Creditors for Raven Stevens" at bounding box center [131, 231] width 164 height 9
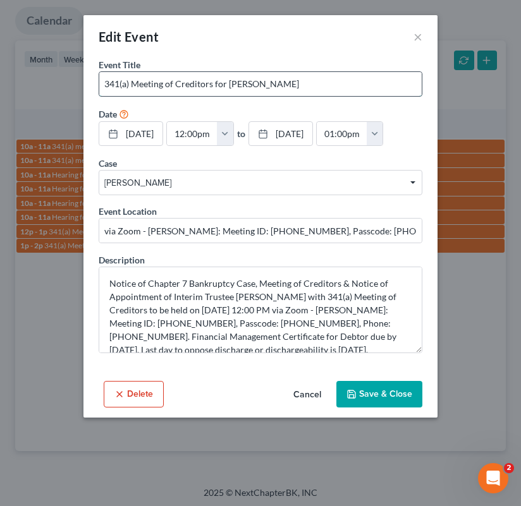
drag, startPoint x: 230, startPoint y: 84, endPoint x: 326, endPoint y: 84, distance: 96.1
click at [326, 84] on input "341(a) Meeting of Creditors for Raven Stevens" at bounding box center [260, 84] width 322 height 24
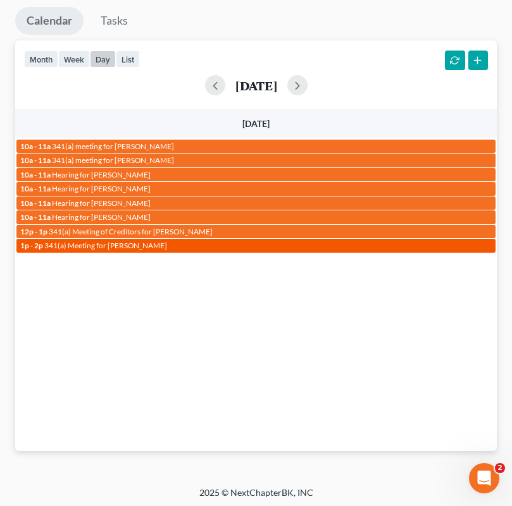
click at [146, 246] on span "341(a) Meeting for Alicia Burke" at bounding box center [105, 245] width 123 height 9
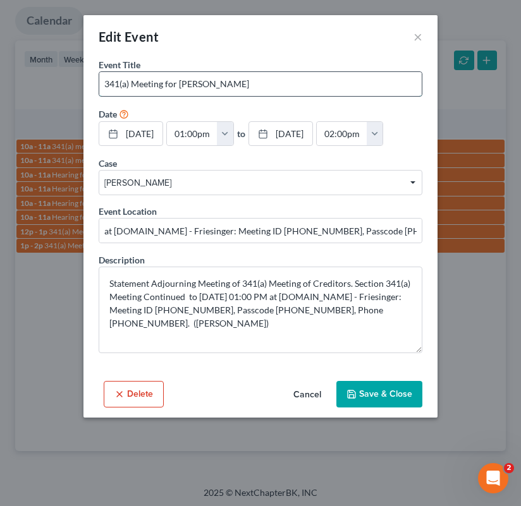
drag, startPoint x: 180, startPoint y: 83, endPoint x: 353, endPoint y: 81, distance: 173.9
click at [323, 82] on input "341(a) Meeting for Alicia Burke" at bounding box center [260, 84] width 322 height 24
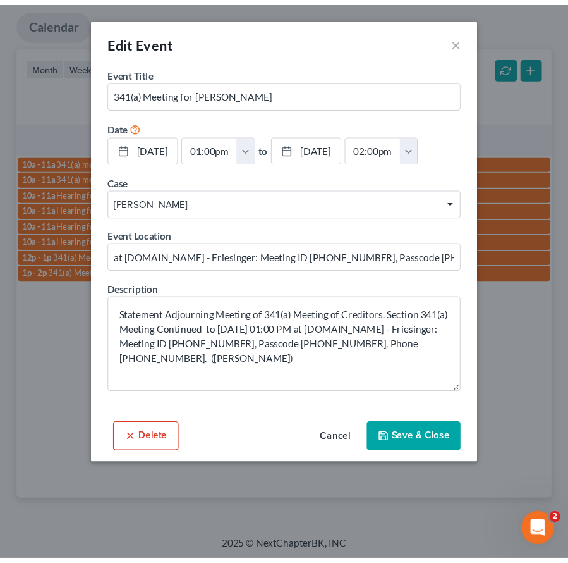
scroll to position [87, 0]
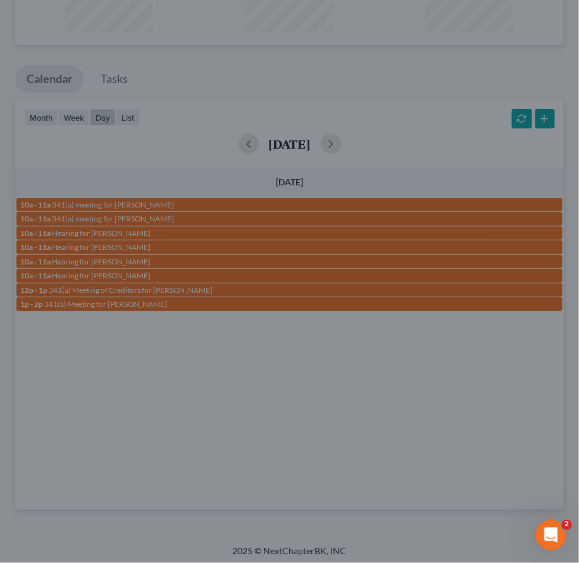
click at [72, 145] on div "Edit Event × Event Title * 341(a) Meeting for Alicia Burke Date 10/17/2025 clos…" at bounding box center [289, 281] width 579 height 563
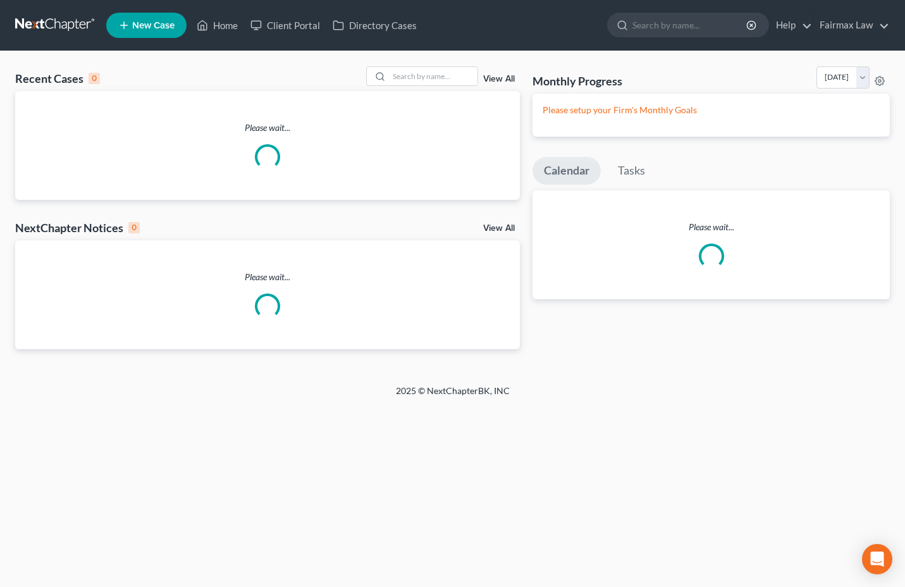
click at [509, 54] on div "Recent Cases 0 View All Please wait... NextChapter Notices 0 View All Please wa…" at bounding box center [452, 217] width 905 height 333
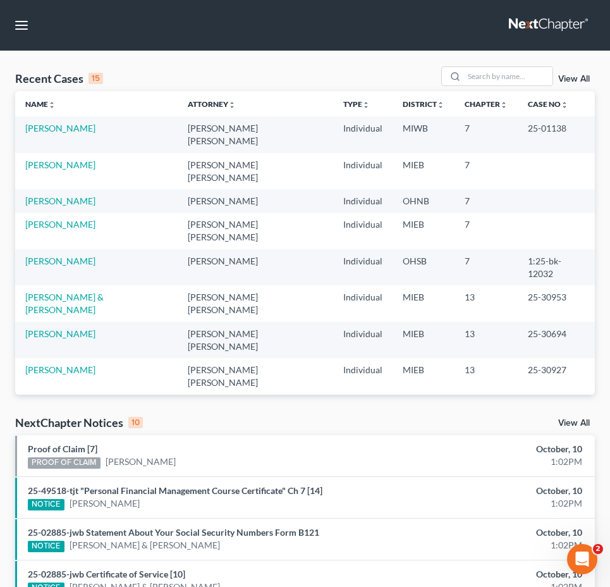
click at [310, 71] on div "Recent Cases 15 View All" at bounding box center [305, 78] width 580 height 25
click at [56, 130] on link "Weisbaum, Ann" at bounding box center [60, 128] width 70 height 11
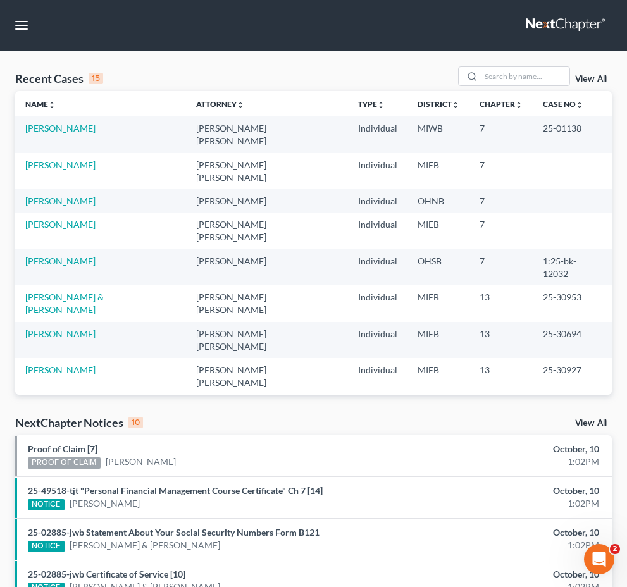
click at [575, 83] on link "View All" at bounding box center [591, 79] width 32 height 9
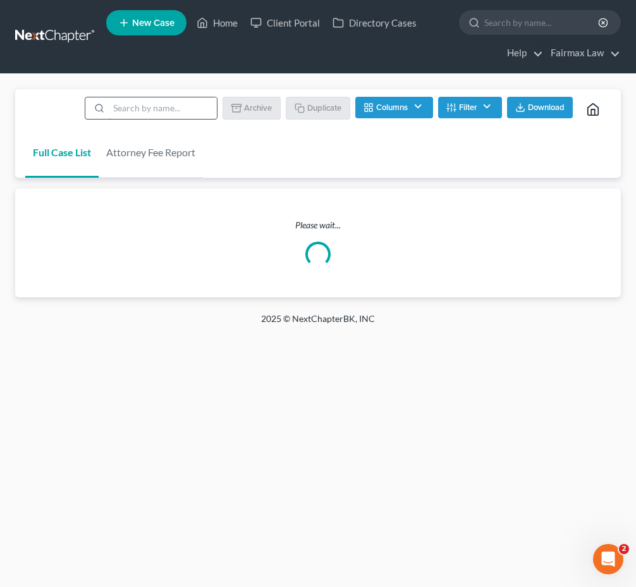
click at [157, 105] on input "search" at bounding box center [163, 107] width 108 height 21
paste input "Donaze Melvin III"
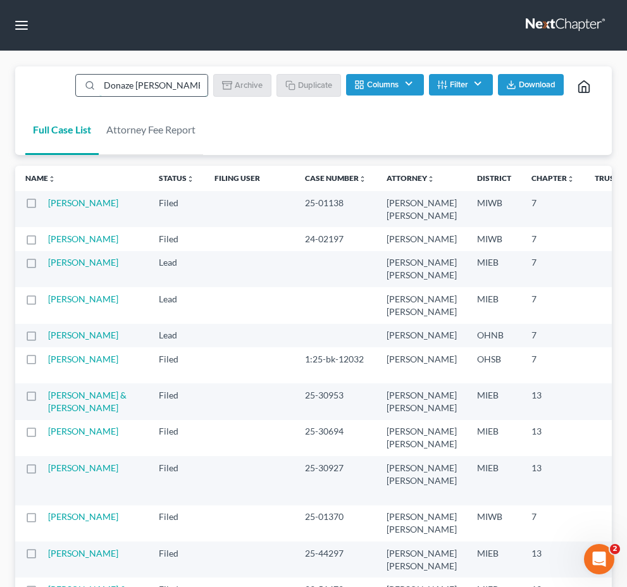
click at [172, 96] on input "Donaze Melvin III" at bounding box center [153, 85] width 108 height 21
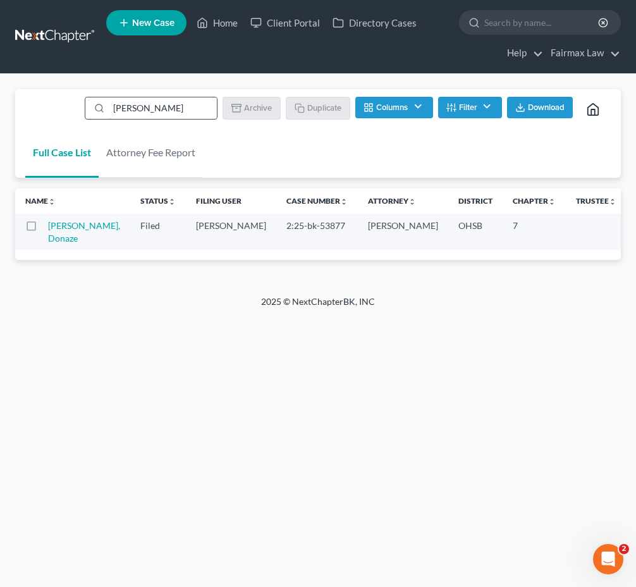
click at [186, 113] on input "Donaze Melvin" at bounding box center [163, 107] width 108 height 21
paste input "Amanda Small"
click at [180, 112] on input "Amanda Small" at bounding box center [163, 107] width 108 height 21
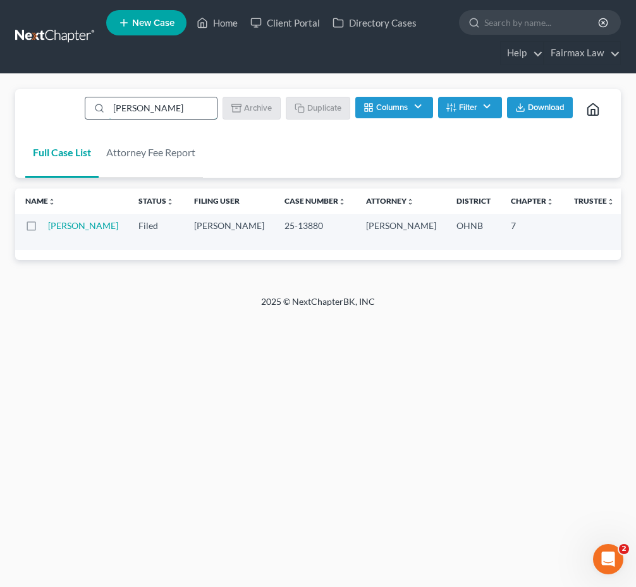
click at [180, 112] on input "Amanda Small" at bounding box center [163, 107] width 108 height 21
paste input "Branaya Milton"
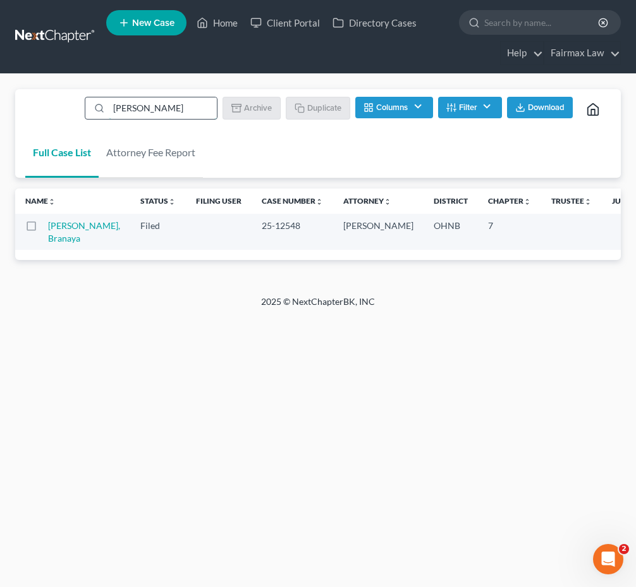
click at [175, 109] on input "Branaya Milton" at bounding box center [163, 107] width 108 height 21
click at [159, 114] on input "Branaya Milton" at bounding box center [163, 107] width 108 height 21
paste input "ittany Kyle"
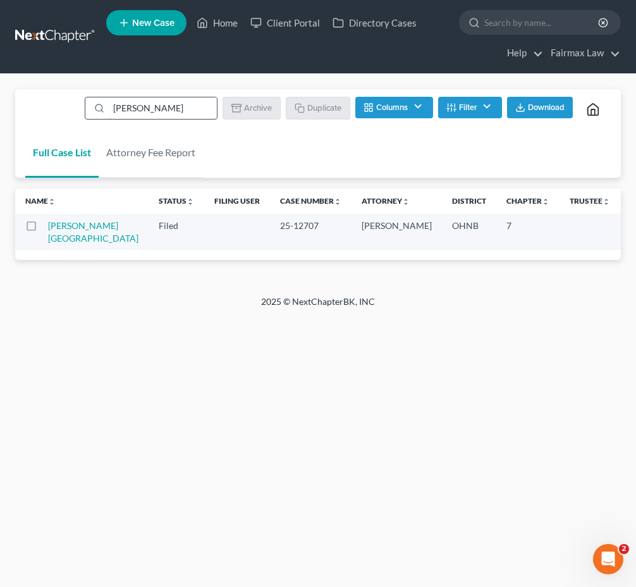
click at [199, 114] on input "Brittany Kyle" at bounding box center [163, 107] width 108 height 21
paste input "Dawn Helton"
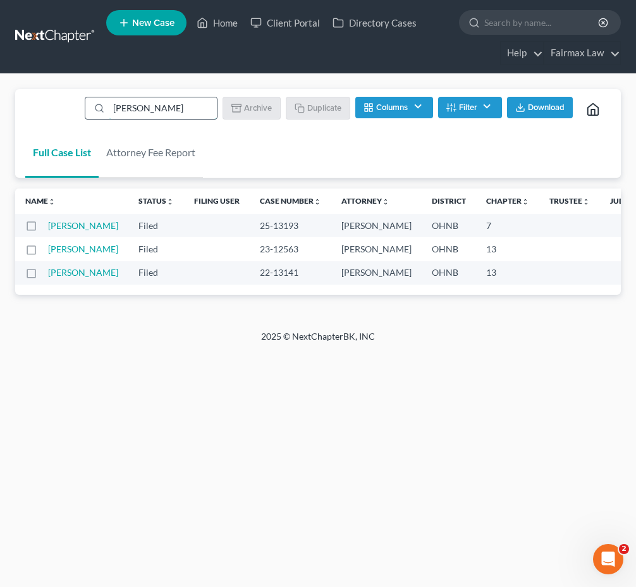
click at [163, 111] on input "Dawn Helton" at bounding box center [163, 107] width 108 height 21
click at [163, 108] on input "Dawn Helton" at bounding box center [163, 107] width 108 height 21
paste input "Ellis Cummings II"
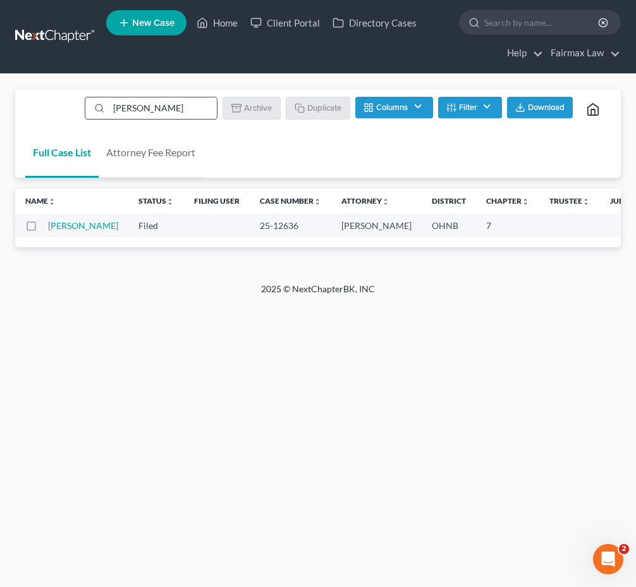
click at [155, 103] on input "Ellis Cummings II" at bounding box center [163, 107] width 108 height 21
click at [155, 102] on input "Ellis Cummings II" at bounding box center [163, 107] width 108 height 21
paste input "Leon Ellington"
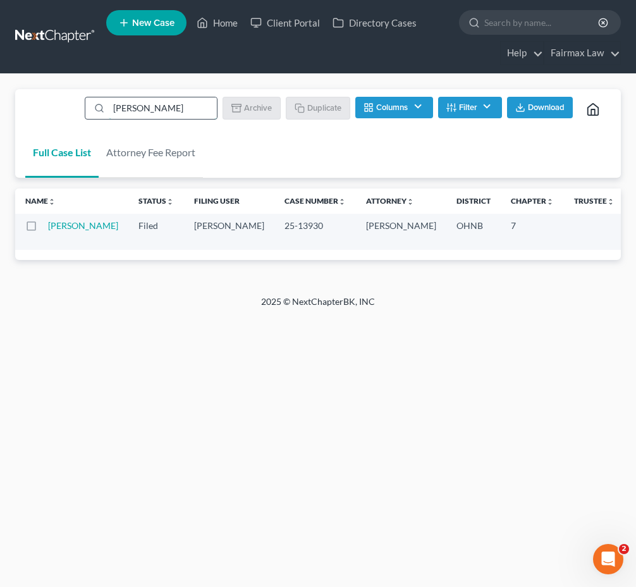
click at [181, 109] on input "Leon Ellington" at bounding box center [163, 107] width 108 height 21
paste input "Star Salaam"
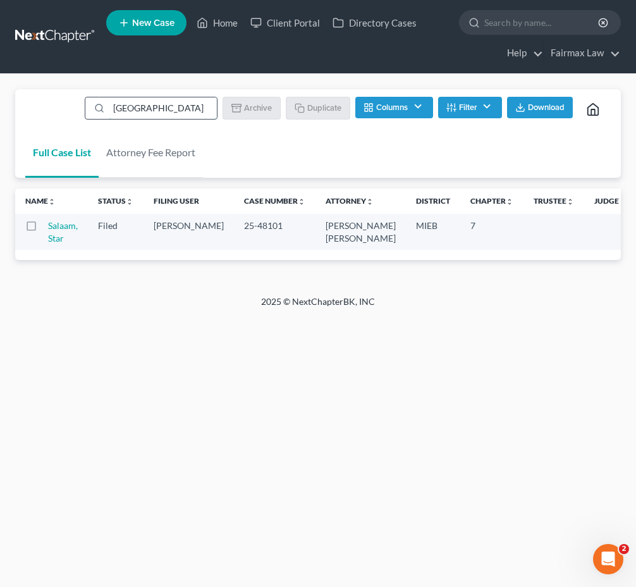
click at [166, 111] on input "Star Salaam" at bounding box center [163, 107] width 108 height 21
paste input "Lori Donnelly"
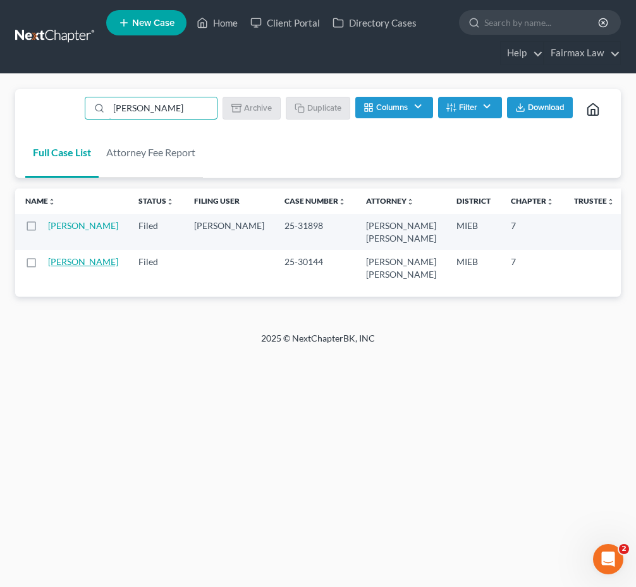
click at [74, 267] on link "Donnelly, Lori" at bounding box center [83, 261] width 70 height 11
click at [75, 226] on link "Donnelly, Lori" at bounding box center [83, 225] width 70 height 11
click at [200, 111] on input "Lori Donnelly" at bounding box center [163, 107] width 108 height 21
drag, startPoint x: 200, startPoint y: 111, endPoint x: 128, endPoint y: 109, distance: 71.5
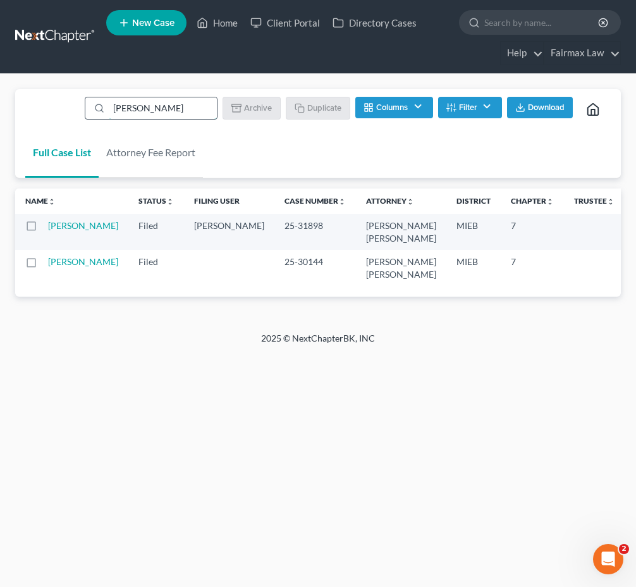
click at [200, 111] on input "Lori Donnelly" at bounding box center [163, 107] width 108 height 21
paste input "Brion Warner"
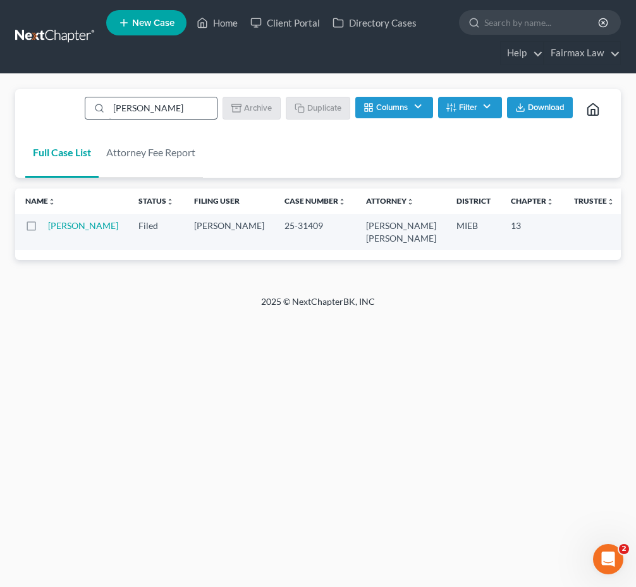
click at [195, 107] on input "Brion Warner" at bounding box center [163, 107] width 108 height 21
paste input "Damisha Parks"
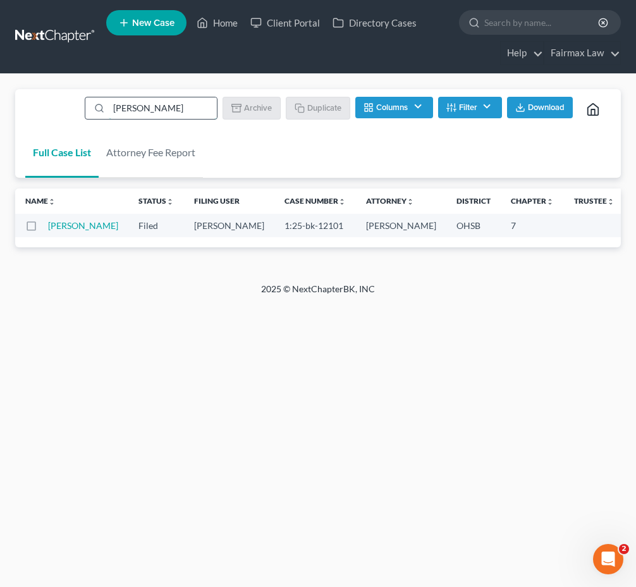
click at [130, 105] on input "Damisha Parks" at bounding box center [163, 107] width 108 height 21
paste input "Gwen Oake"
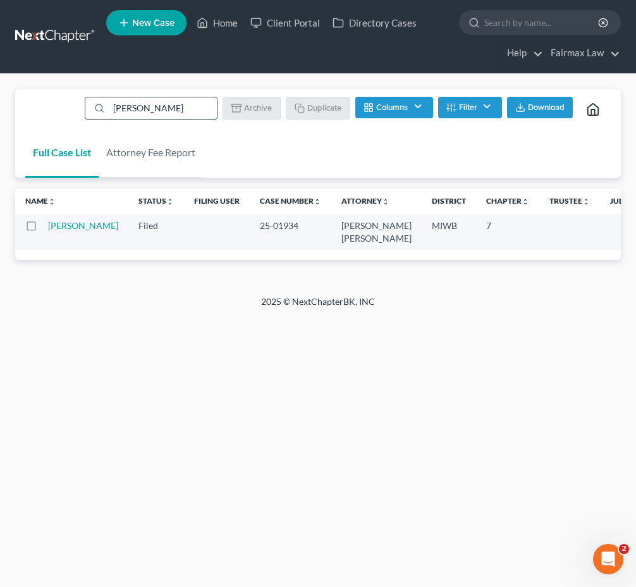
click at [170, 107] on input "Gwen Oakes" at bounding box center [163, 107] width 108 height 21
paste input "Jennifer Peluso"
click at [183, 101] on input "Jennifer Peluso" at bounding box center [163, 107] width 108 height 21
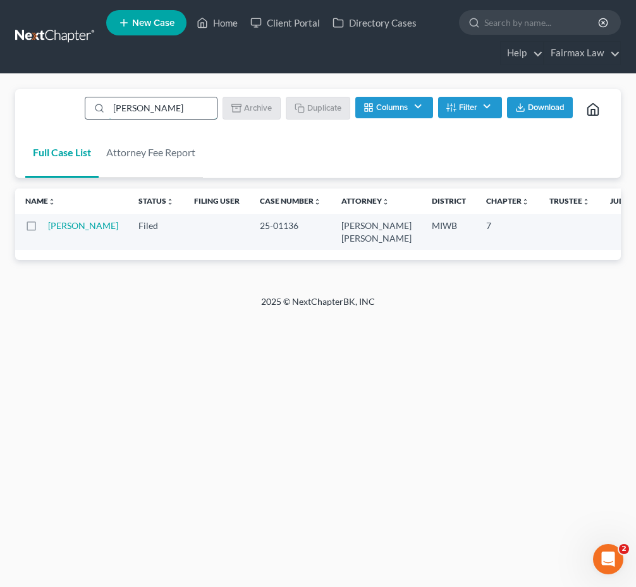
click at [183, 101] on input "Jennifer Peluso" at bounding box center [163, 107] width 108 height 21
paste input "Matthew Kotila"
click at [147, 107] on input "Matthew Kotila" at bounding box center [163, 107] width 108 height 21
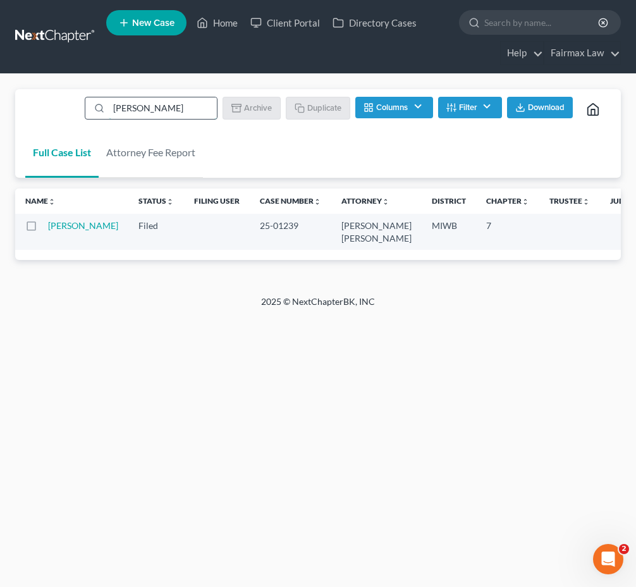
click at [147, 107] on input "Matthew Kotila" at bounding box center [163, 107] width 108 height 21
paste input "Ann Weisbaum"
click at [75, 232] on td "Weisbaum, Ann" at bounding box center [88, 232] width 80 height 36
click at [75, 225] on link "Weisbaum, Ann" at bounding box center [83, 225] width 70 height 11
click at [188, 101] on input "Ann Weisbaum" at bounding box center [163, 107] width 108 height 21
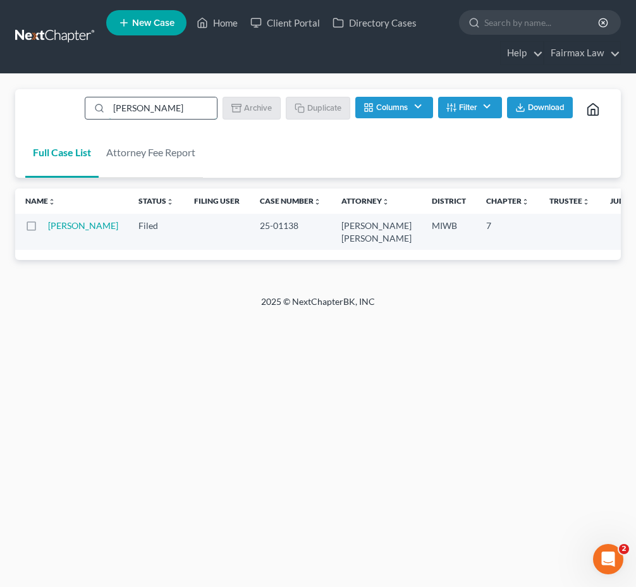
click at [188, 101] on input "Ann Weisbaum" at bounding box center [163, 107] width 108 height 21
paste input "Beverly Londo"
click at [174, 104] on input "Beverly Londo" at bounding box center [163, 107] width 108 height 21
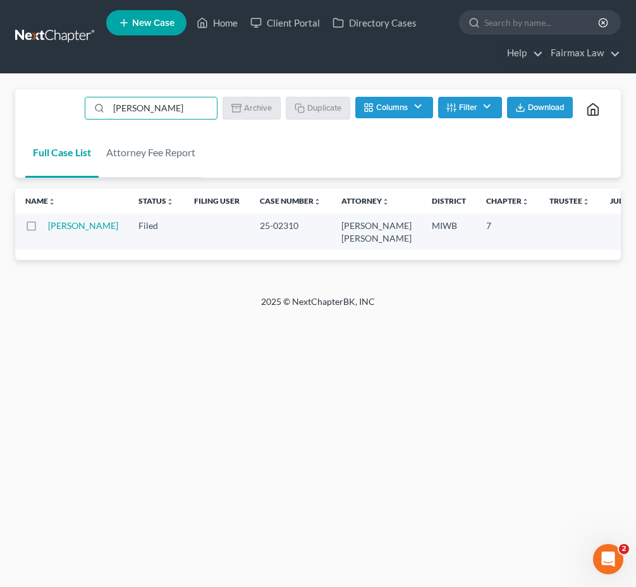
paste input "Mary Stevenson"
click at [194, 104] on input "Mary Stevenson" at bounding box center [163, 107] width 108 height 21
paste input "Angela Hender"
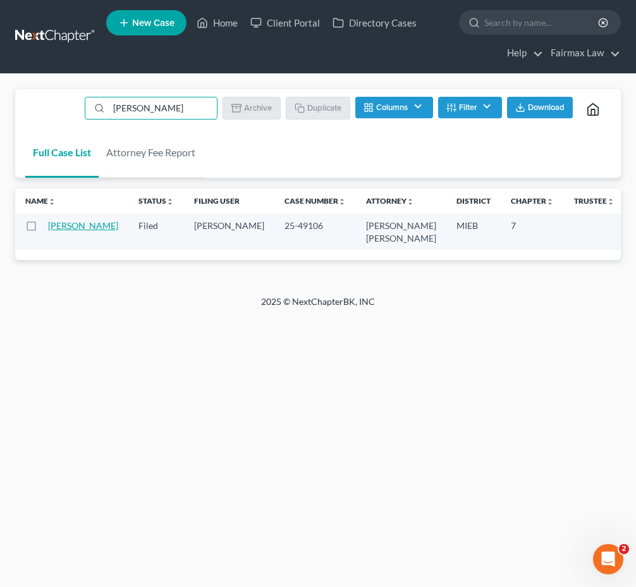
click at [56, 223] on link "Henderson, Angela" at bounding box center [83, 225] width 70 height 11
click at [150, 111] on input "Angela Henderson" at bounding box center [163, 107] width 108 height 21
paste input "Carolyn Lodge Lalumia"
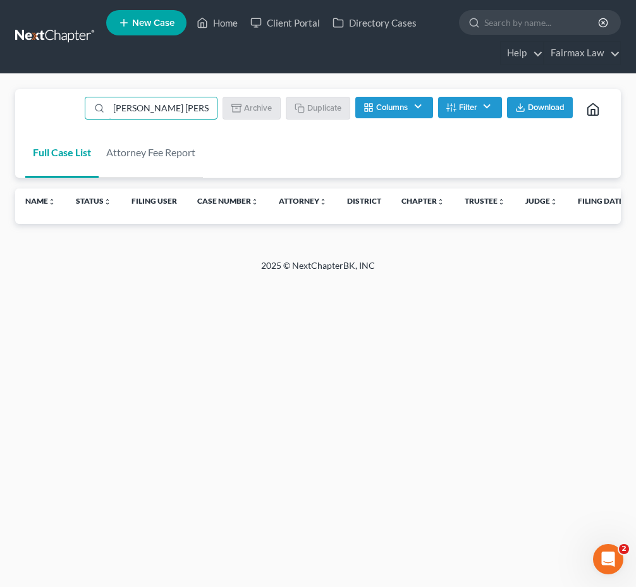
drag, startPoint x: 173, startPoint y: 107, endPoint x: 59, endPoint y: 105, distance: 113.2
click at [59, 105] on div "Full Case List Attorney Fee Report Carolyn Lodge Lalumia Batch Download Archive…" at bounding box center [318, 133] width 606 height 89
click at [169, 108] on input "Lalumia" at bounding box center [163, 107] width 108 height 21
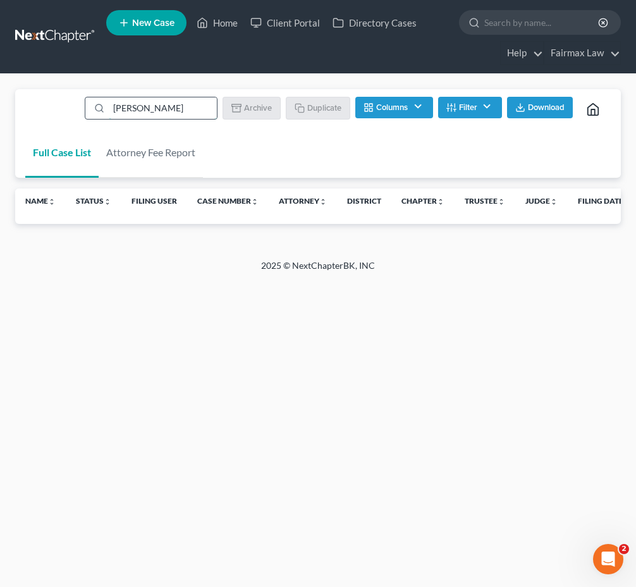
paste input "Christen Barks"
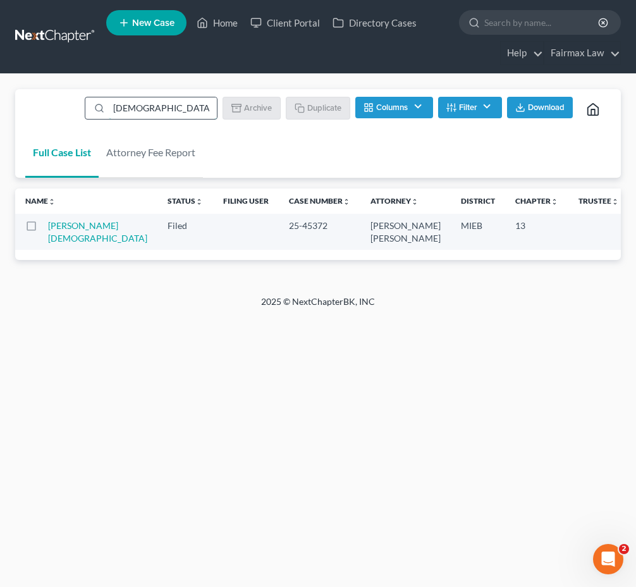
click at [167, 115] on input "Christen Barks" at bounding box center [163, 107] width 108 height 21
click at [166, 115] on input "Christen Barks" at bounding box center [163, 107] width 108 height 21
click at [166, 114] on input "Christen Barks" at bounding box center [163, 107] width 108 height 21
paste input "Martin Young Jr"
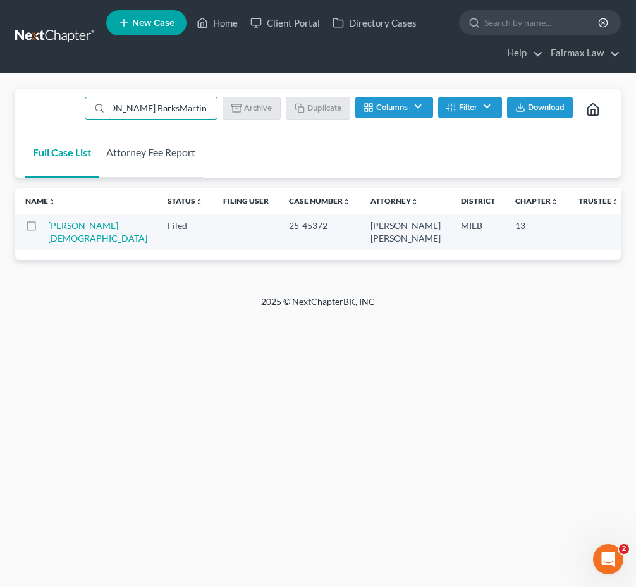
paste input "search"
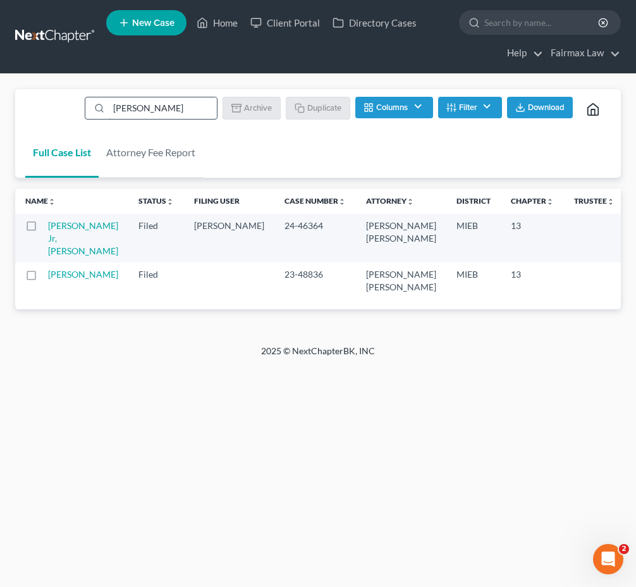
click at [140, 111] on input "Martin Young Jr" at bounding box center [163, 107] width 108 height 21
click at [140, 109] on input "Martin Young Jr" at bounding box center [163, 107] width 108 height 21
paste input "kia Barnett-Stevenson"
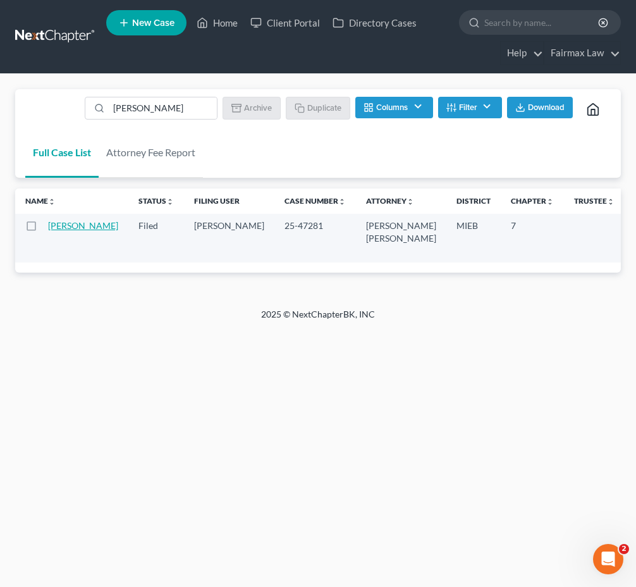
click at [71, 227] on link "Barnett-Stevenson, Markia" at bounding box center [83, 225] width 70 height 11
click at [180, 113] on input "Markia Barnett-Stevenson" at bounding box center [163, 107] width 108 height 21
paste input "Renee Cox"
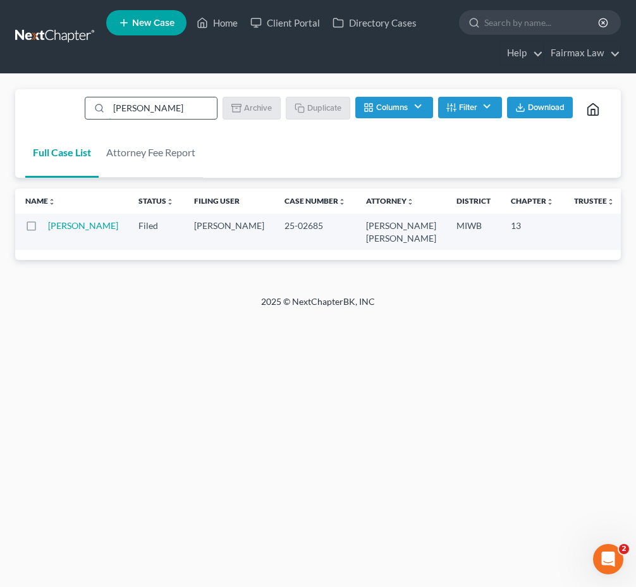
click at [187, 106] on input "Renee Cox" at bounding box center [163, 107] width 108 height 21
paste input "Alicia Thompson"
click at [163, 102] on input "Alicia Thompson" at bounding box center [163, 107] width 108 height 21
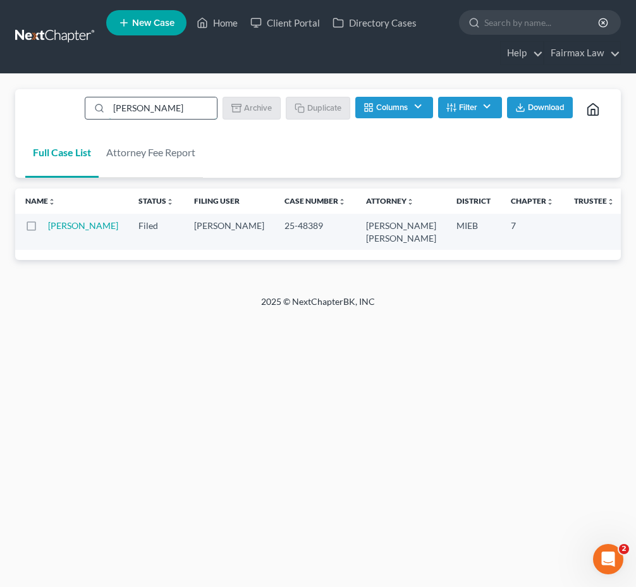
click at [163, 102] on input "Alicia Thompson" at bounding box center [163, 107] width 108 height 21
paste input "James DeLisle"
click at [132, 113] on input "James DeLisle" at bounding box center [163, 107] width 108 height 21
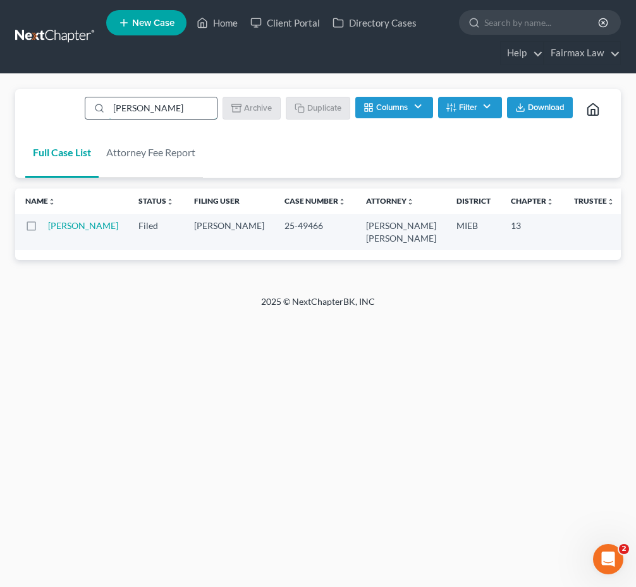
click at [132, 113] on input "James DeLisle" at bounding box center [163, 107] width 108 height 21
paste input "Luz Quinones"
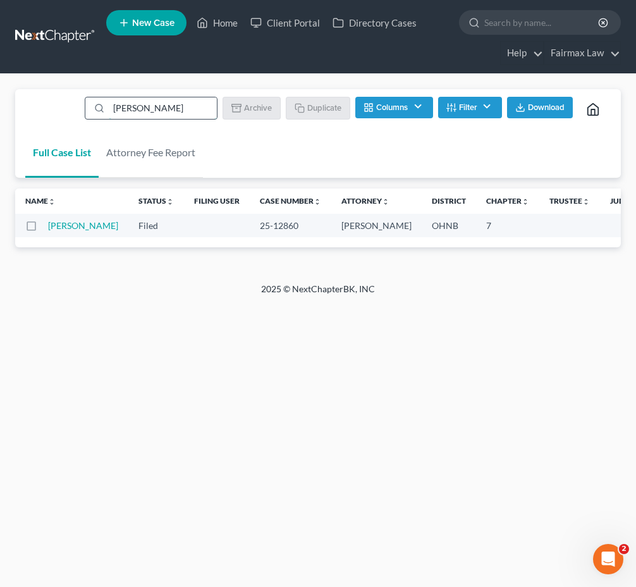
click at [145, 104] on input "Luz Quinones" at bounding box center [163, 107] width 108 height 21
paste input "Adam Schroeder"
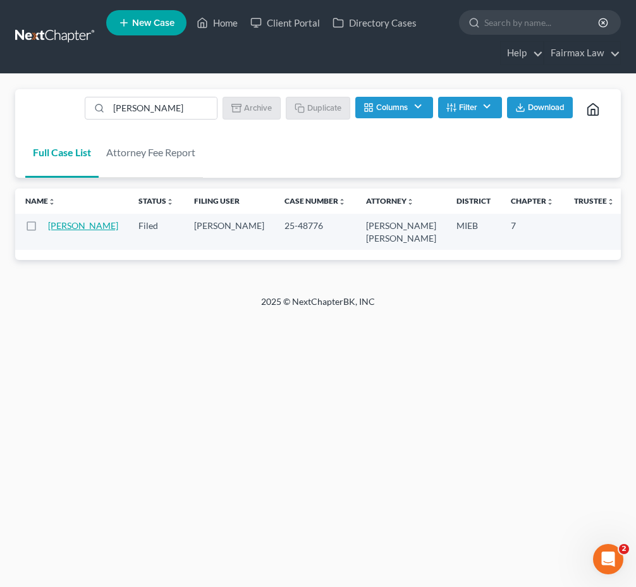
click at [78, 224] on link "Schroeder, Adam" at bounding box center [83, 225] width 70 height 11
click at [185, 104] on input "Adam Schroeder" at bounding box center [163, 107] width 108 height 21
paste input "ndrew Colston"
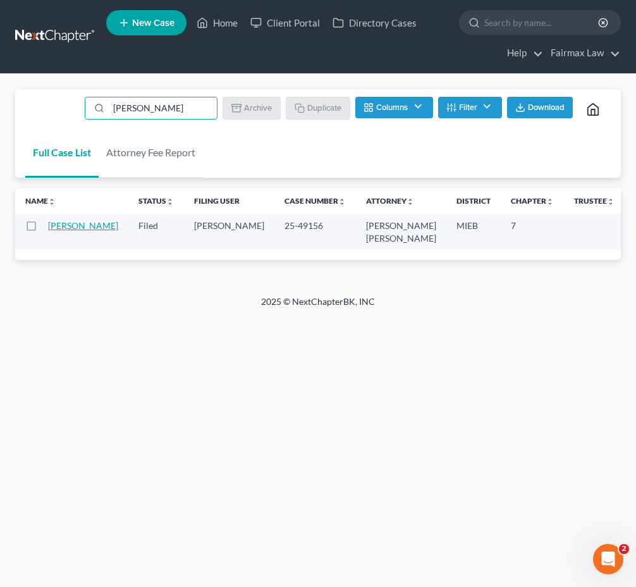
click at [67, 223] on link "Colston, Andrew" at bounding box center [83, 225] width 70 height 11
click at [164, 114] on input "Andrew Colston" at bounding box center [163, 107] width 108 height 21
paste input "Beth Robbins"
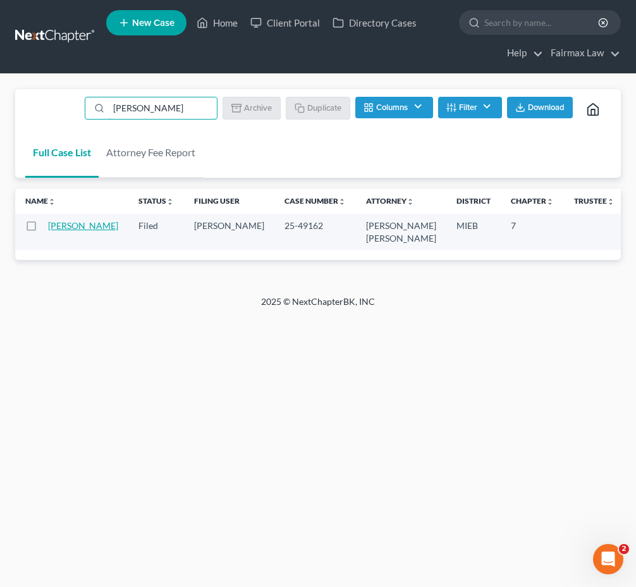
click at [65, 226] on link "Robbins, Beth" at bounding box center [83, 225] width 70 height 11
click at [173, 113] on input "Beth Robbins" at bounding box center [163, 107] width 108 height 21
click at [173, 112] on input "Beth Robbins" at bounding box center [163, 107] width 108 height 21
paste input "Ronald Anderson"
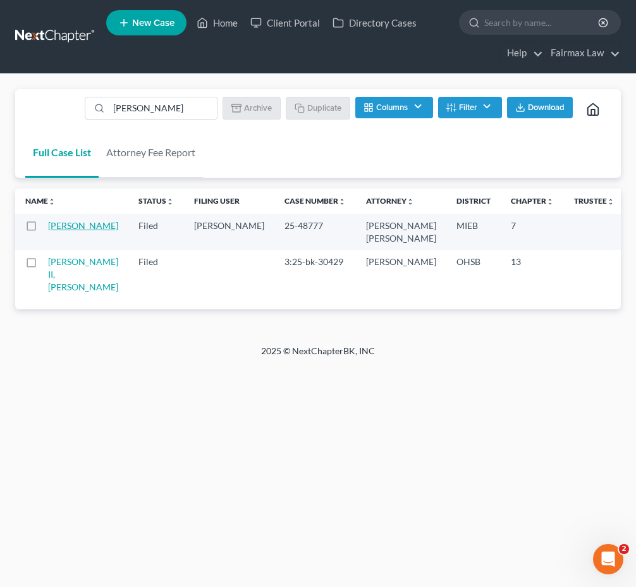
click at [80, 226] on link "Anderson, Ronald" at bounding box center [83, 225] width 70 height 11
click at [135, 101] on input "Ronald Anderson" at bounding box center [163, 107] width 108 height 21
paste input "Madisen Ross-Mayes"
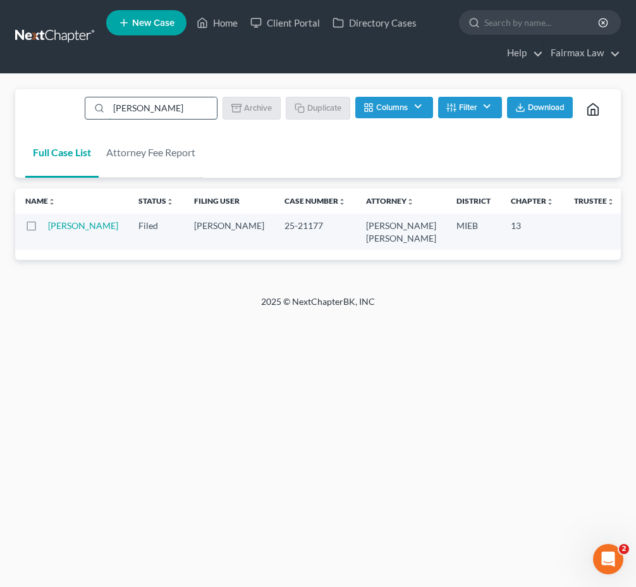
click at [181, 102] on input "Madisen Ross-Mayes" at bounding box center [163, 107] width 108 height 21
paste input "Demia Gillispie"
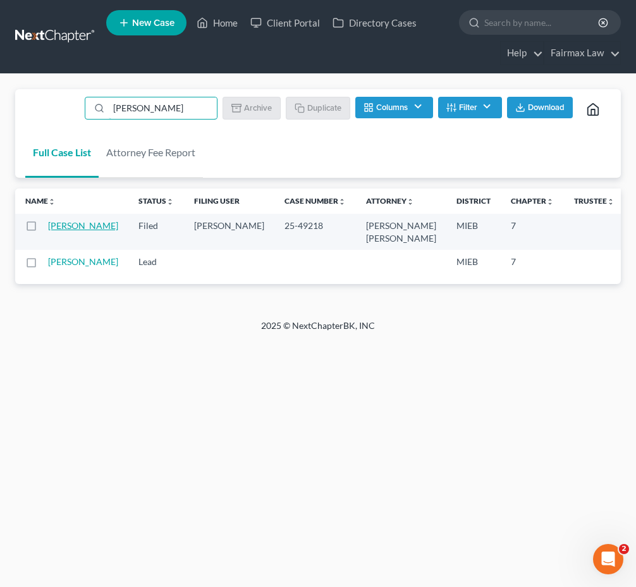
click at [63, 224] on link "Gillispie, Demia" at bounding box center [83, 225] width 70 height 11
click at [152, 105] on input "Demia Gillispie" at bounding box center [163, 107] width 108 height 21
paste input "Migemini Taylor"
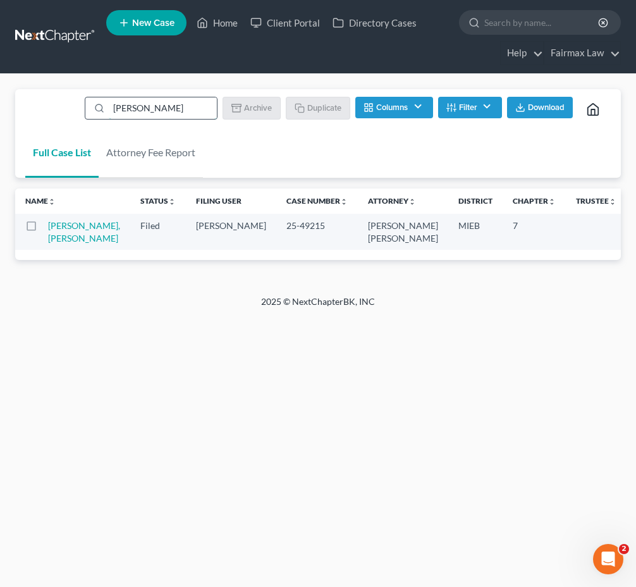
click at [145, 107] on input "Migemini Taylor" at bounding box center [163, 107] width 108 height 21
paste input "Danielle Charles"
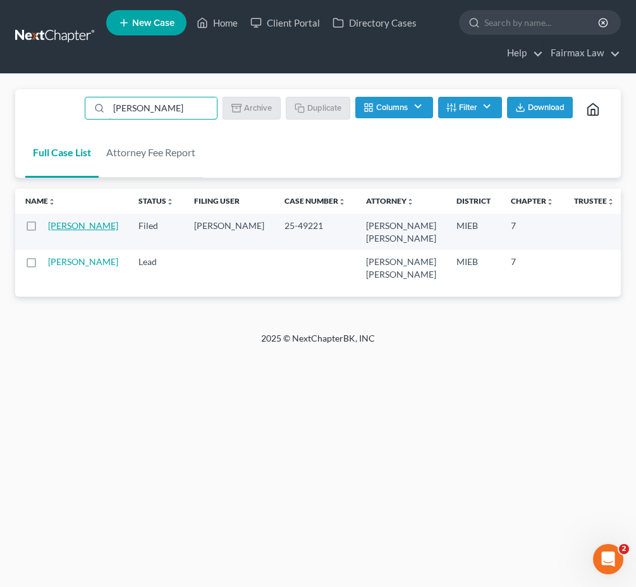
click at [68, 224] on link "Charles, Danielle" at bounding box center [83, 225] width 70 height 11
click at [192, 110] on input "Danielle Charles" at bounding box center [163, 107] width 108 height 21
paste input "India Kendrick"
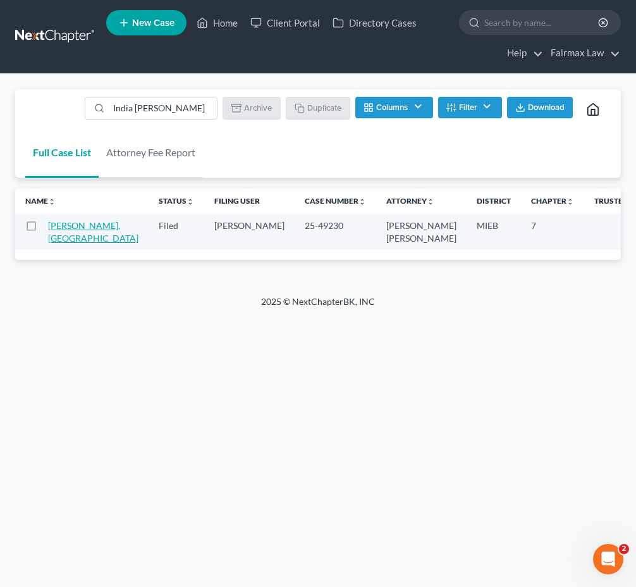
click at [61, 225] on link "Kendrick, India" at bounding box center [93, 231] width 90 height 23
click at [158, 109] on input "India Kendrick" at bounding box center [163, 107] width 108 height 21
paste input "Christopher Farren"
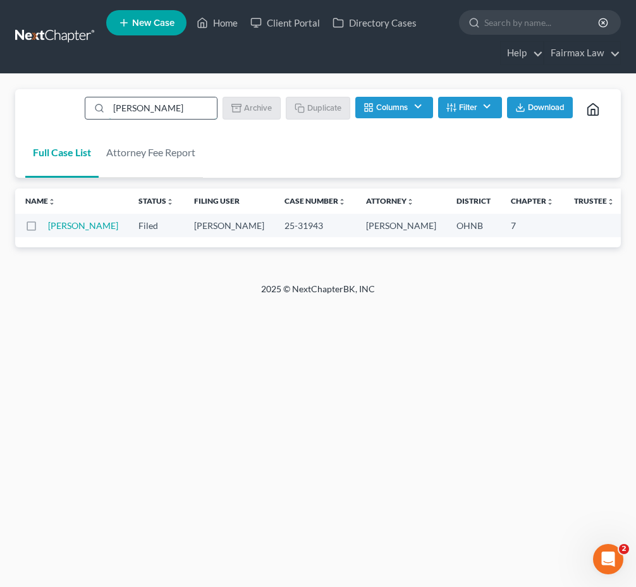
click at [154, 118] on input "Christopher Farren" at bounding box center [163, 107] width 108 height 21
click at [155, 118] on input "Christopher Farren" at bounding box center [163, 107] width 108 height 21
paste input "Amina Brow"
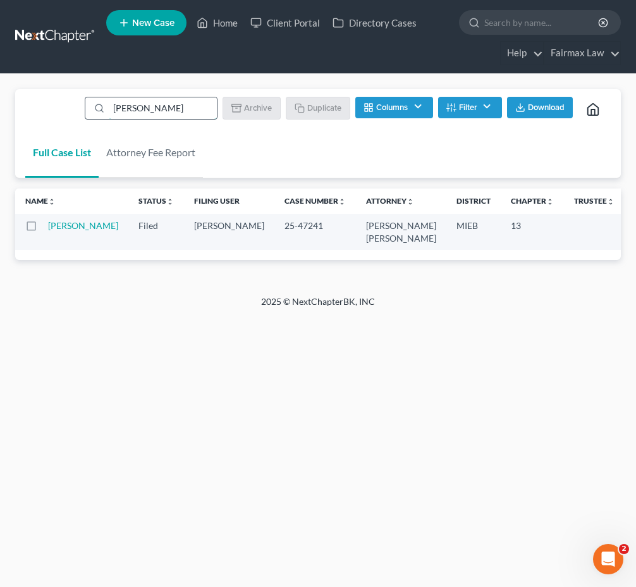
click at [197, 113] on input "Amina Brown" at bounding box center [163, 107] width 108 height 21
paste input "Daniel Sweetwood"
click at [183, 114] on input "Daniel Sweetwood" at bounding box center [163, 107] width 108 height 21
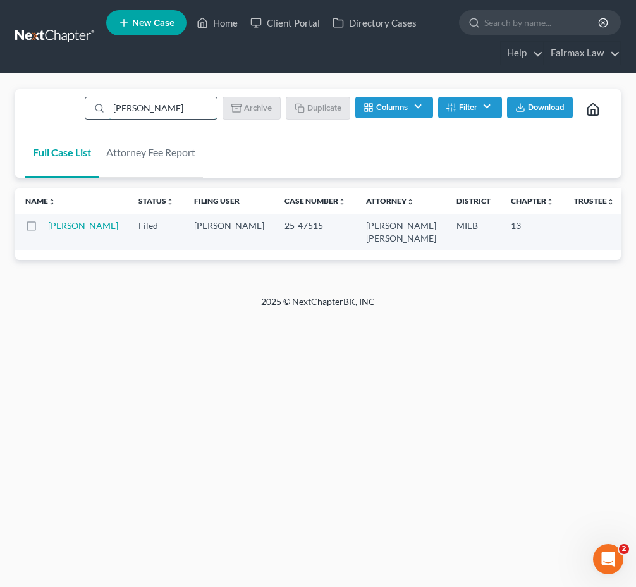
click at [183, 114] on input "Daniel Sweetwood" at bounding box center [163, 107] width 108 height 21
paste input "Latasha Haynes"
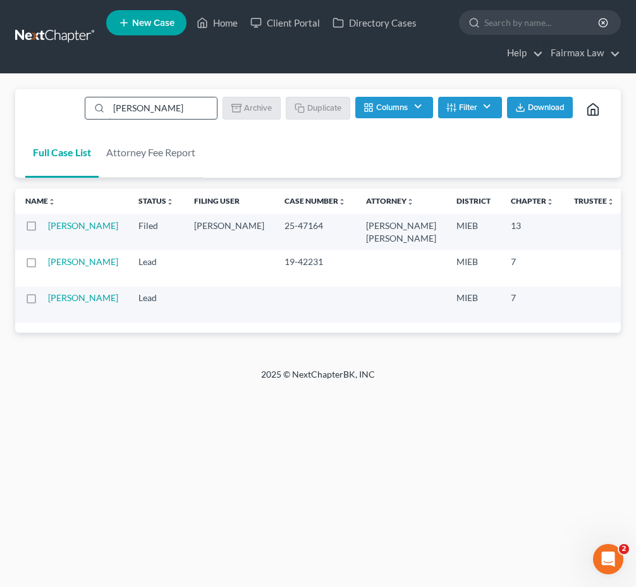
click at [187, 109] on input "Latasha Haynes" at bounding box center [163, 107] width 108 height 21
paste input "Stacey Mingo"
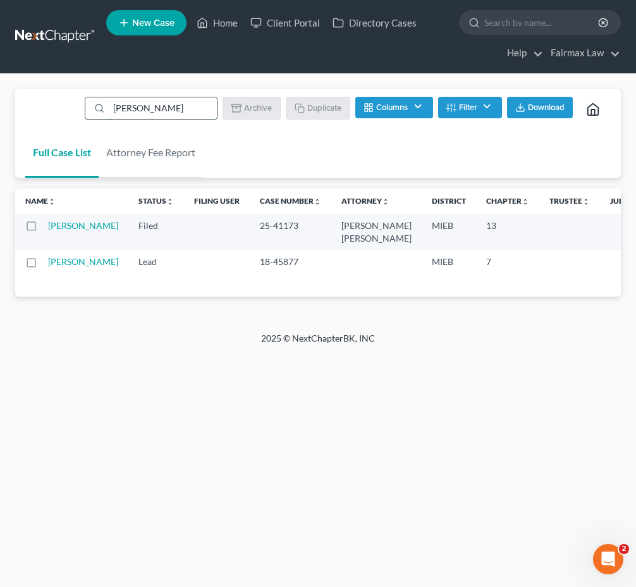
click at [153, 105] on input "Stacey Mingo" at bounding box center [163, 107] width 108 height 21
click at [153, 106] on input "Stacey Mingo" at bounding box center [163, 107] width 108 height 21
paste input "Brownlee"
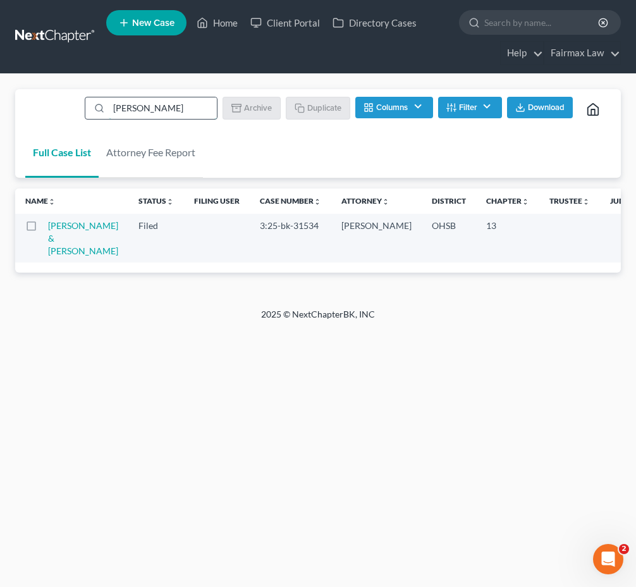
click at [156, 112] on input "Brownlee" at bounding box center [163, 107] width 108 height 21
paste input "Henretta Washington"
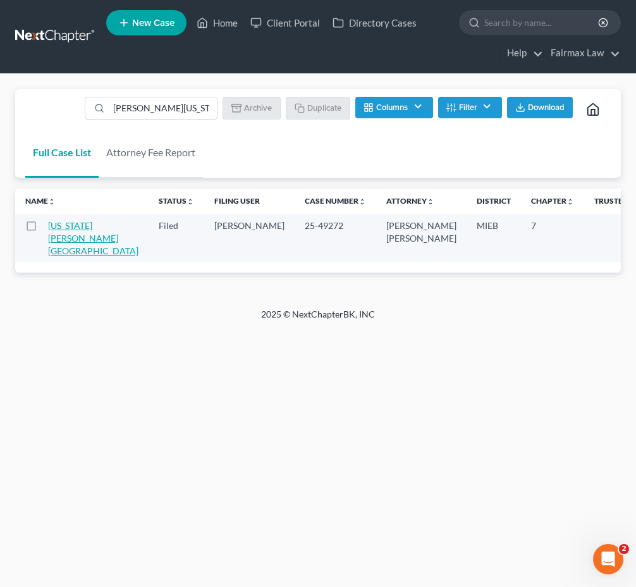
click at [71, 223] on link "Washington, Henretta" at bounding box center [93, 238] width 90 height 36
click at [170, 112] on input "Henretta Washington" at bounding box center [163, 107] width 108 height 21
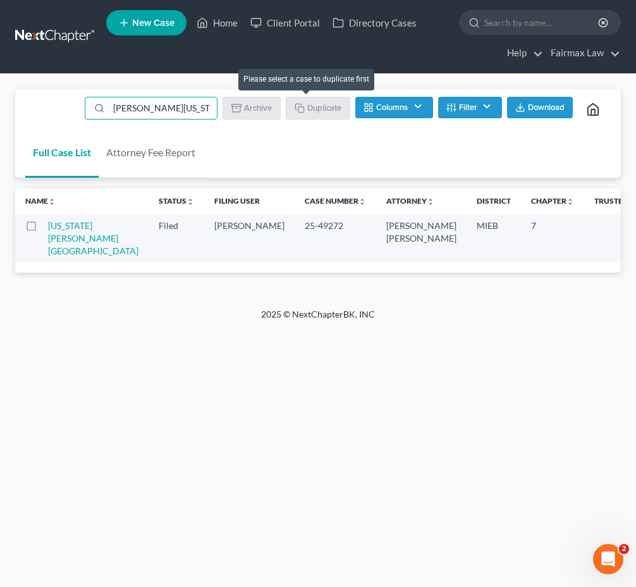
paste input "Robert Johnson Jr."
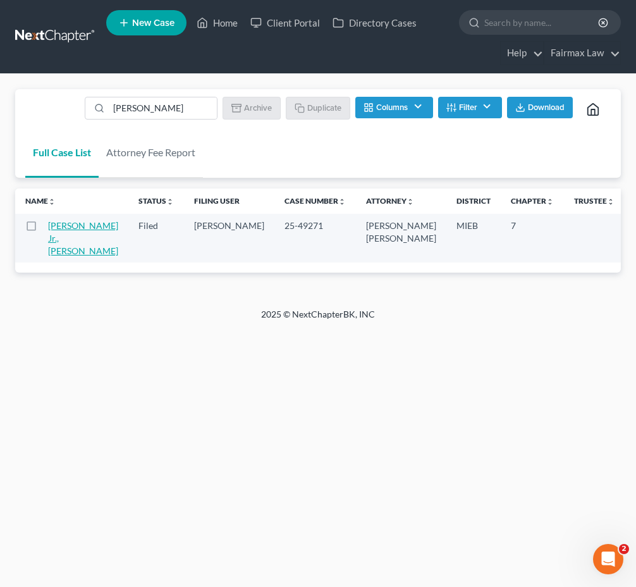
click at [73, 223] on link "Johnson Jr., Robert" at bounding box center [83, 238] width 70 height 36
click at [176, 111] on input "Robert Johnson Jr." at bounding box center [163, 107] width 108 height 21
paste input "Policano"
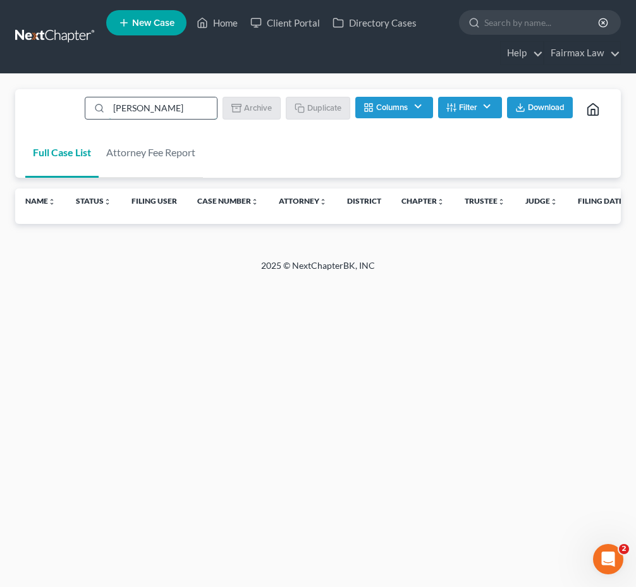
click at [175, 111] on input "Policano" at bounding box center [163, 107] width 108 height 21
click at [174, 111] on input "Policano" at bounding box center [163, 107] width 108 height 21
paste input "Jeremy Cox"
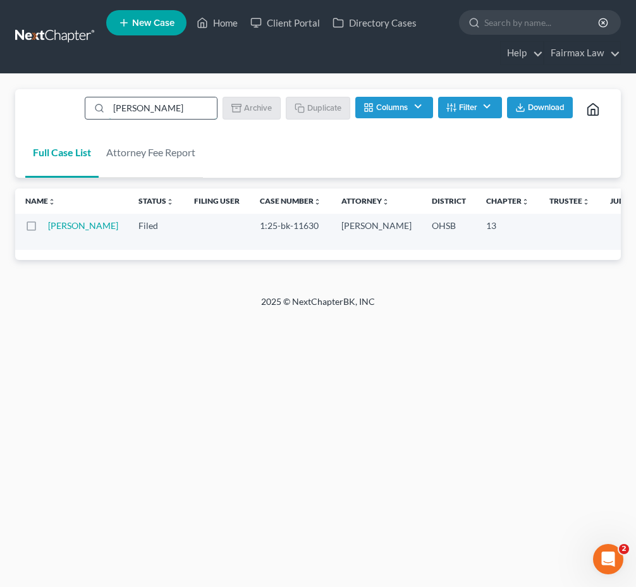
click at [146, 109] on input "Jeremy Cox" at bounding box center [163, 107] width 108 height 21
paste input "Kennetta Brown"
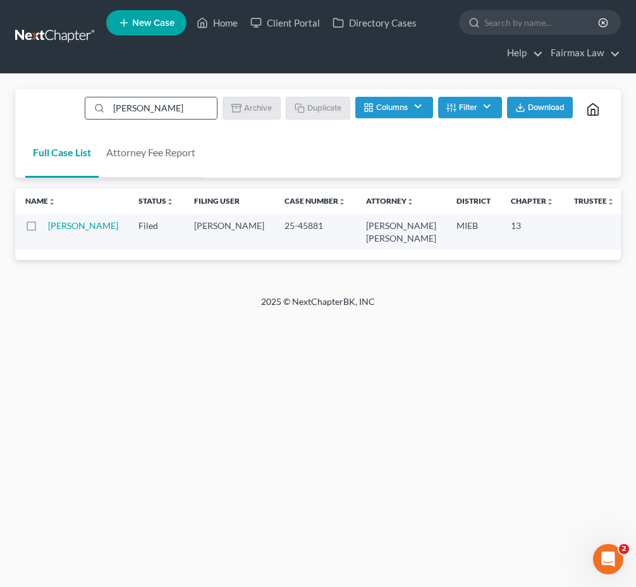
click at [142, 107] on input "Kennetta Brown" at bounding box center [163, 107] width 108 height 21
paste input "Steven Aaro"
click at [135, 116] on input "Steven Aaron" at bounding box center [163, 107] width 108 height 21
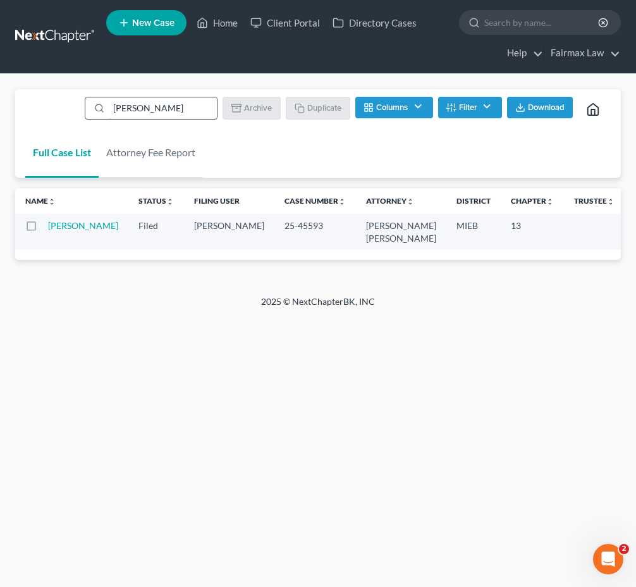
click at [135, 116] on input "Steven Aaron" at bounding box center [163, 107] width 108 height 21
paste input "Amie Rose"
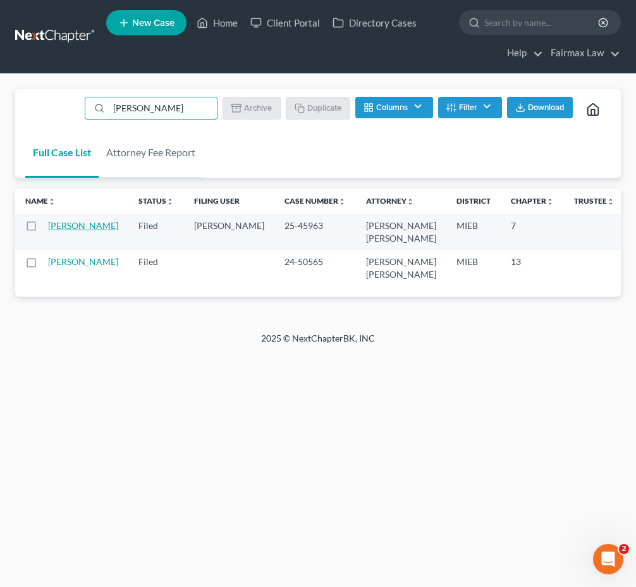
click at [62, 226] on link "Rose, Amie" at bounding box center [83, 225] width 70 height 11
click at [187, 108] on input "Amie Rose" at bounding box center [163, 107] width 108 height 21
paste input "Raven Stevens"
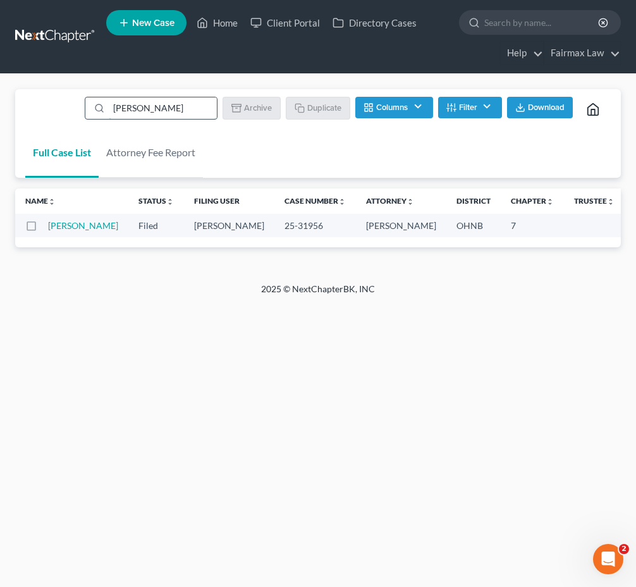
click at [123, 109] on input "Raven Stevens" at bounding box center [163, 107] width 108 height 21
paste input "Alicia Burke"
type input "Alicia Burke"
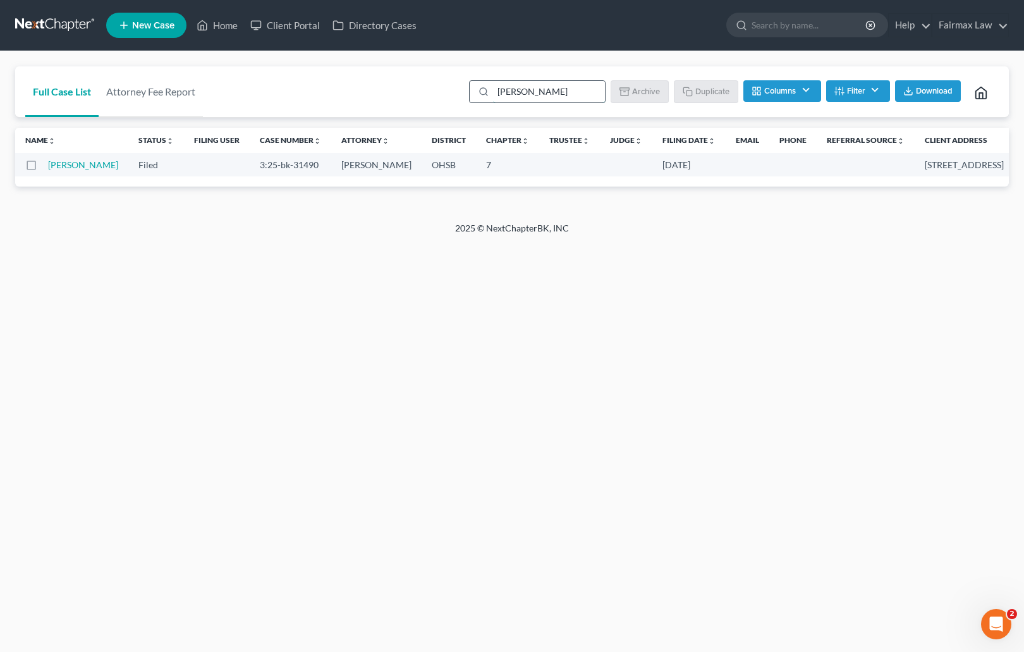
click at [557, 94] on input "Alicia Burke" at bounding box center [549, 91] width 112 height 21
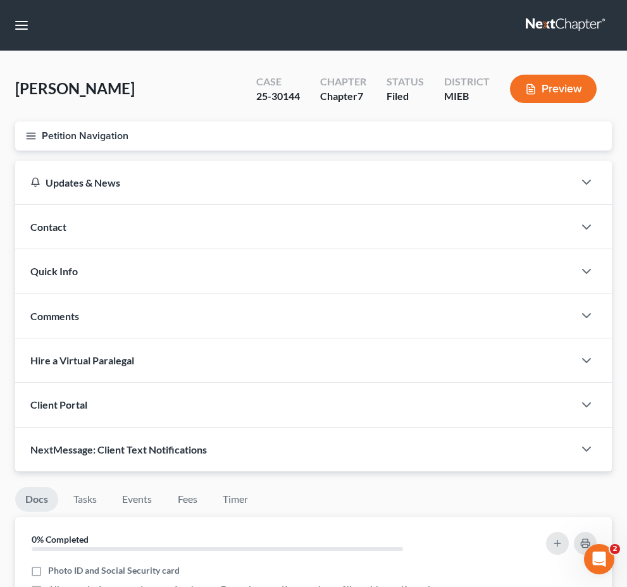
click at [216, 407] on div "Updates & News × [US_STATE] Eastern District Notes Take a look at NextChapter's…" at bounding box center [313, 316] width 609 height 311
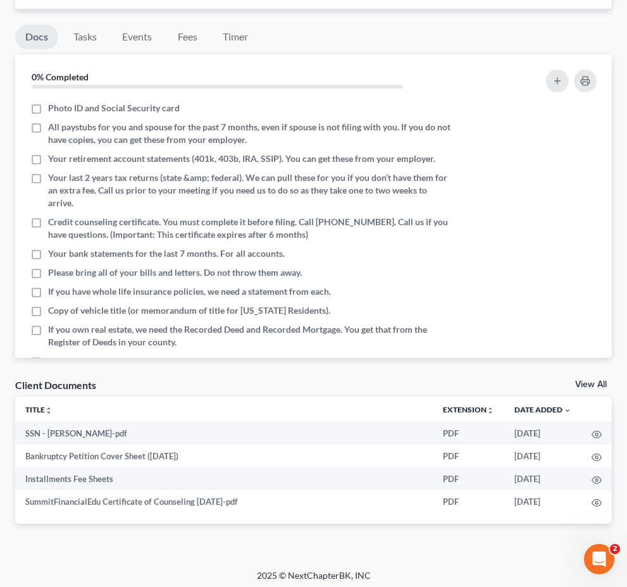
click at [0, 0] on span "Additional Documents" at bounding box center [0, 0] width 0 height 0
click at [0, 0] on span "PACER Notices" at bounding box center [0, 0] width 0 height 0
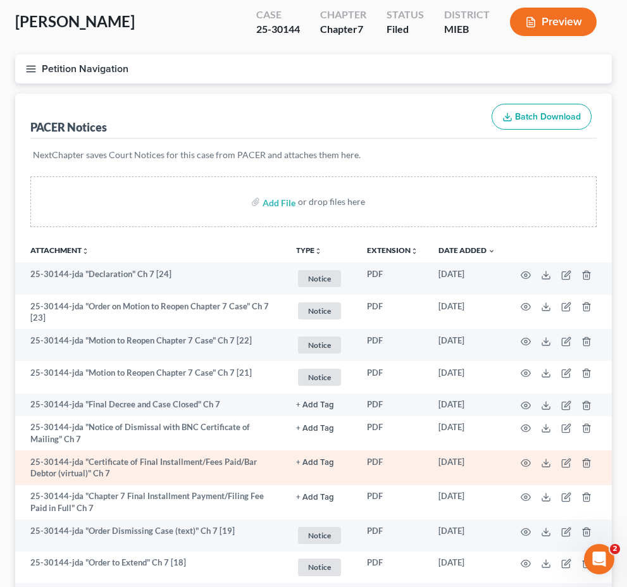
scroll to position [400, 0]
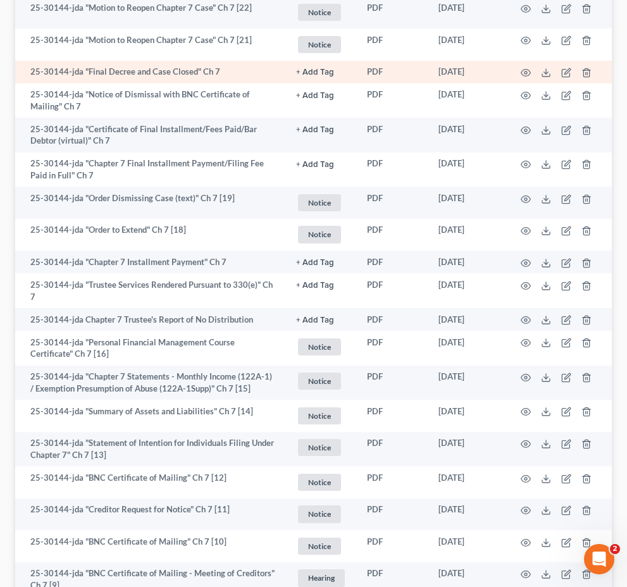
click at [422, 83] on td "PDF" at bounding box center [392, 72] width 71 height 23
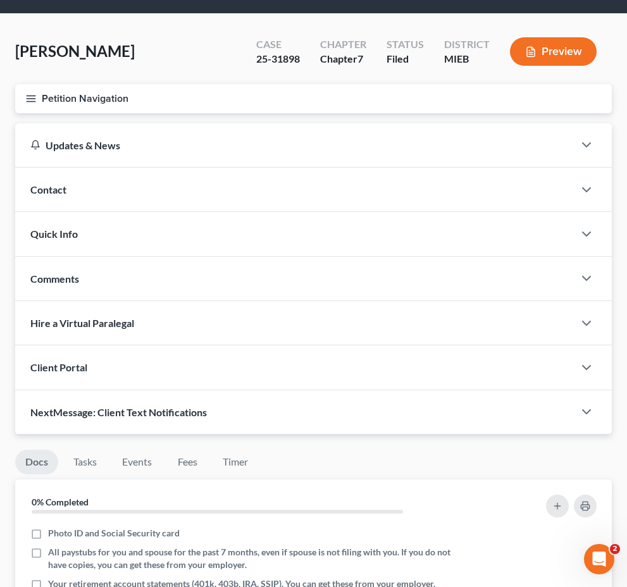
scroll to position [38, 0]
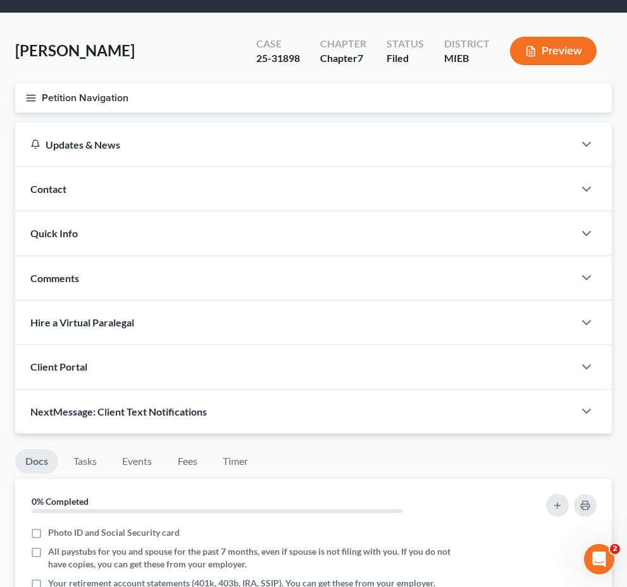
click at [0, 0] on span "Additional Documents" at bounding box center [0, 0] width 0 height 0
click at [0, 0] on link "PACER Notices" at bounding box center [0, 0] width 0 height 0
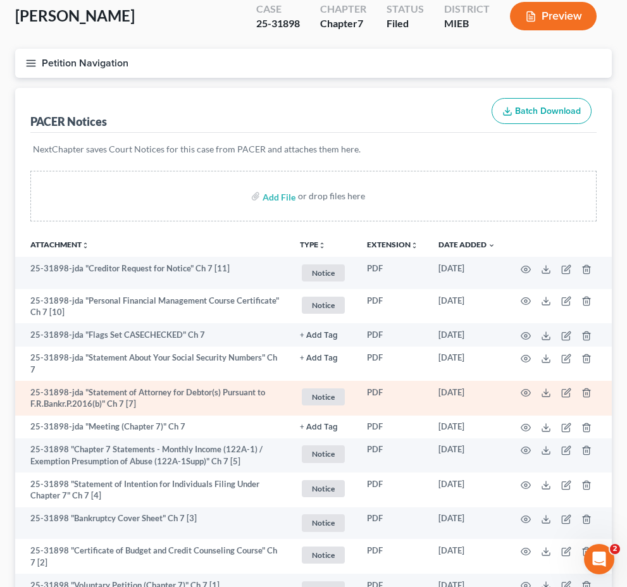
scroll to position [205, 0]
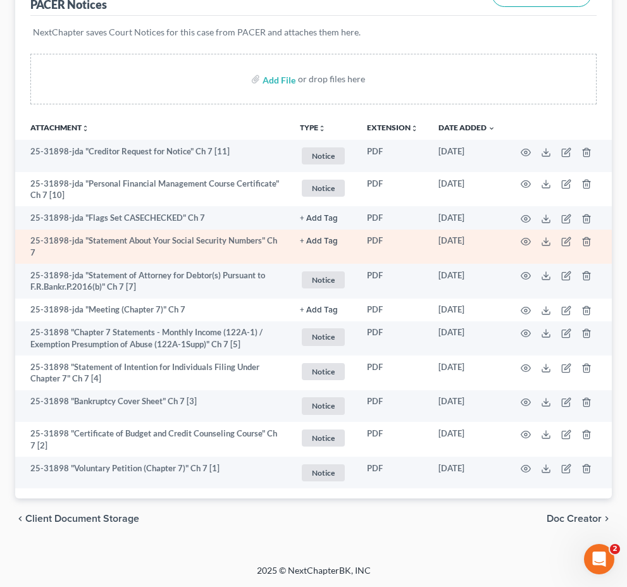
click at [475, 264] on td "[DATE]" at bounding box center [466, 247] width 77 height 35
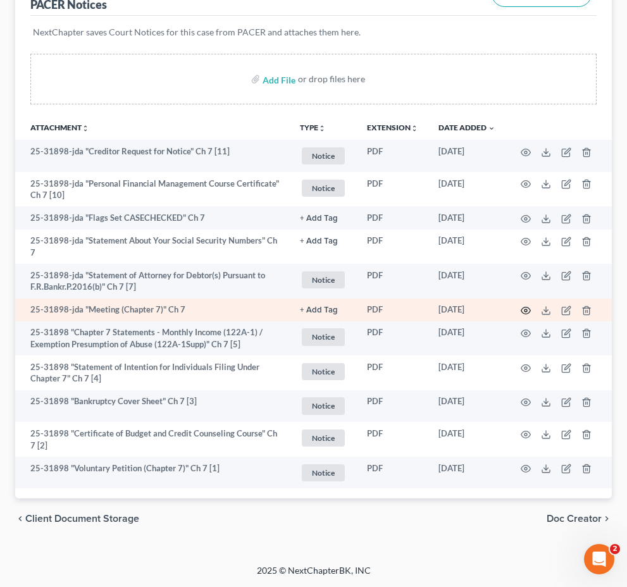
click at [530, 314] on icon "button" at bounding box center [525, 310] width 9 height 7
click at [530, 305] on icon "button" at bounding box center [525, 310] width 10 height 10
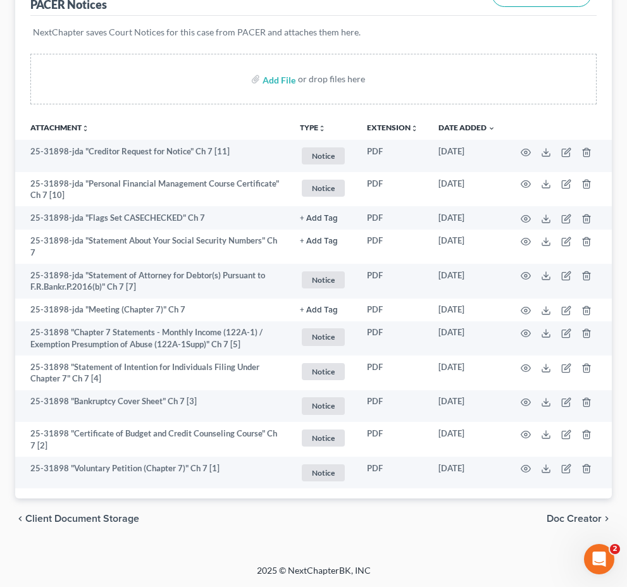
scroll to position [0, 0]
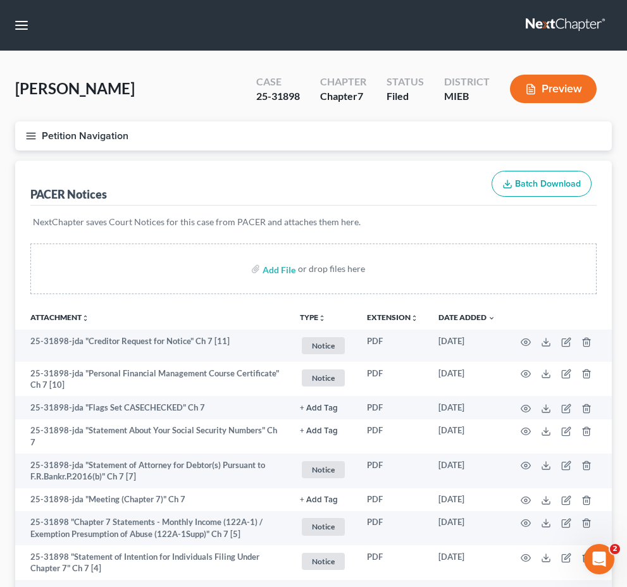
click at [372, 94] on div "Chapter Chapter 7" at bounding box center [343, 89] width 66 height 37
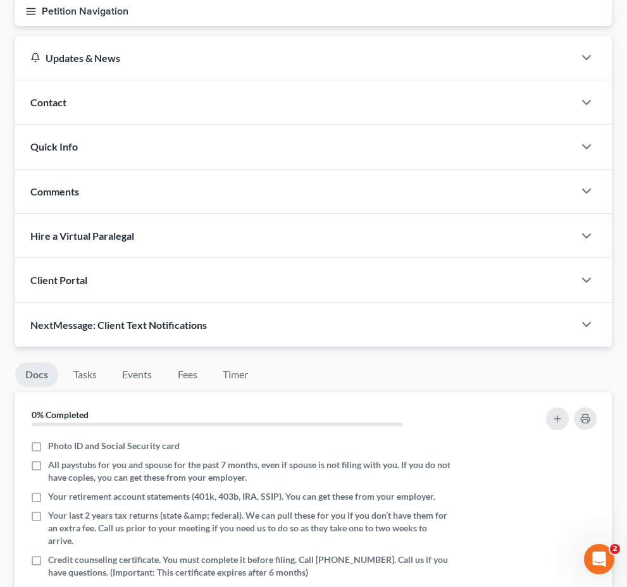
scroll to position [229, 0]
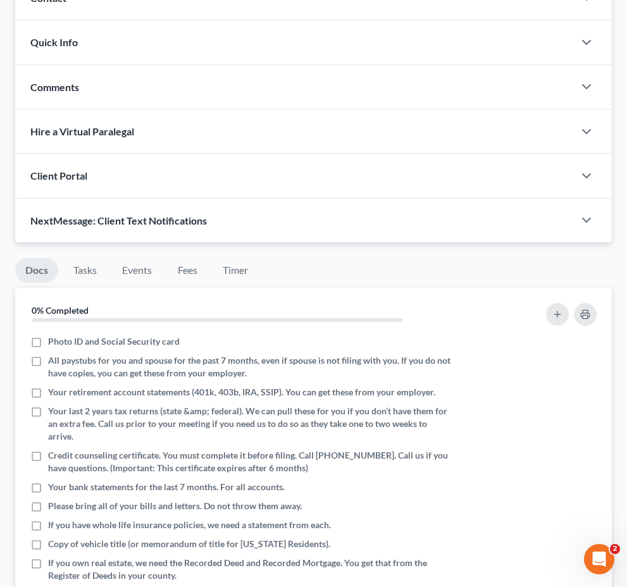
click at [0, 0] on span "Additional Documents" at bounding box center [0, 0] width 0 height 0
click at [0, 0] on span "PACER Notices" at bounding box center [0, 0] width 0 height 0
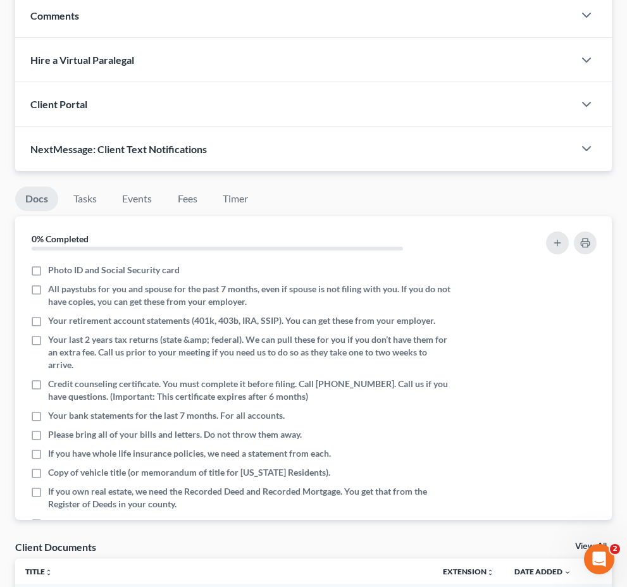
scroll to position [427, 0]
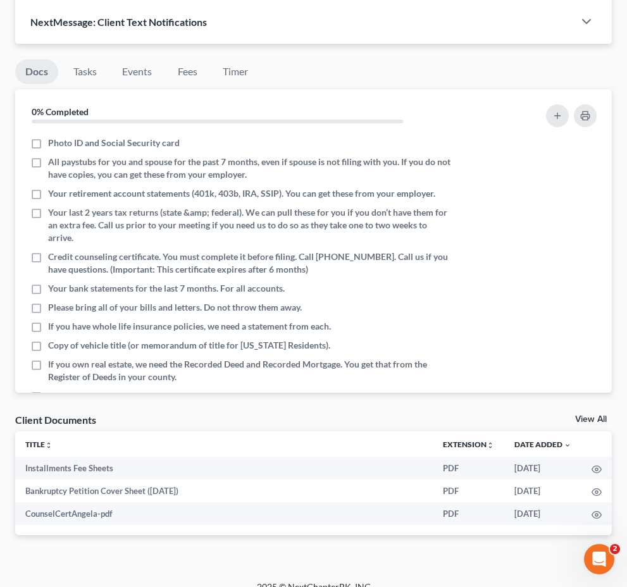
click at [0, 0] on span "Additional Documents" at bounding box center [0, 0] width 0 height 0
click at [0, 0] on span "PACER Notices" at bounding box center [0, 0] width 0 height 0
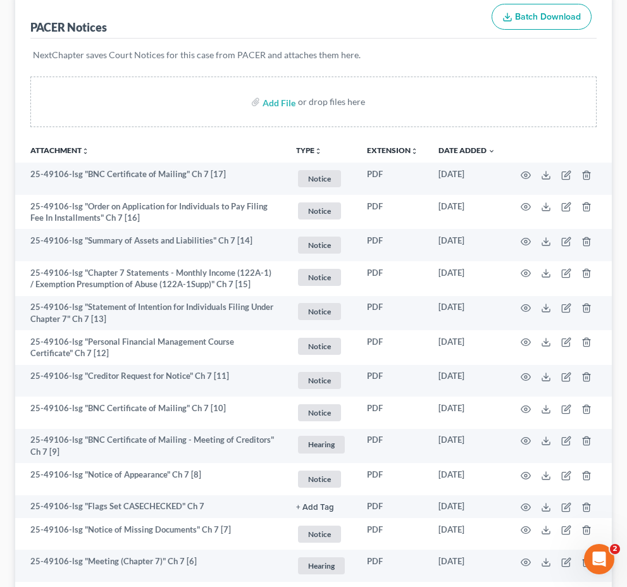
scroll to position [172, 0]
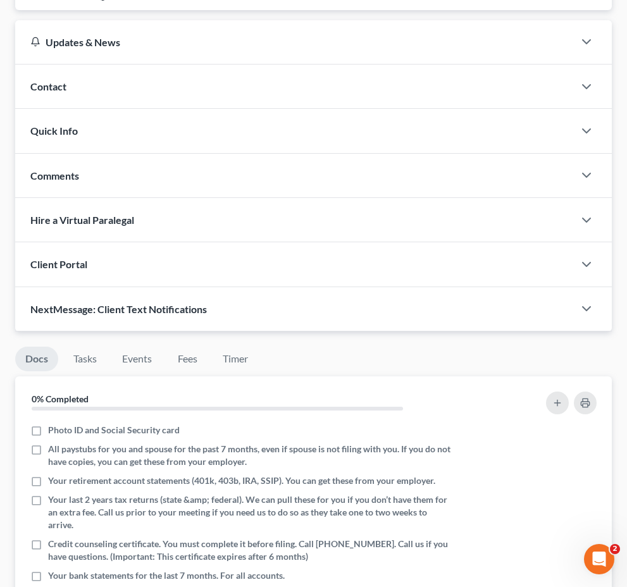
scroll to position [449, 0]
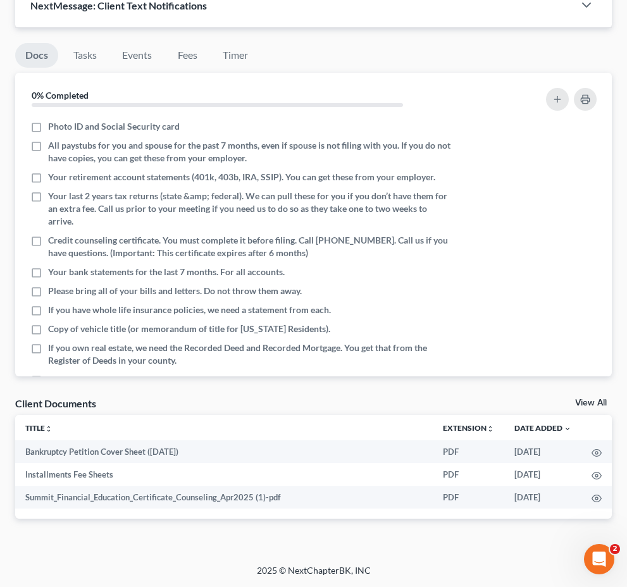
click at [0, 0] on span "Additional Documents" at bounding box center [0, 0] width 0 height 0
click at [0, 0] on link "PACER Notices" at bounding box center [0, 0] width 0 height 0
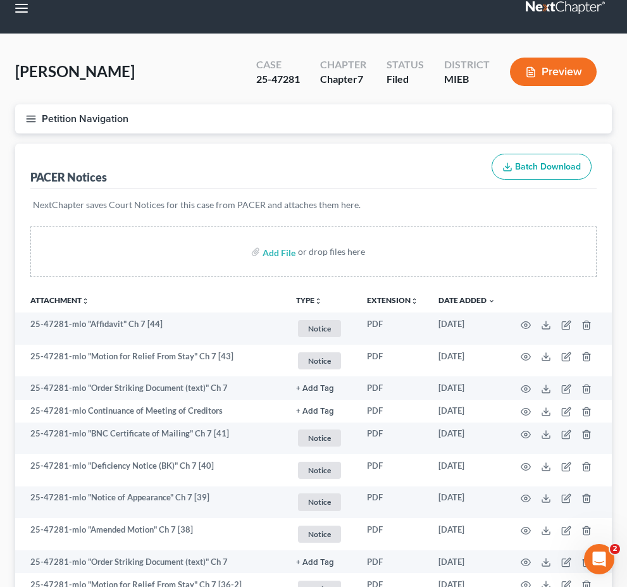
scroll to position [162, 0]
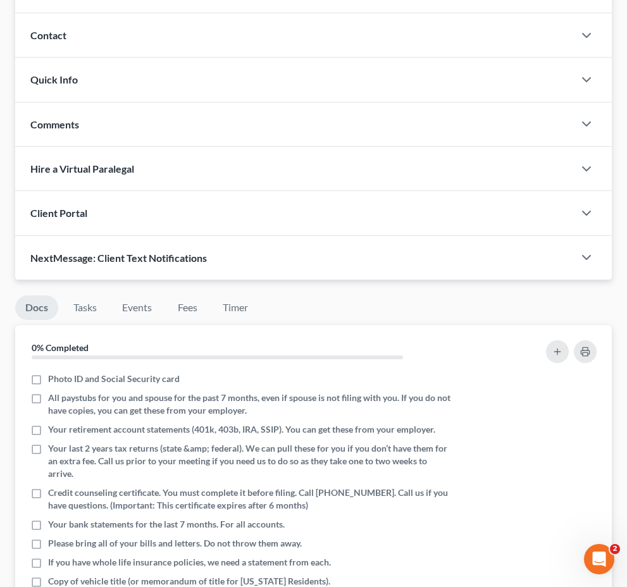
scroll to position [192, 0]
click at [0, 0] on span "Additional Documents" at bounding box center [0, 0] width 0 height 0
click at [0, 0] on span "PACER Notices" at bounding box center [0, 0] width 0 height 0
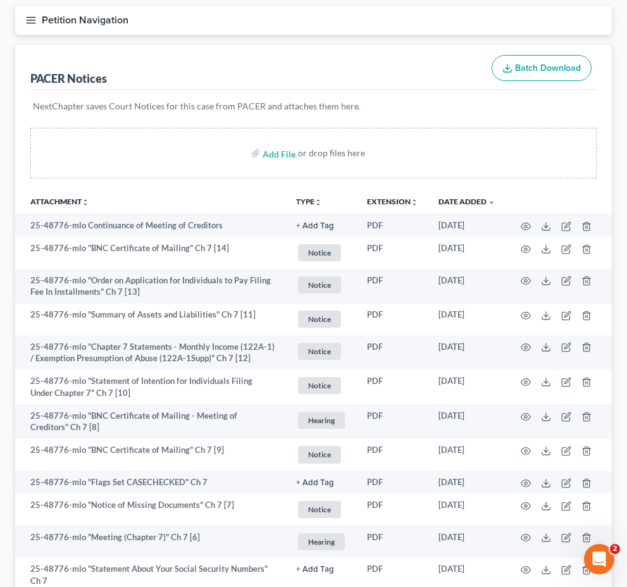
scroll to position [283, 0]
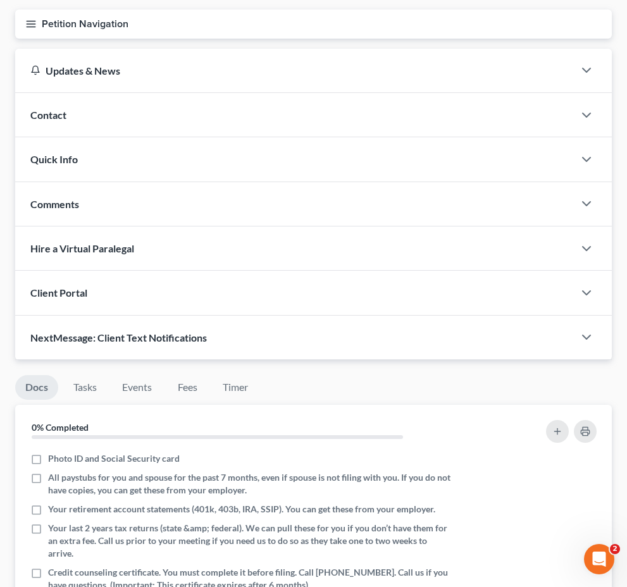
scroll to position [427, 0]
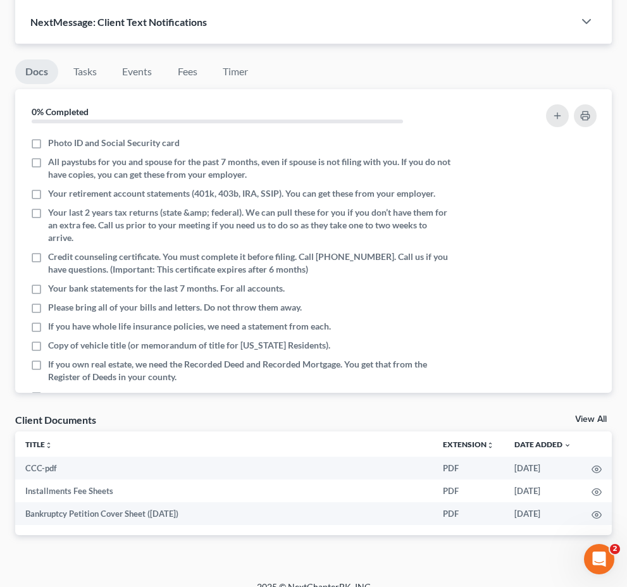
drag, startPoint x: 83, startPoint y: 130, endPoint x: 90, endPoint y: 171, distance: 41.6
click at [0, 0] on span "Additional Documents" at bounding box center [0, 0] width 0 height 0
click at [0, 0] on span "PACER Notices" at bounding box center [0, 0] width 0 height 0
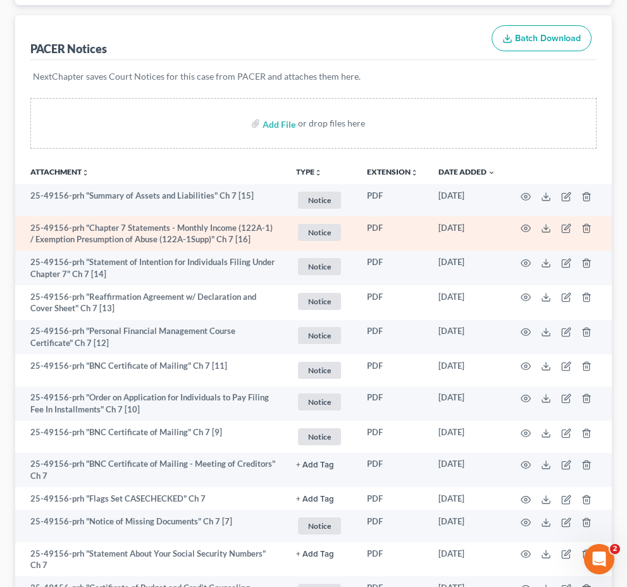
scroll to position [180, 0]
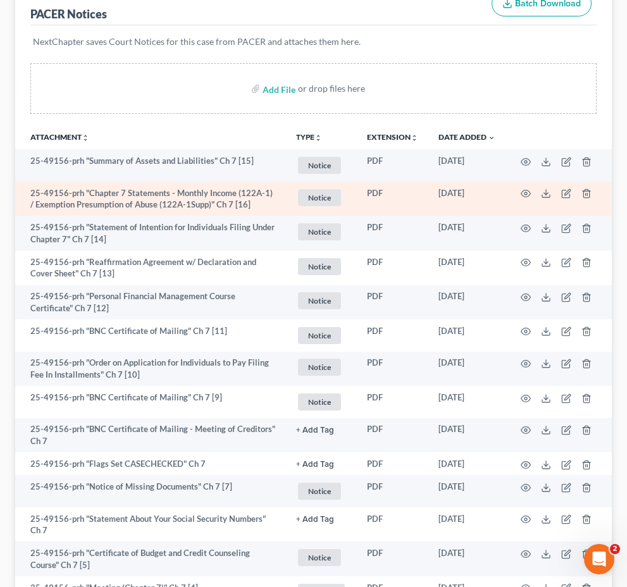
click at [467, 216] on td "[DATE]" at bounding box center [466, 198] width 77 height 35
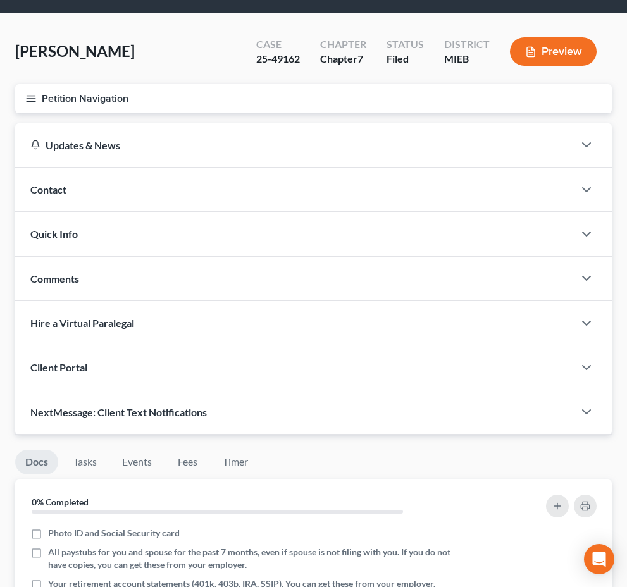
click at [0, 0] on span "Additional Documents" at bounding box center [0, 0] width 0 height 0
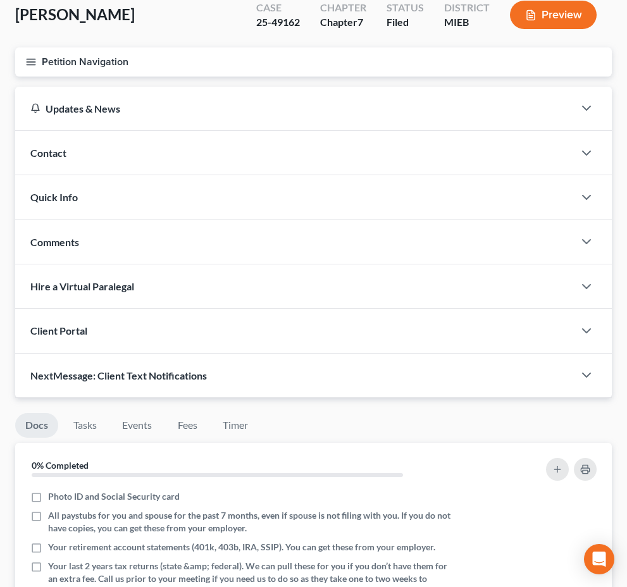
click at [0, 0] on link "PACER Notices" at bounding box center [0, 0] width 0 height 0
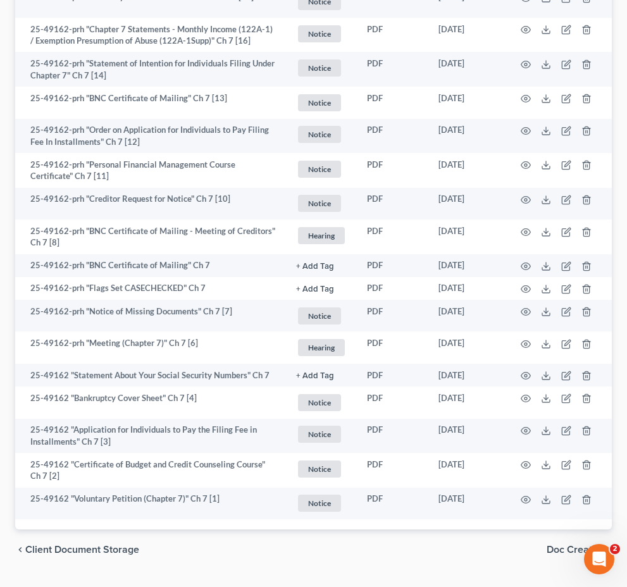
scroll to position [388, 0]
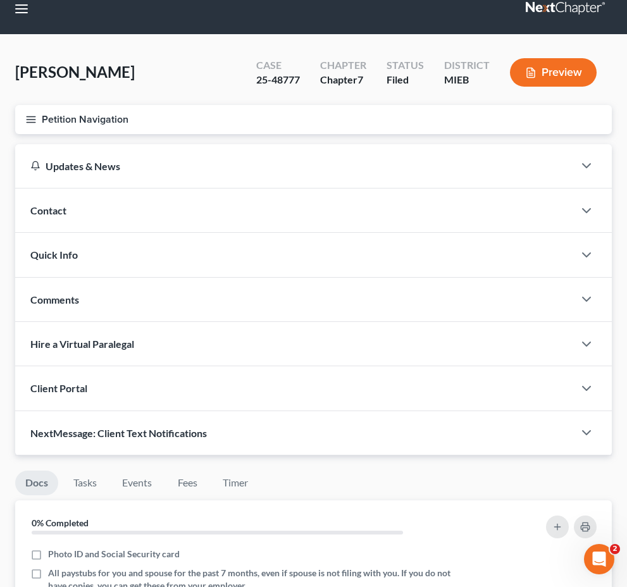
scroll to position [160, 0]
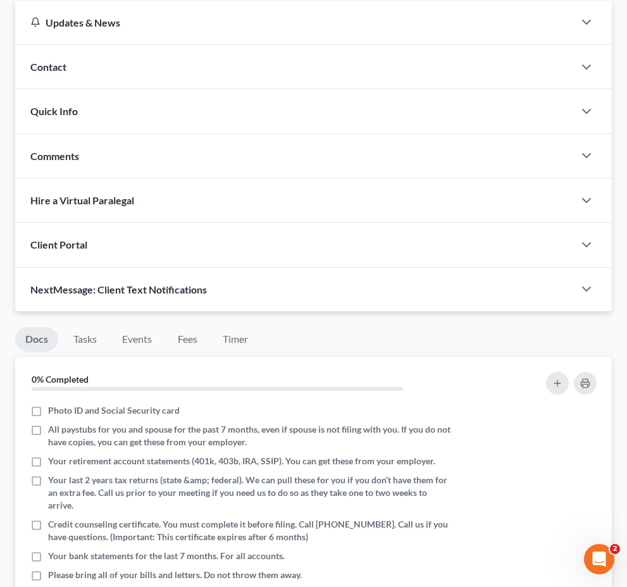
click at [0, 0] on span "Additional Documents" at bounding box center [0, 0] width 0 height 0
click at [0, 0] on span "PACER Notices" at bounding box center [0, 0] width 0 height 0
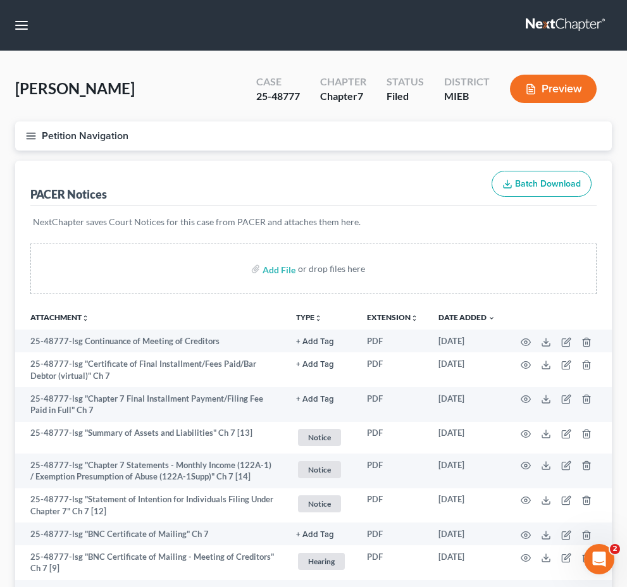
click at [0, 0] on ul "Forms Library Client Document Storage PACER Notices Doc Creator Download History" at bounding box center [0, 0] width 0 height 0
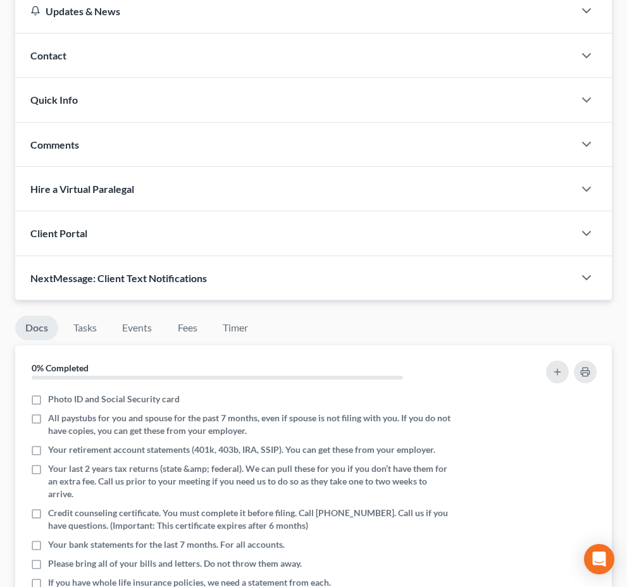
scroll to position [176, 0]
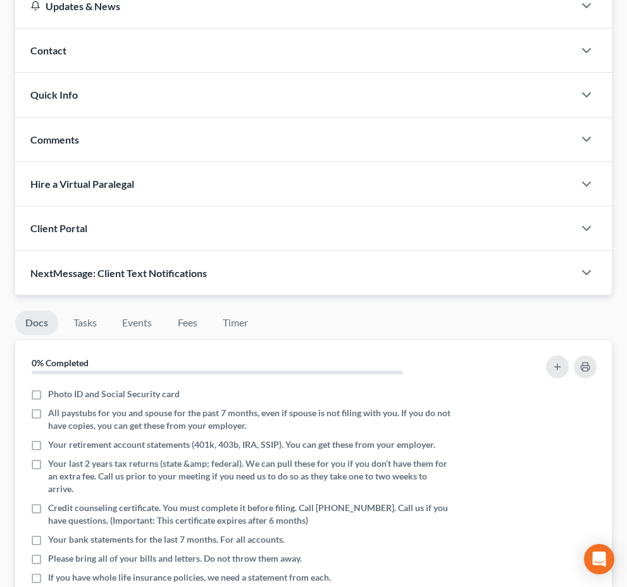
click at [0, 0] on span "Additional Documents" at bounding box center [0, 0] width 0 height 0
click at [0, 0] on span "PACER Notices" at bounding box center [0, 0] width 0 height 0
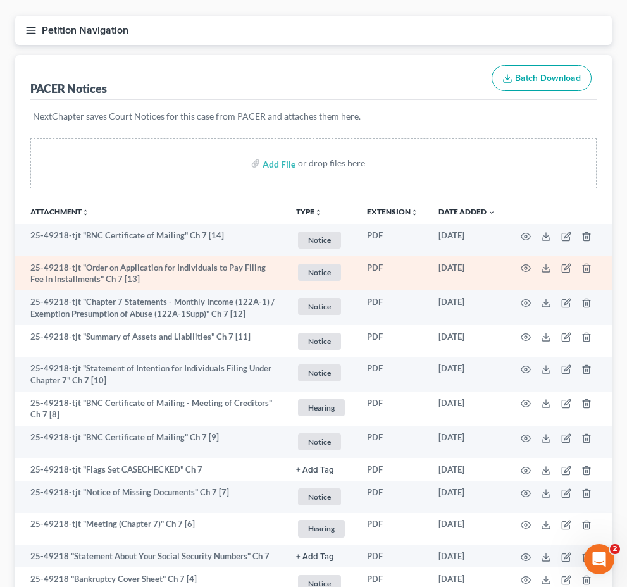
scroll to position [163, 0]
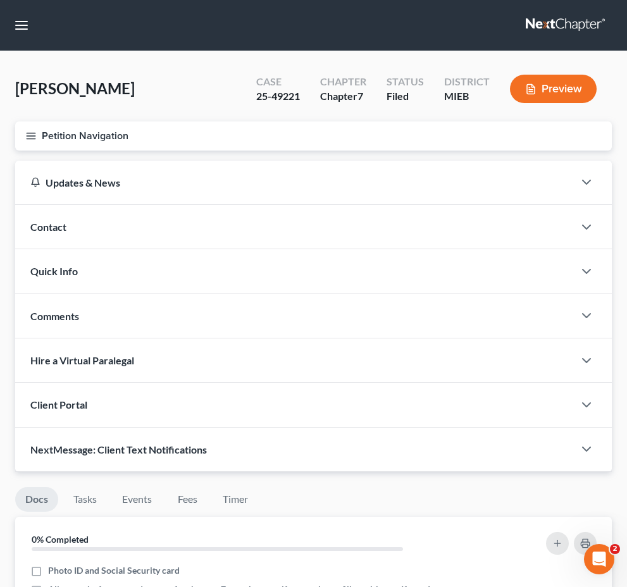
click at [0, 0] on span "Additional Documents" at bounding box center [0, 0] width 0 height 0
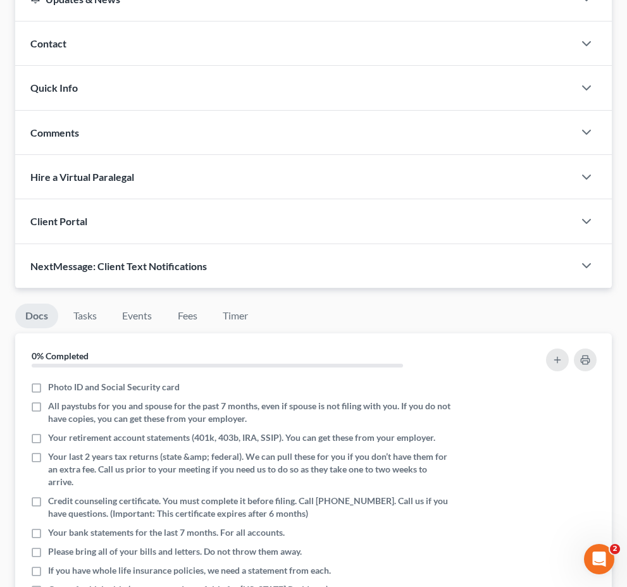
click at [0, 0] on span "PACER Notices" at bounding box center [0, 0] width 0 height 0
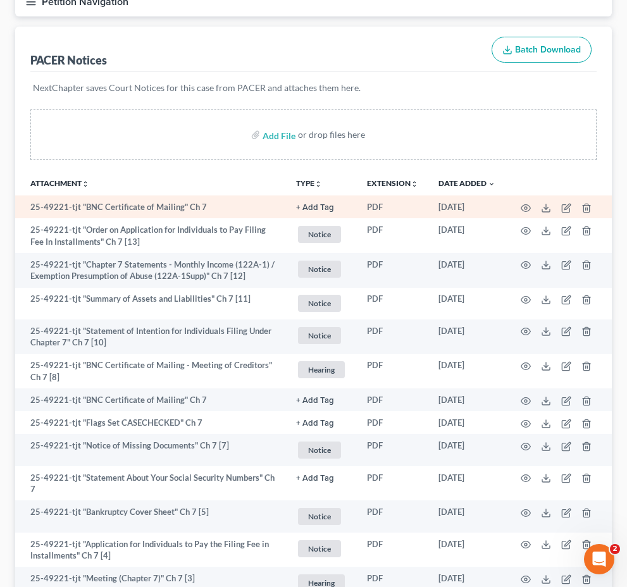
scroll to position [154, 0]
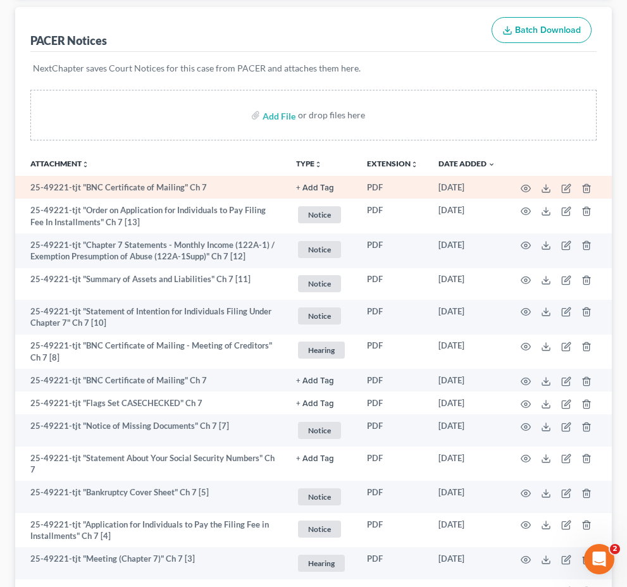
click at [427, 199] on td "PDF" at bounding box center [392, 187] width 71 height 23
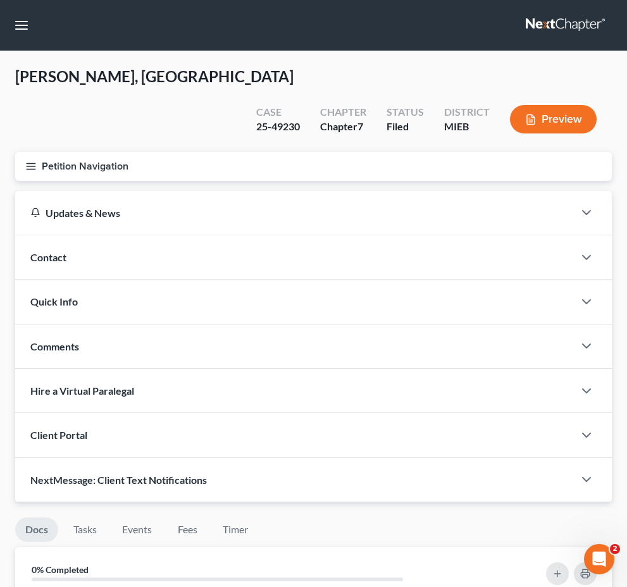
click at [0, 0] on span "Additional Documents" at bounding box center [0, 0] width 0 height 0
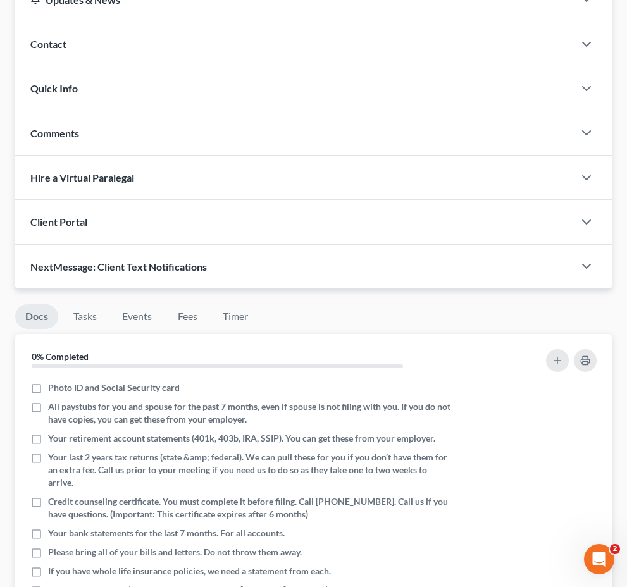
click at [0, 0] on span "PACER Notices" at bounding box center [0, 0] width 0 height 0
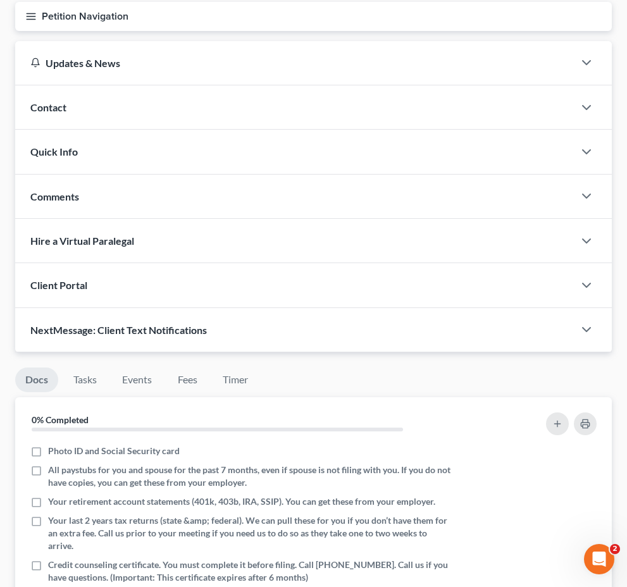
scroll to position [164, 0]
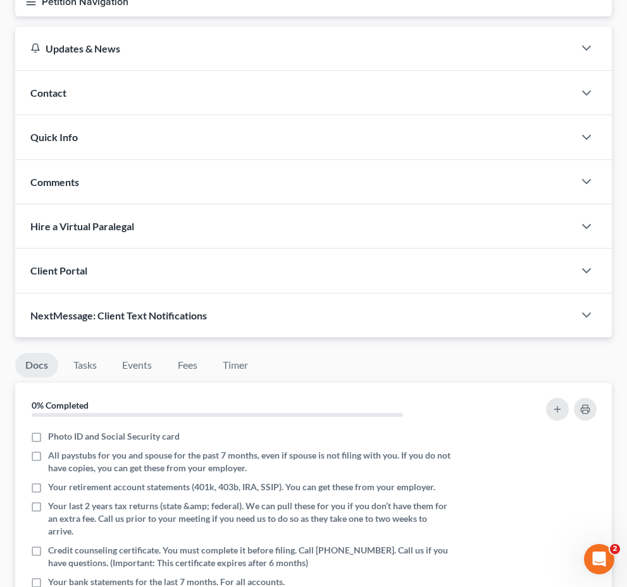
click at [0, 0] on span "Additional Documents" at bounding box center [0, 0] width 0 height 0
click at [0, 0] on span "PACER Notices" at bounding box center [0, 0] width 0 height 0
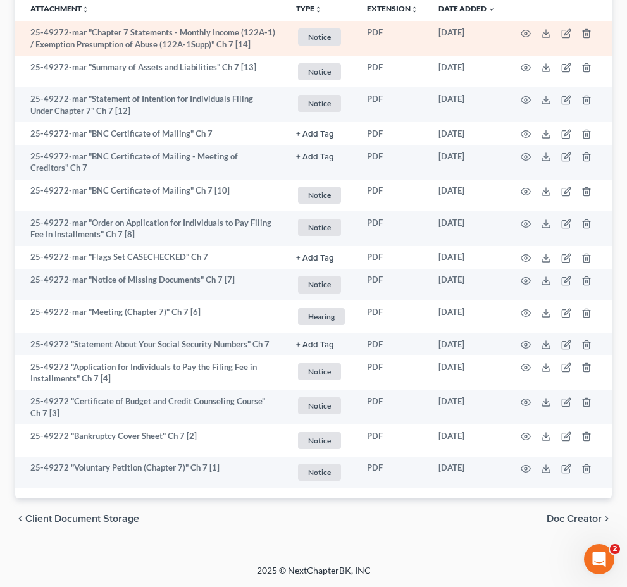
scroll to position [446, 0]
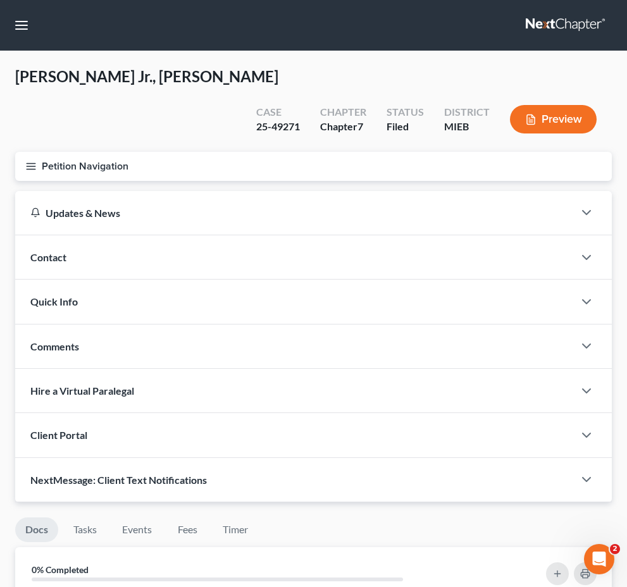
scroll to position [2, 0]
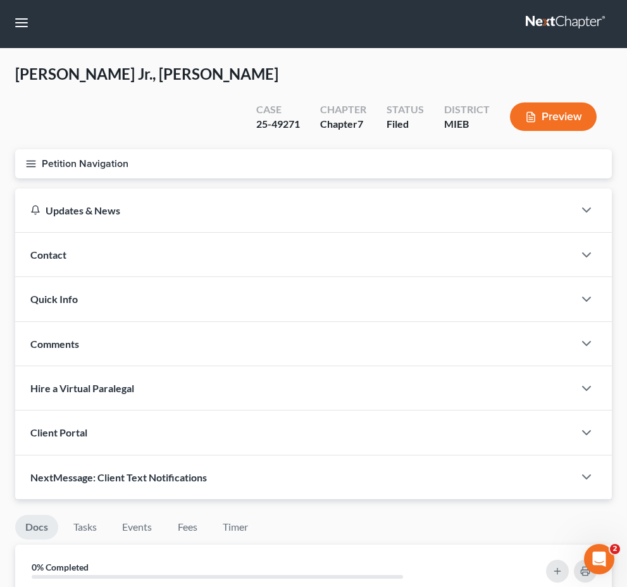
click at [0, 0] on span "Additional Documents" at bounding box center [0, 0] width 0 height 0
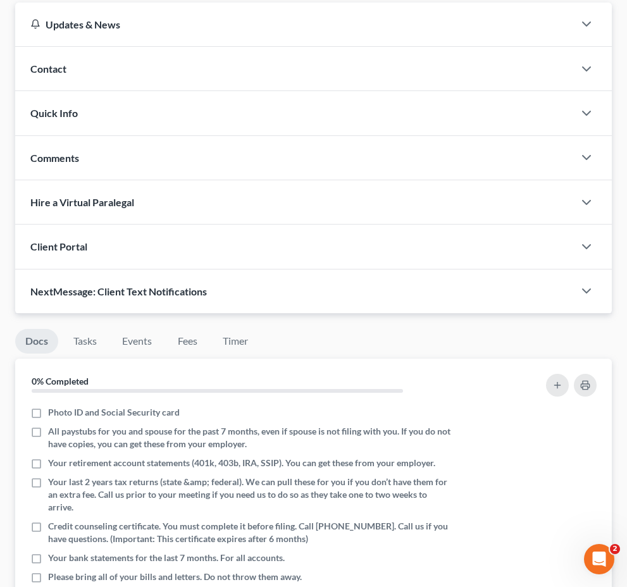
click at [0, 0] on link "PACER Notices" at bounding box center [0, 0] width 0 height 0
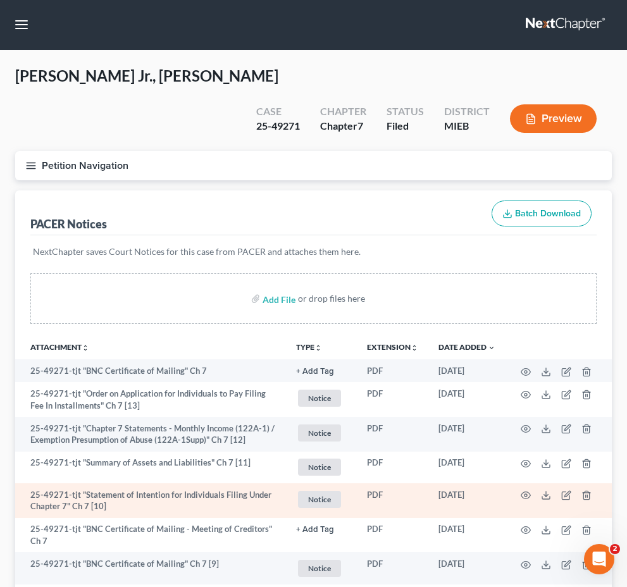
scroll to position [429, 0]
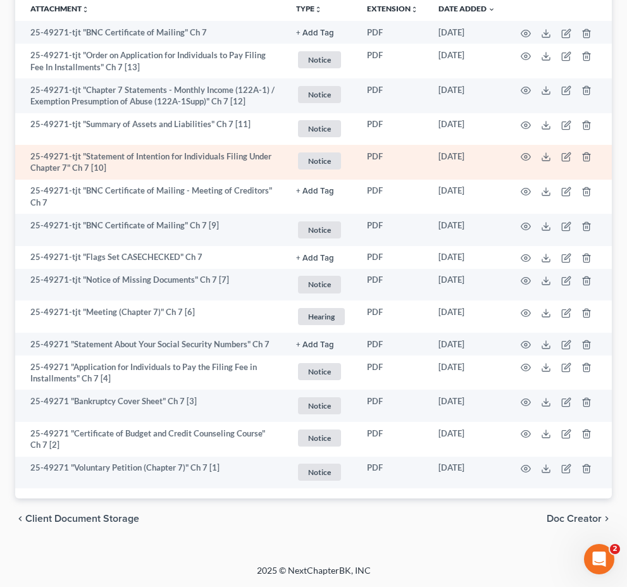
click at [449, 180] on td "[DATE]" at bounding box center [466, 162] width 77 height 35
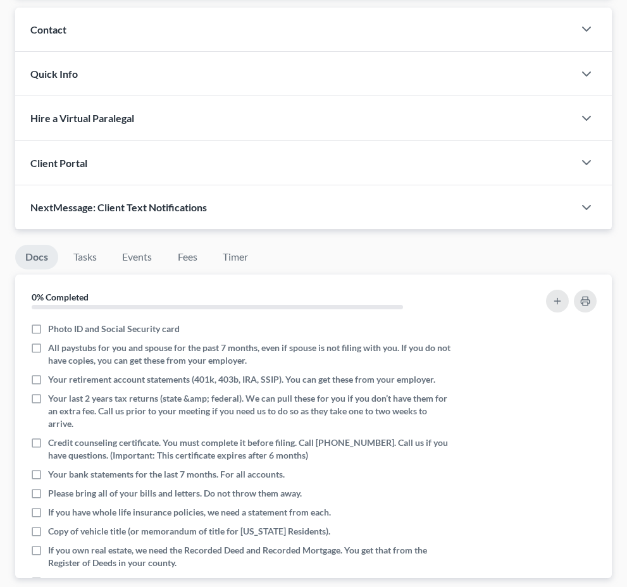
scroll to position [154, 0]
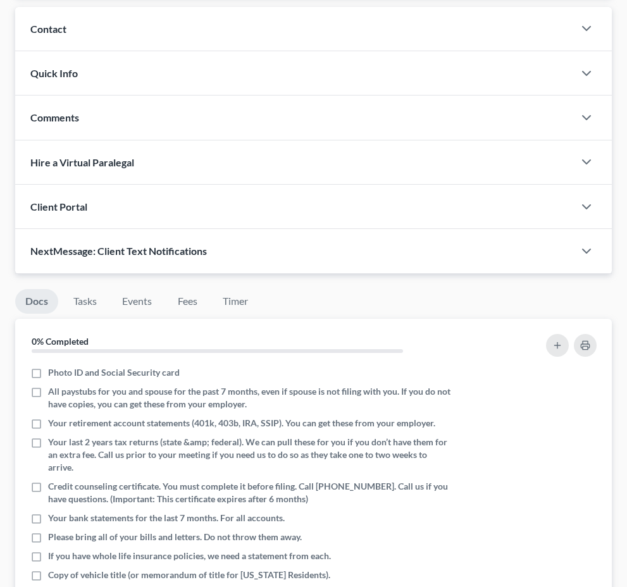
click at [0, 0] on span "Additional Documents" at bounding box center [0, 0] width 0 height 0
click at [0, 0] on link "PACER Notices" at bounding box center [0, 0] width 0 height 0
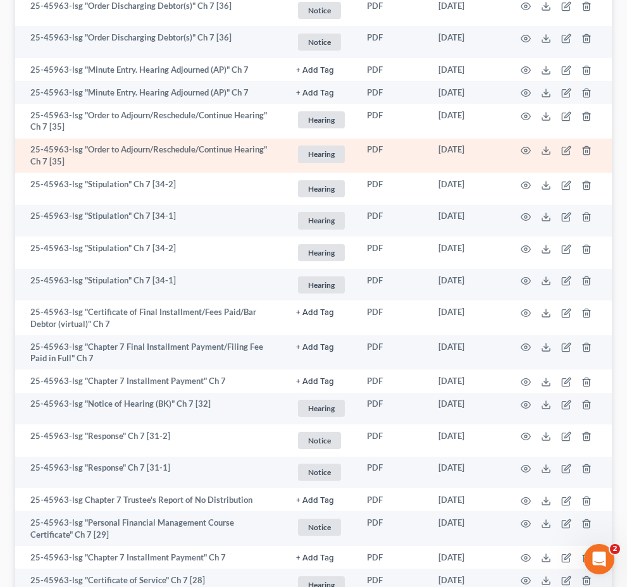
scroll to position [372, 0]
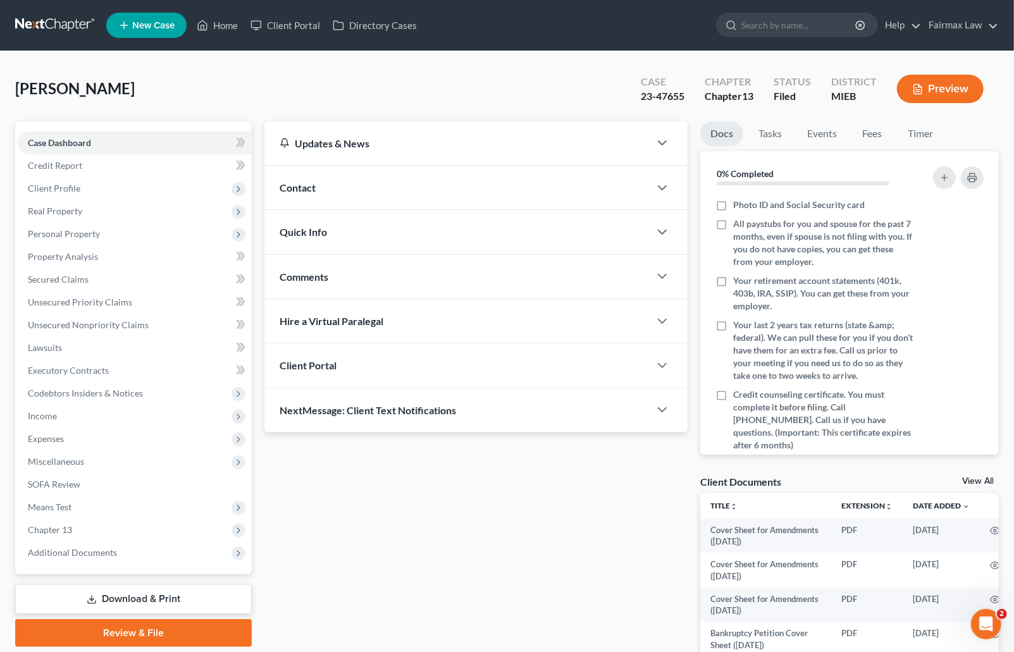
click at [114, 591] on link "Download & Print" at bounding box center [133, 599] width 236 height 30
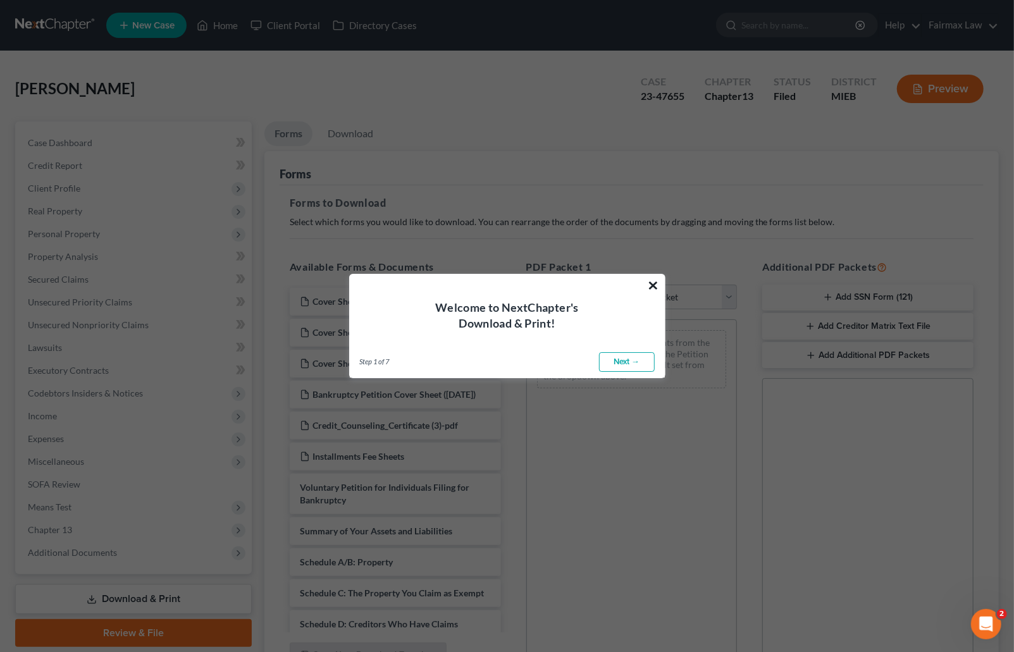
click at [651, 287] on button "×" at bounding box center [653, 285] width 12 height 20
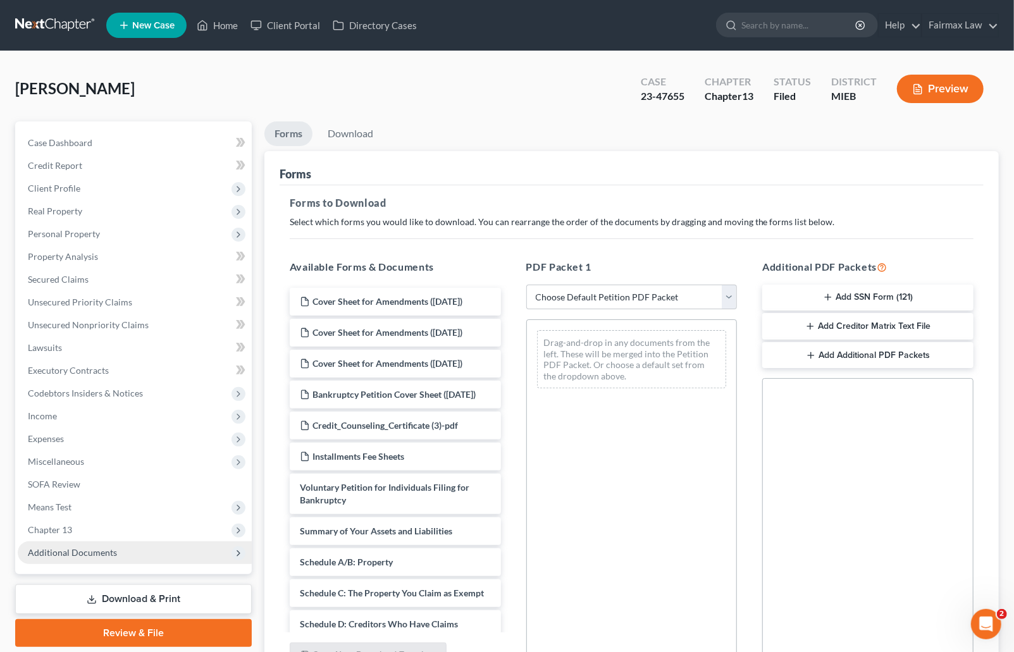
click at [73, 552] on span "Additional Documents" at bounding box center [72, 552] width 89 height 11
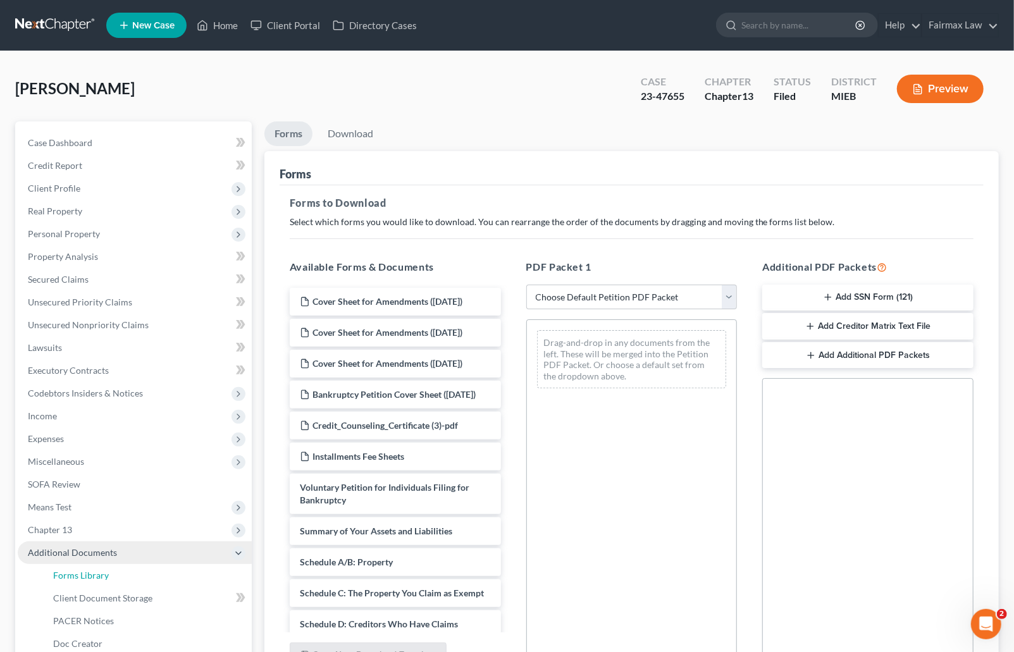
click at [101, 570] on span "Forms Library" at bounding box center [81, 575] width 56 height 11
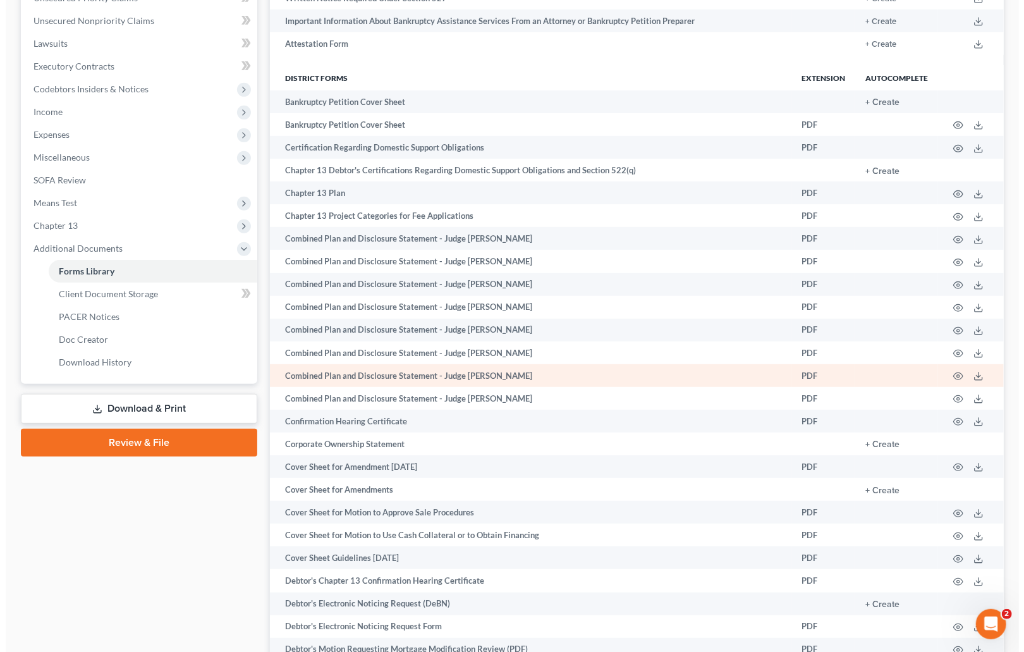
scroll to position [305, 0]
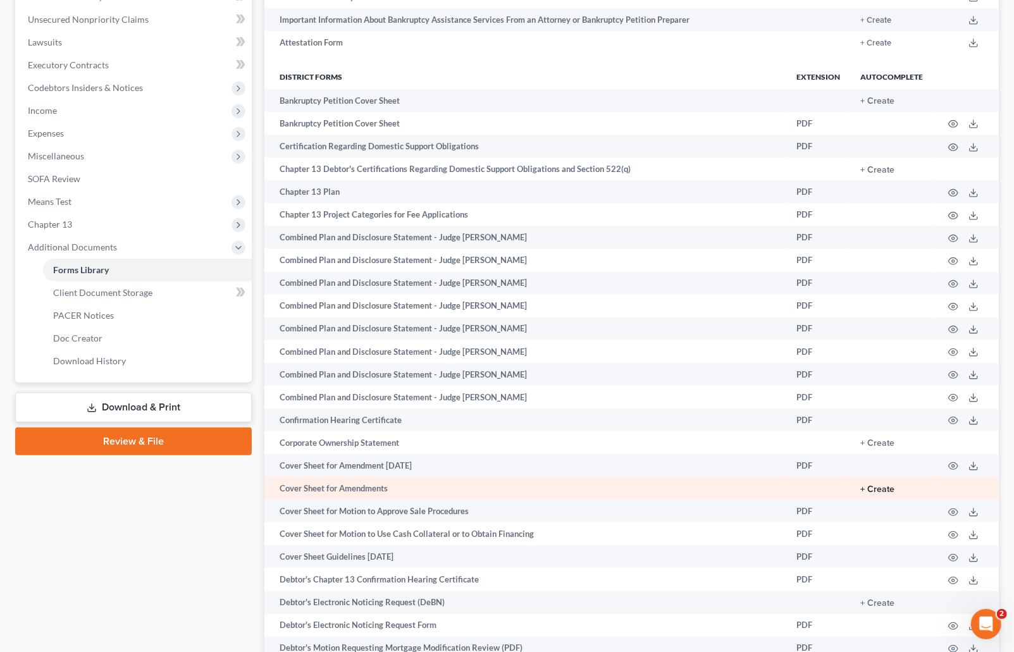
click at [883, 494] on button "+ Create" at bounding box center [877, 489] width 34 height 9
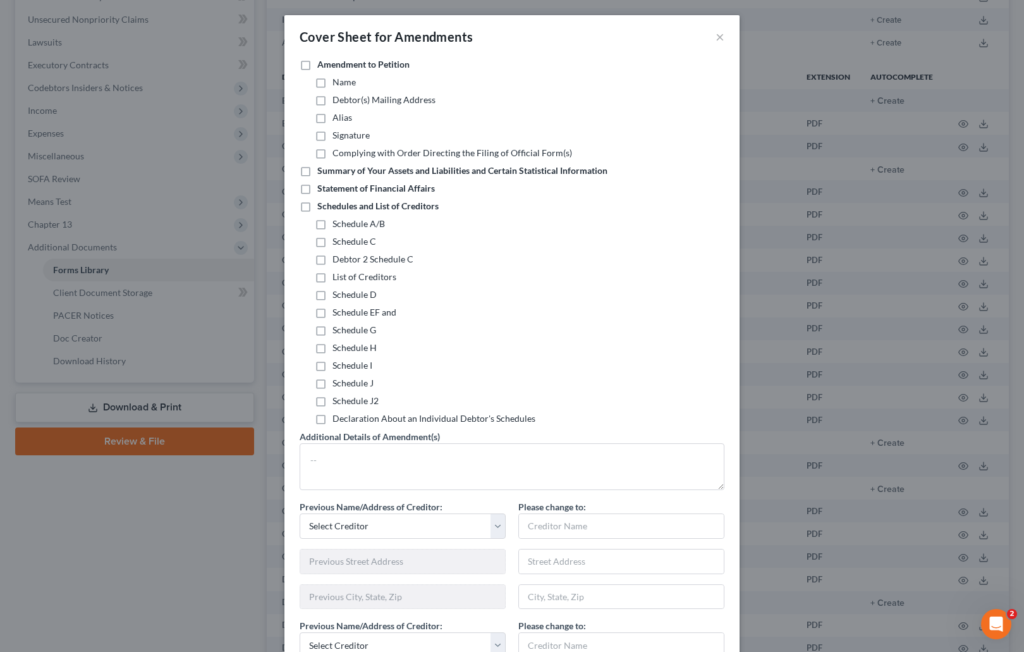
click at [317, 207] on label "Schedules and List of Creditors" at bounding box center [377, 206] width 121 height 13
click at [322, 207] on input "Schedules and List of Creditors" at bounding box center [326, 204] width 8 height 8
checkbox input "true"
click at [333, 365] on label "Schedule I" at bounding box center [353, 365] width 40 height 13
click at [338, 365] on input "Schedule I" at bounding box center [342, 363] width 8 height 8
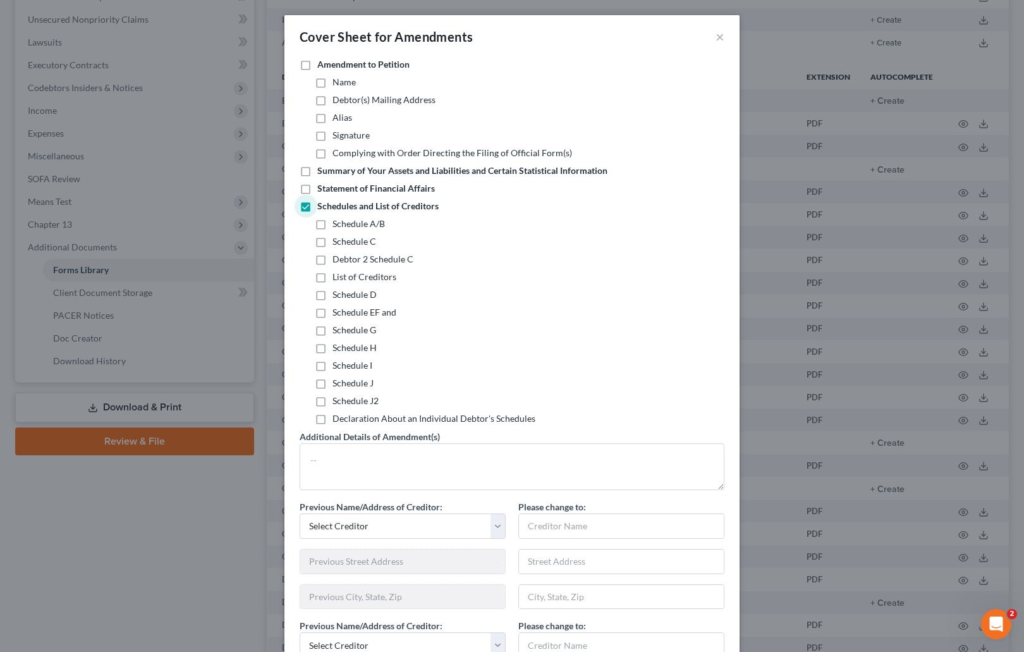
checkbox input "true"
click at [333, 383] on label "Schedule J" at bounding box center [353, 383] width 41 height 13
click at [338, 383] on input "Schedule J" at bounding box center [342, 381] width 8 height 8
checkbox input "true"
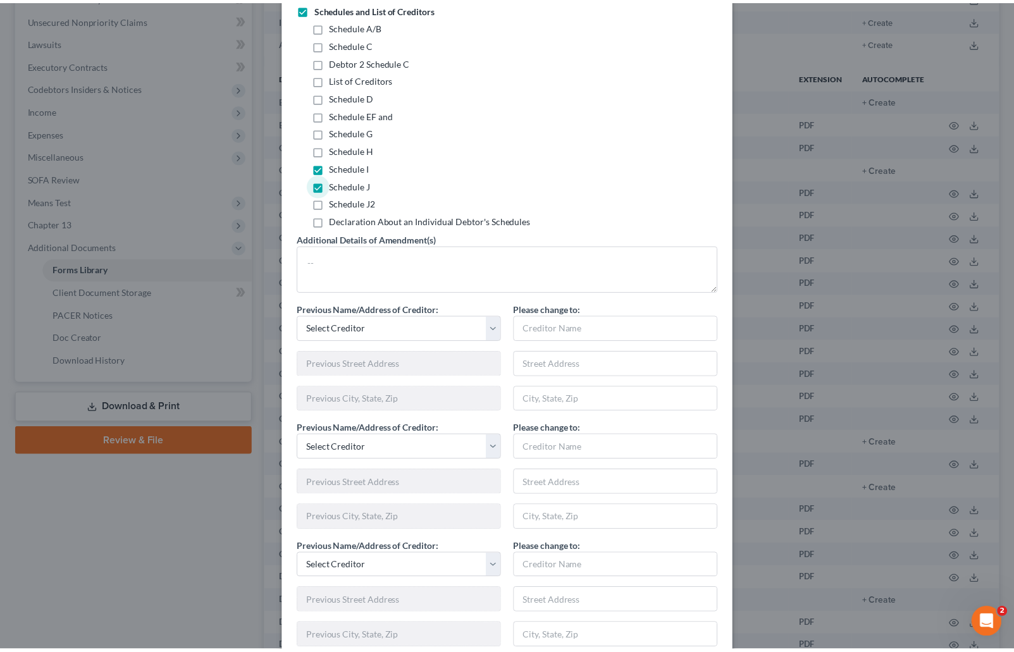
scroll to position [681, 0]
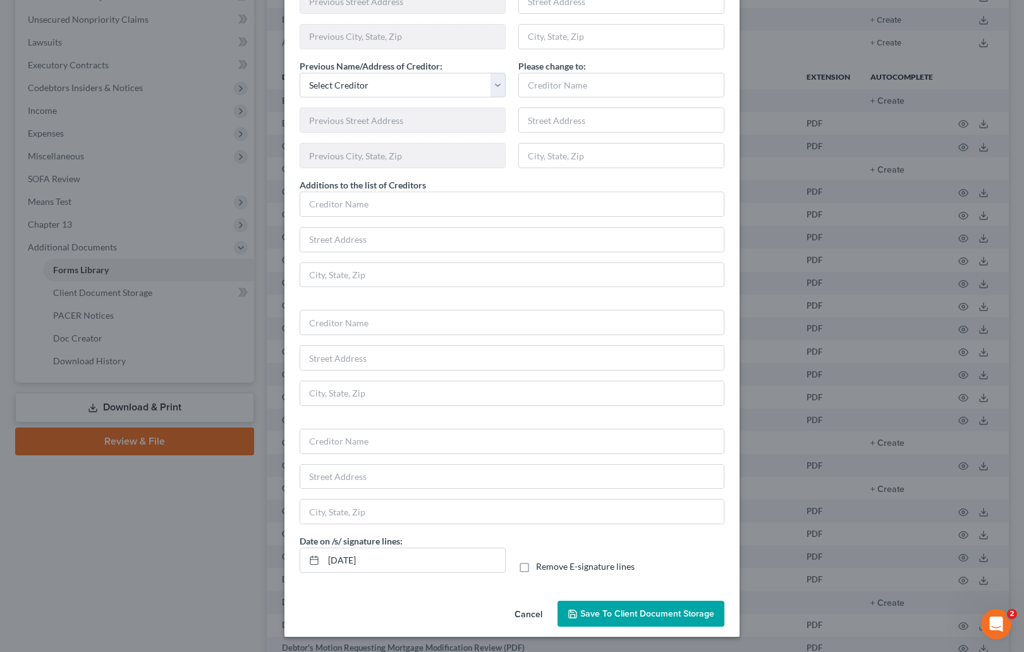
click at [585, 613] on span "Save to Client Document Storage" at bounding box center [647, 613] width 134 height 11
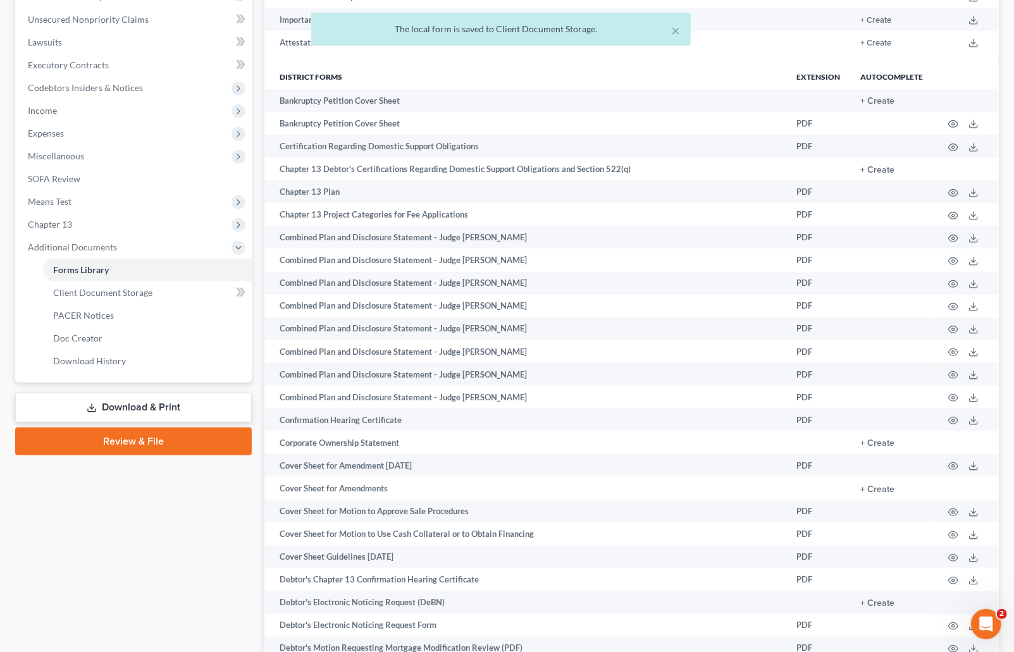
click at [174, 404] on link "Download & Print" at bounding box center [133, 408] width 236 height 30
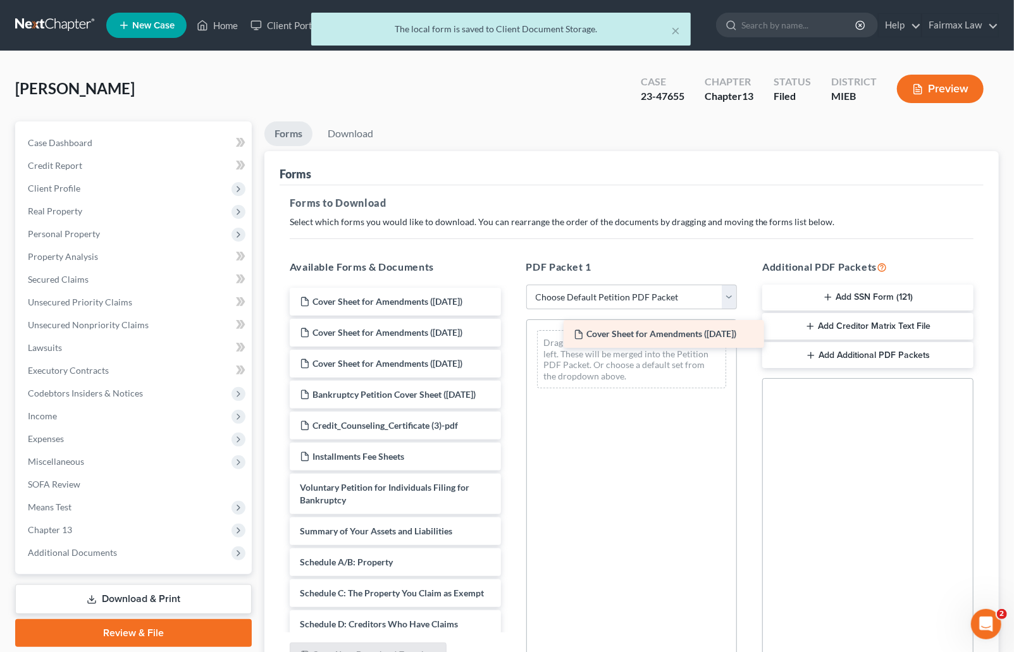
drag, startPoint x: 369, startPoint y: 309, endPoint x: 643, endPoint y: 343, distance: 276.5
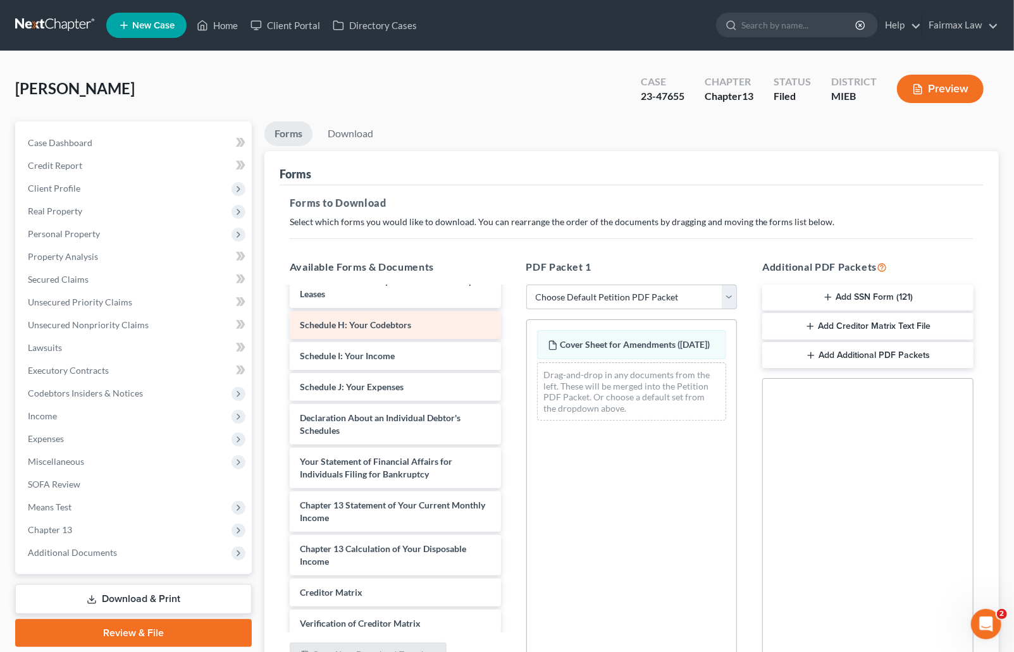
scroll to position [432, 0]
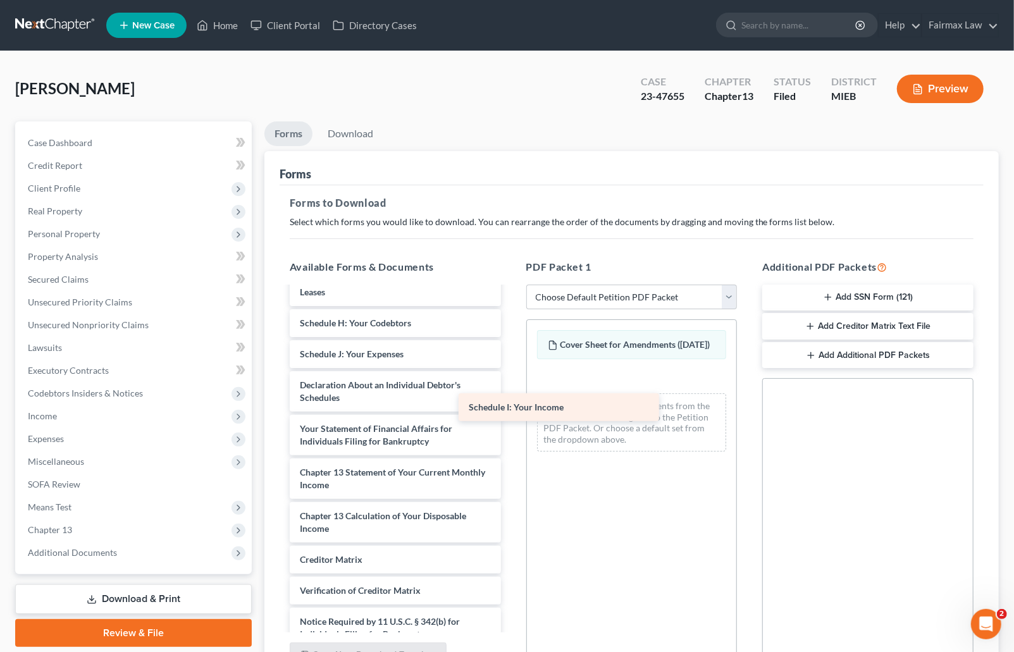
drag, startPoint x: 388, startPoint y: 411, endPoint x: 557, endPoint y: 402, distance: 169.1
click at [511, 402] on div "Schedule I: Your Income Cover Sheet for Amendments (07/16/2025) Cover Sheet for…" at bounding box center [394, 267] width 231 height 823
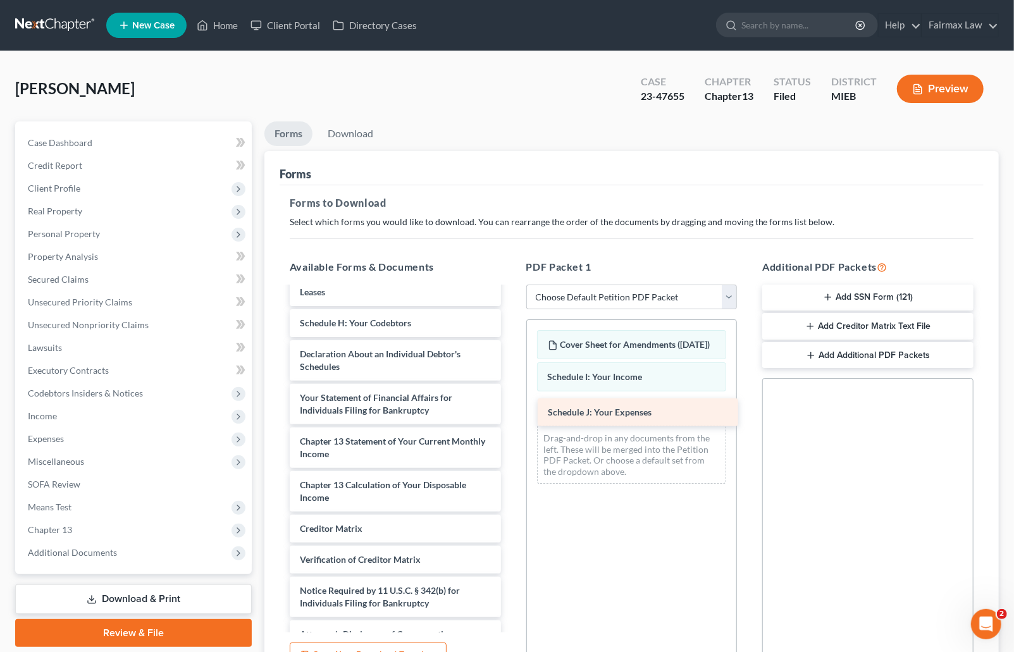
drag, startPoint x: 440, startPoint y: 411, endPoint x: 688, endPoint y: 407, distance: 247.9
click at [511, 407] on div "Schedule J: Your Expenses Cover Sheet for Amendments (07/16/2025) Cover Sheet f…" at bounding box center [394, 252] width 231 height 792
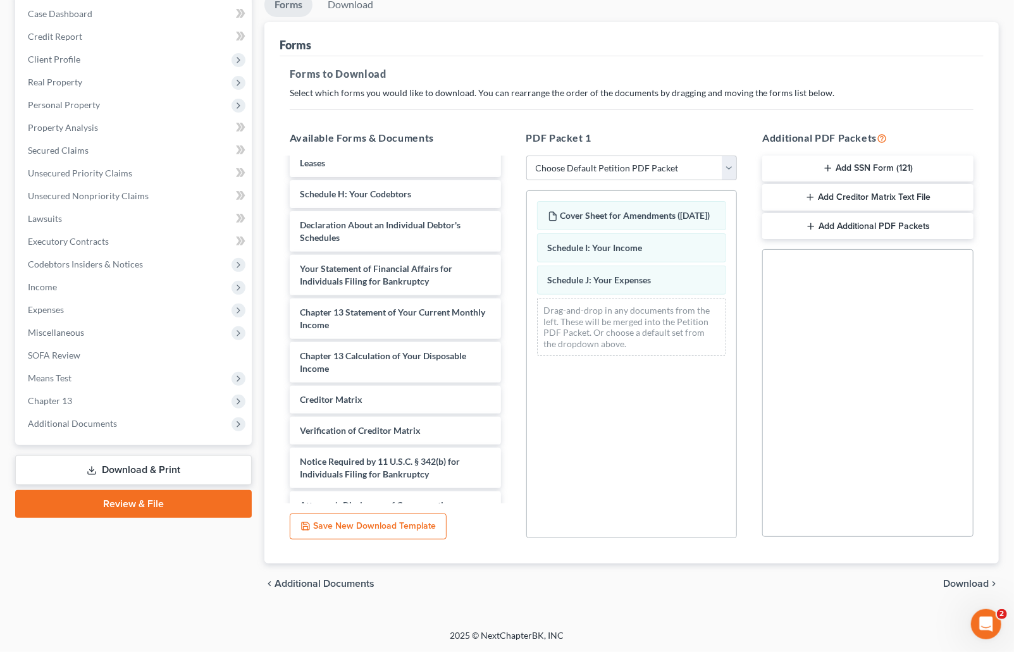
click at [952, 579] on span "Download" at bounding box center [966, 584] width 46 height 10
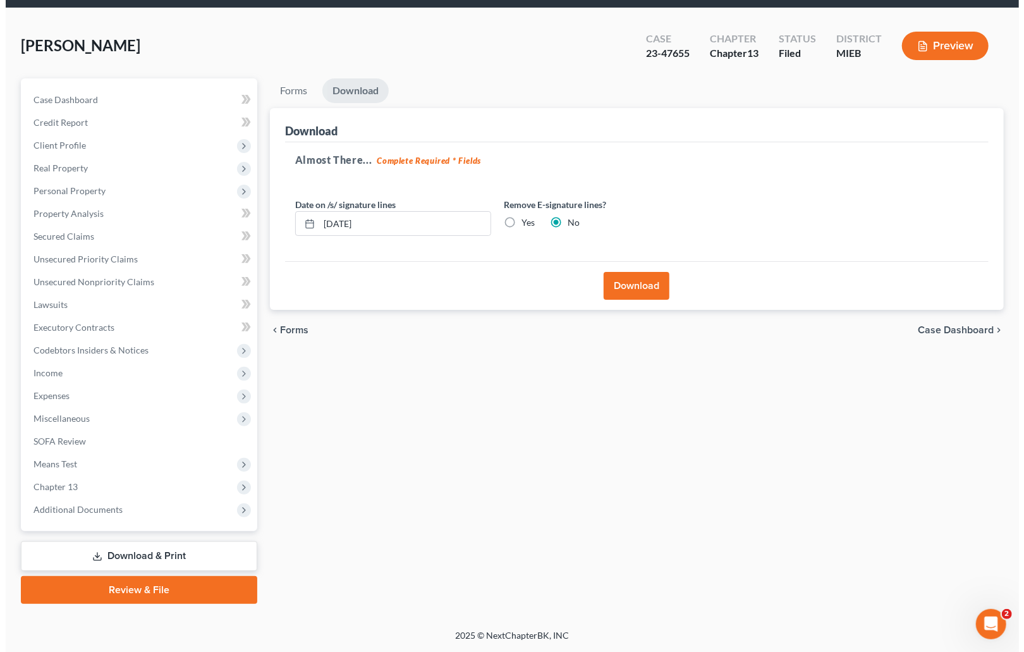
scroll to position [41, 0]
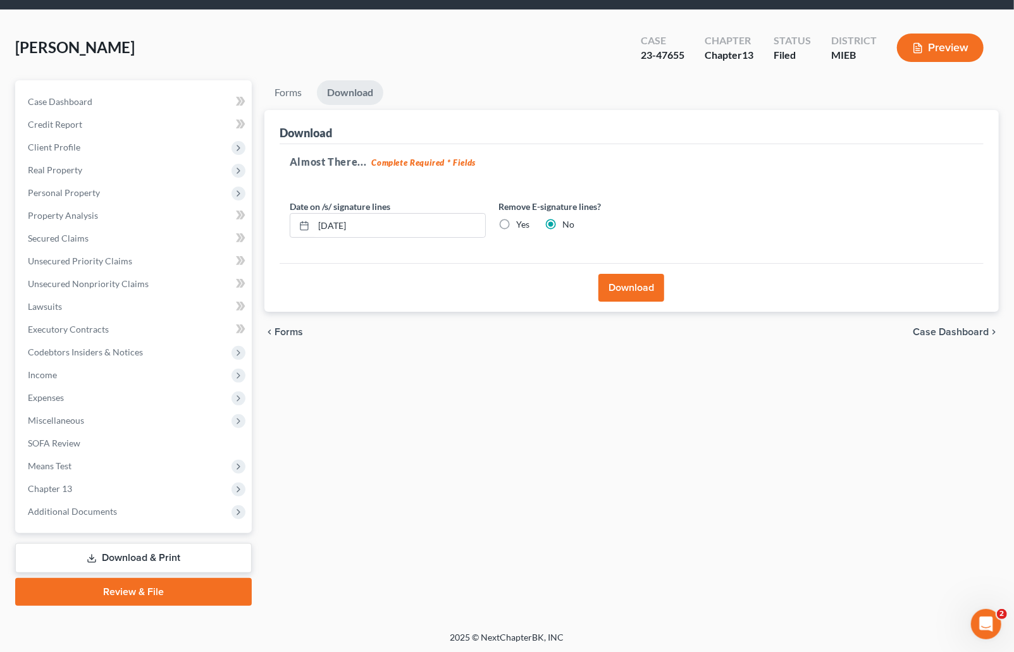
click at [638, 287] on button "Download" at bounding box center [631, 288] width 66 height 28
click at [698, 40] on div "Chapter Chapter 13" at bounding box center [728, 48] width 69 height 37
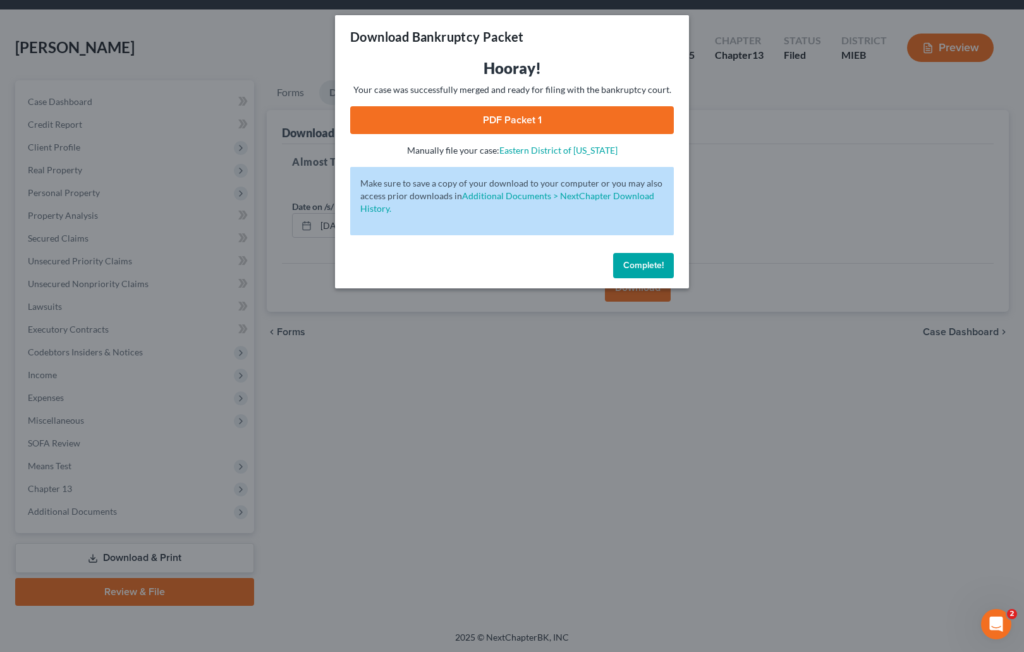
click at [481, 121] on link "PDF Packet 1" at bounding box center [512, 120] width 324 height 28
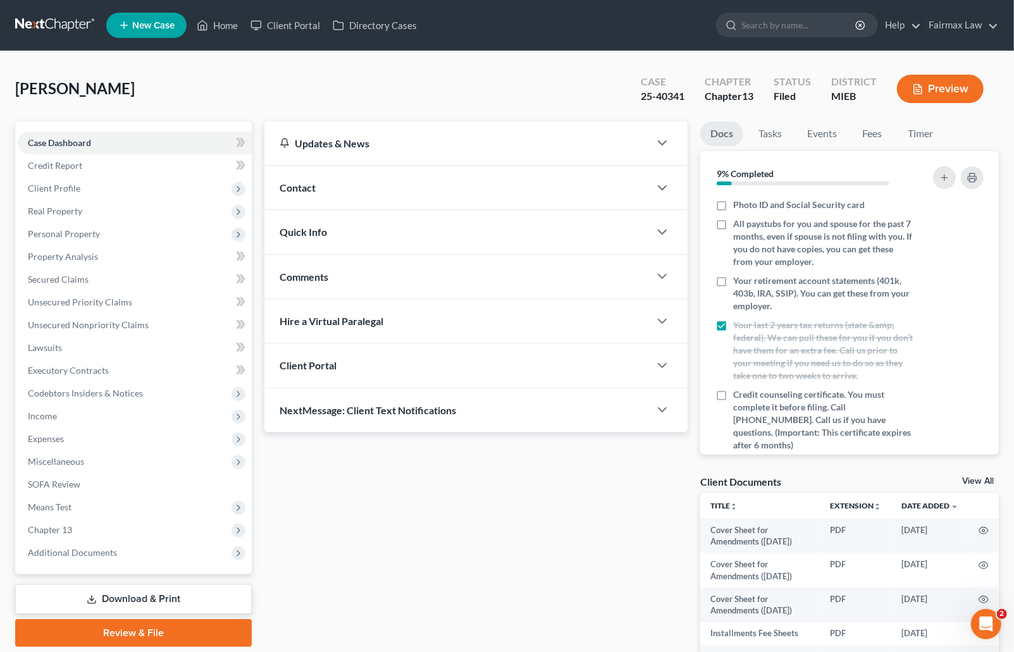
click at [663, 97] on div "25-40341" at bounding box center [663, 96] width 44 height 15
copy div "25-40341"
